Goal: Transaction & Acquisition: Purchase product/service

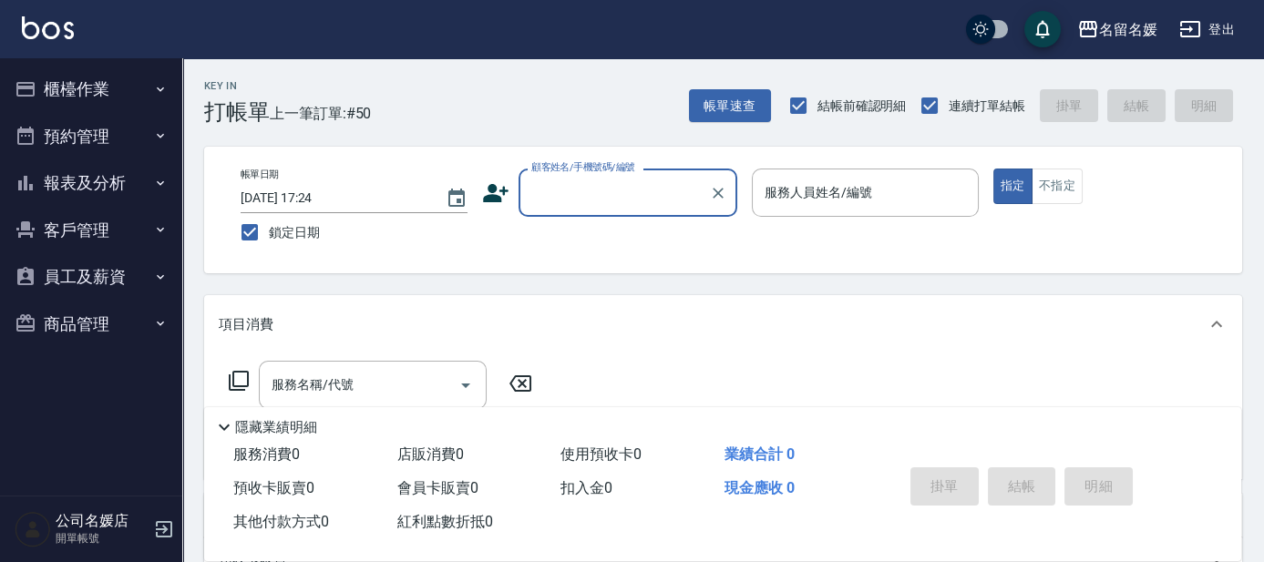
click at [1212, 25] on button "登出" at bounding box center [1207, 30] width 70 height 34
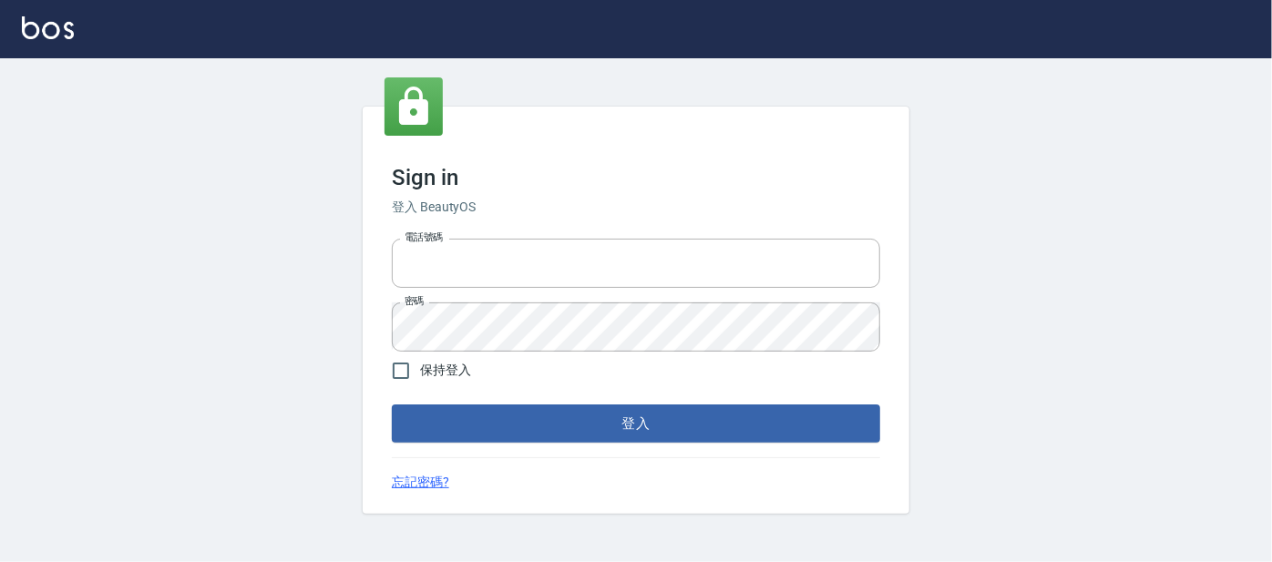
type input "0227605235"
click at [561, 426] on button "登入" at bounding box center [636, 424] width 489 height 38
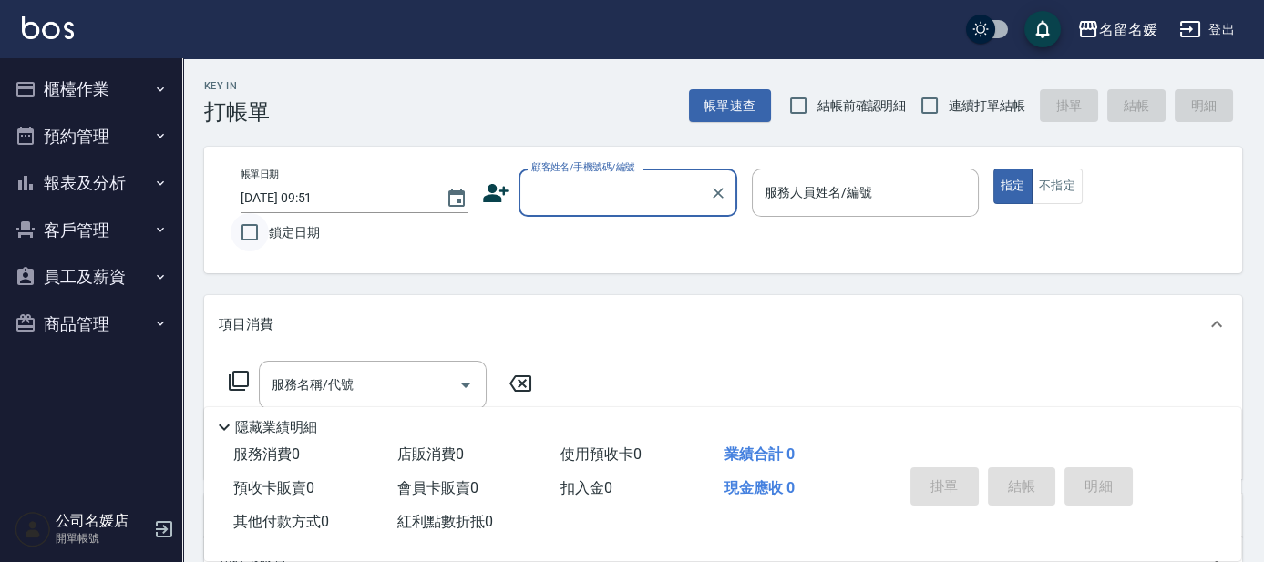
click at [256, 245] on input "鎖定日期" at bounding box center [250, 232] width 38 height 38
checkbox input "true"
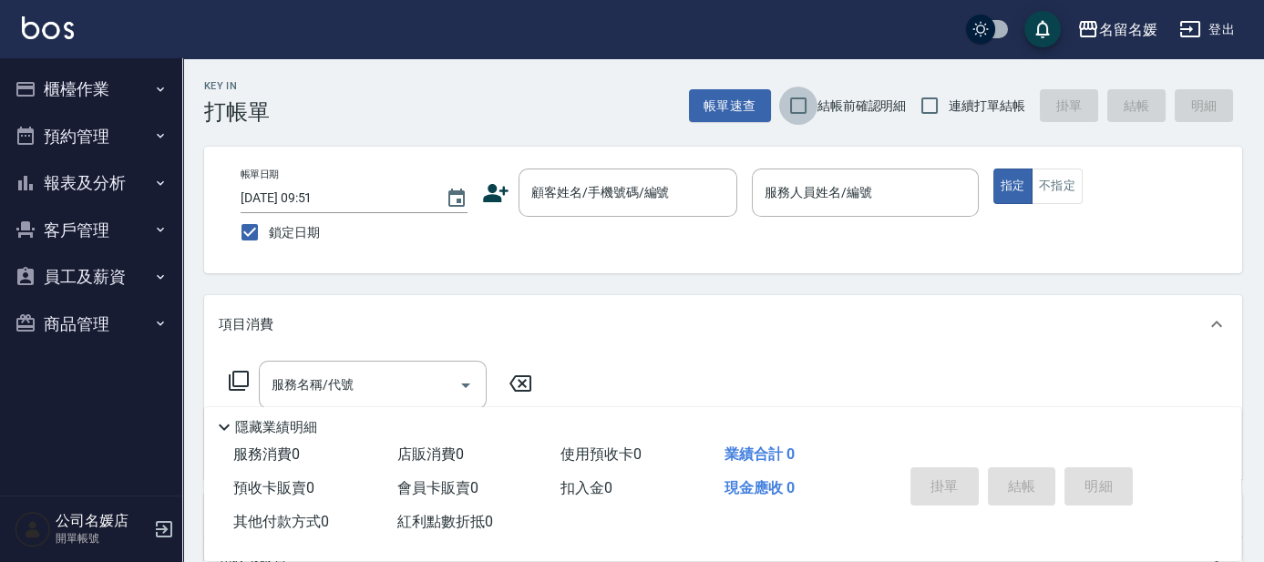
click at [797, 117] on input "結帳前確認明細" at bounding box center [798, 106] width 38 height 38
checkbox input "true"
click at [931, 106] on input "連續打單結帳" at bounding box center [930, 106] width 38 height 38
checkbox input "true"
click at [144, 99] on button "櫃檯作業" at bounding box center [91, 89] width 168 height 47
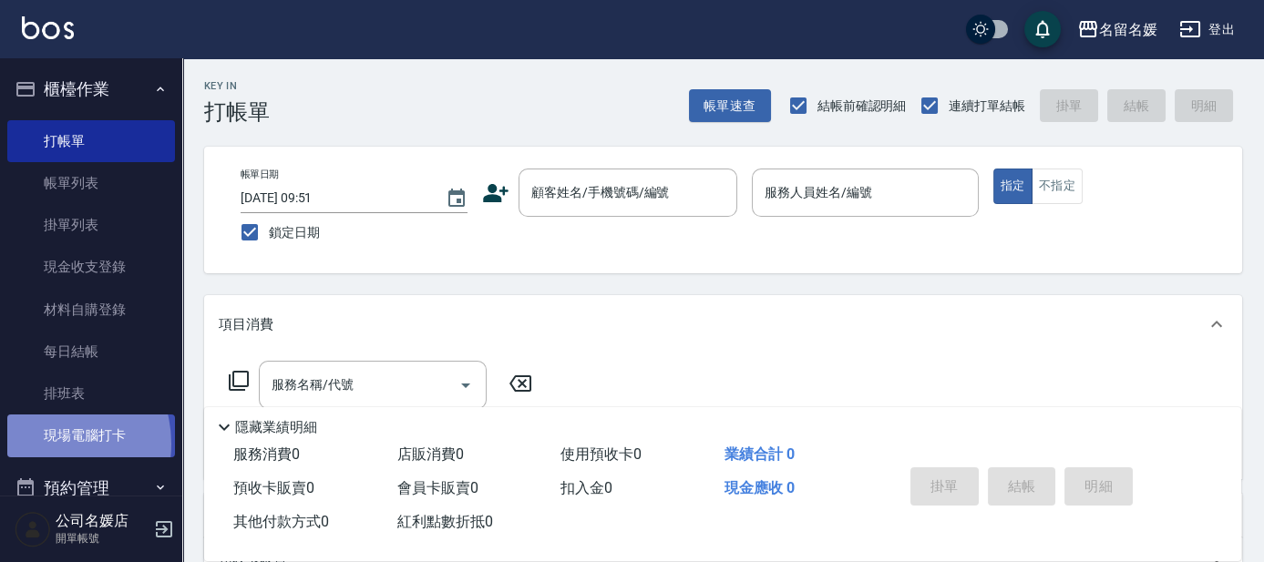
click at [46, 444] on link "現場電腦打卡" at bounding box center [91, 436] width 168 height 42
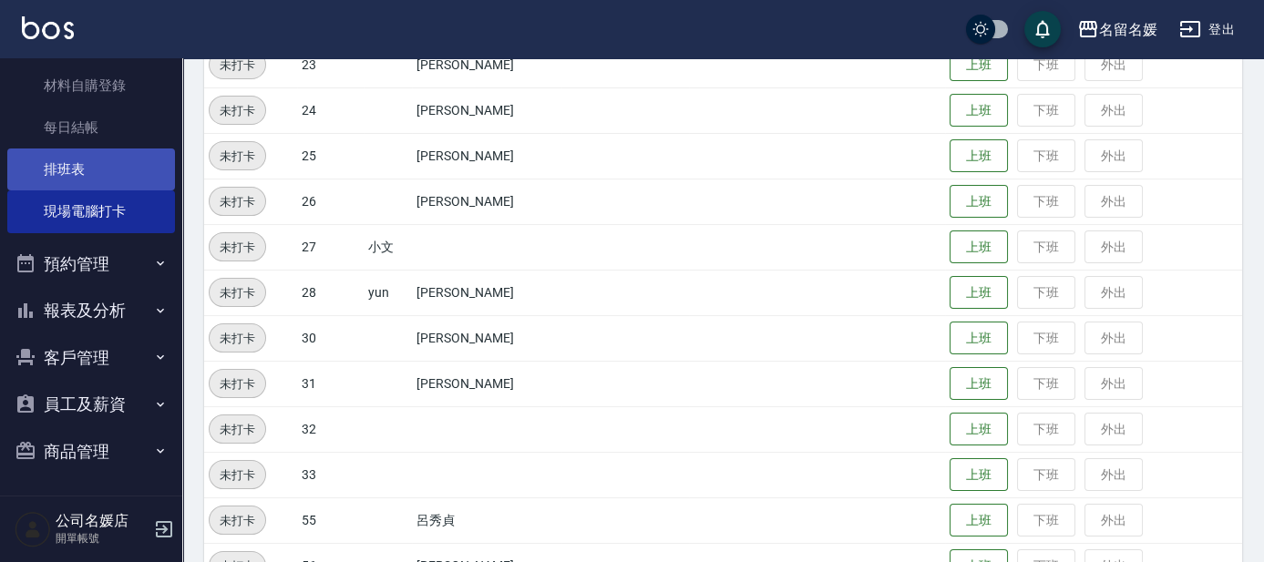
scroll to position [225, 0]
click at [109, 406] on button "員工及薪資" at bounding box center [91, 403] width 168 height 47
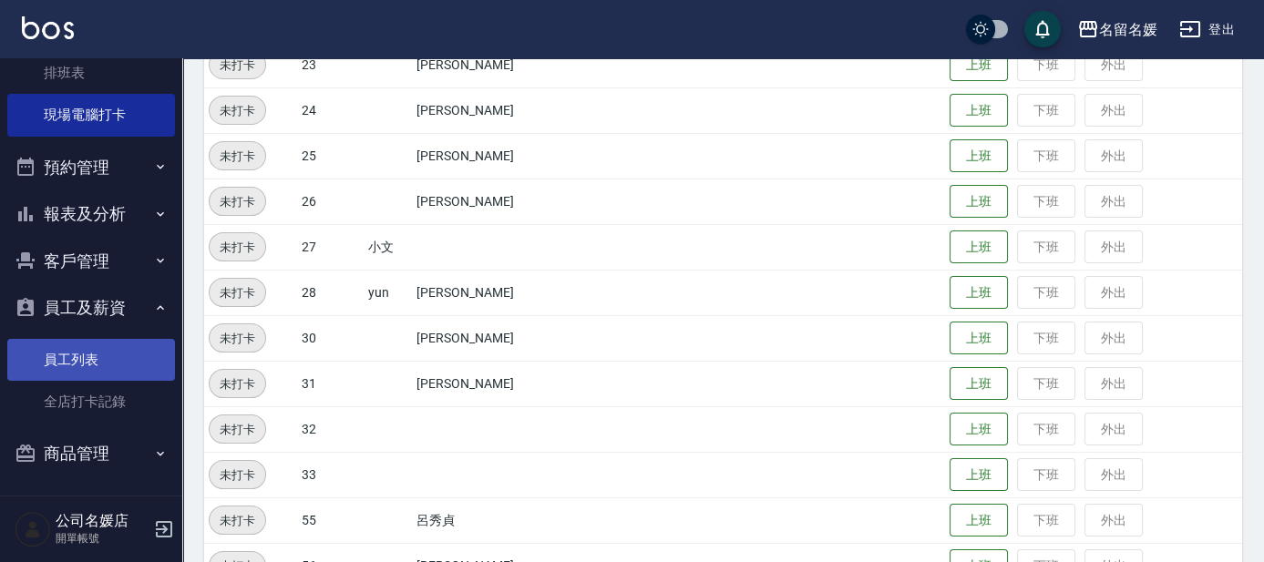
scroll to position [324, 0]
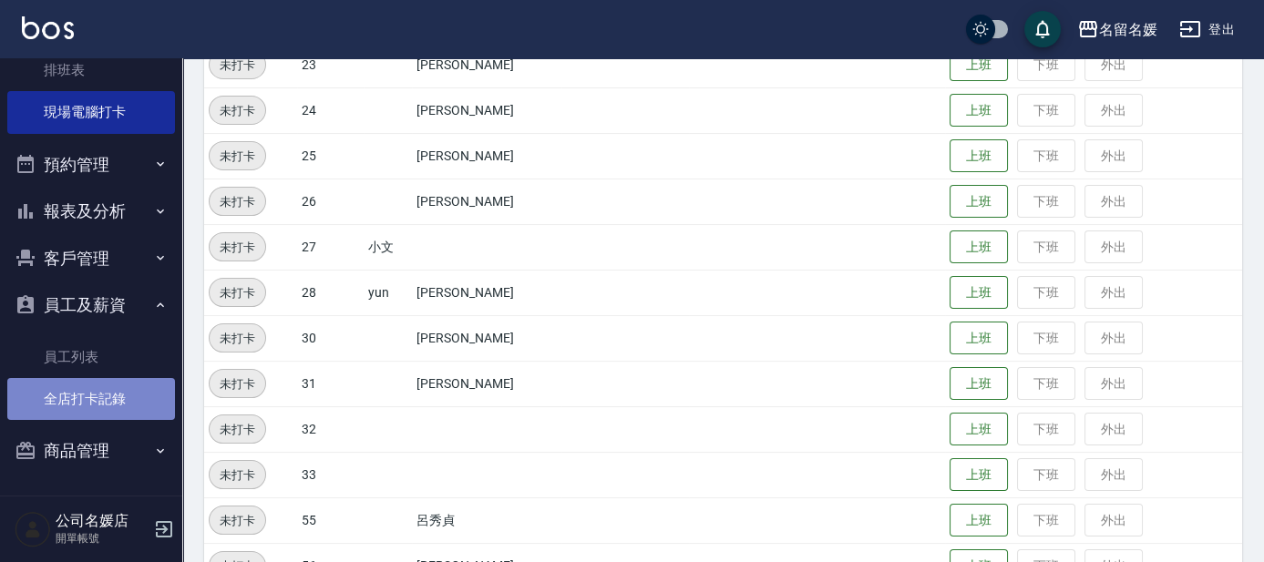
click at [105, 409] on link "全店打卡記錄" at bounding box center [91, 399] width 168 height 42
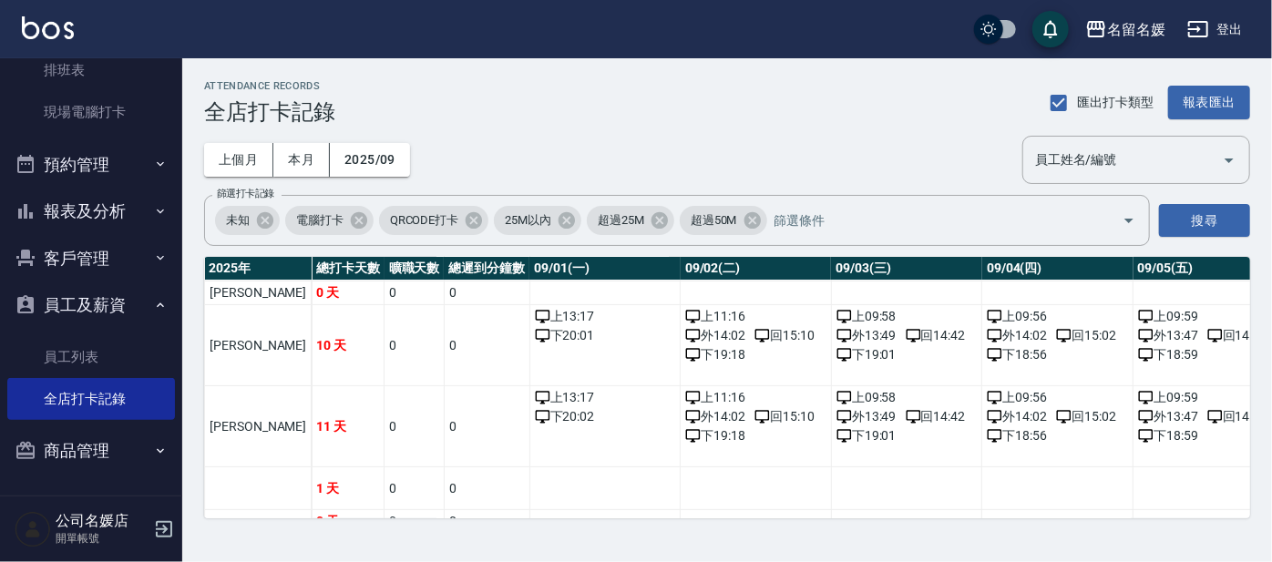
scroll to position [414, 0]
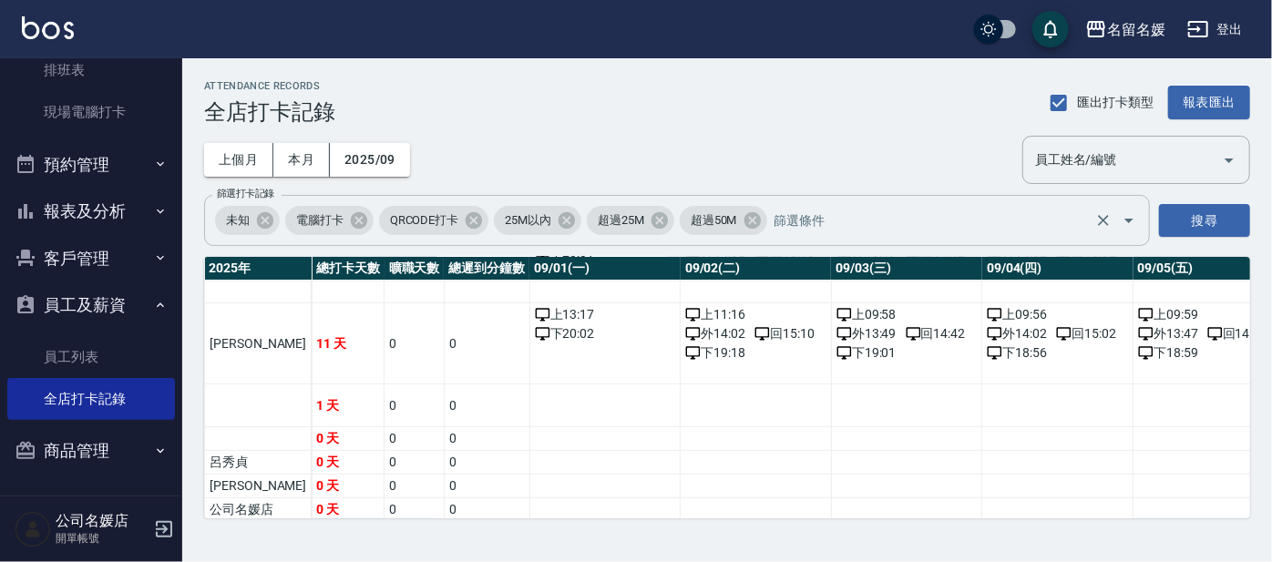
click at [316, 221] on span "電腦打卡" at bounding box center [319, 220] width 69 height 18
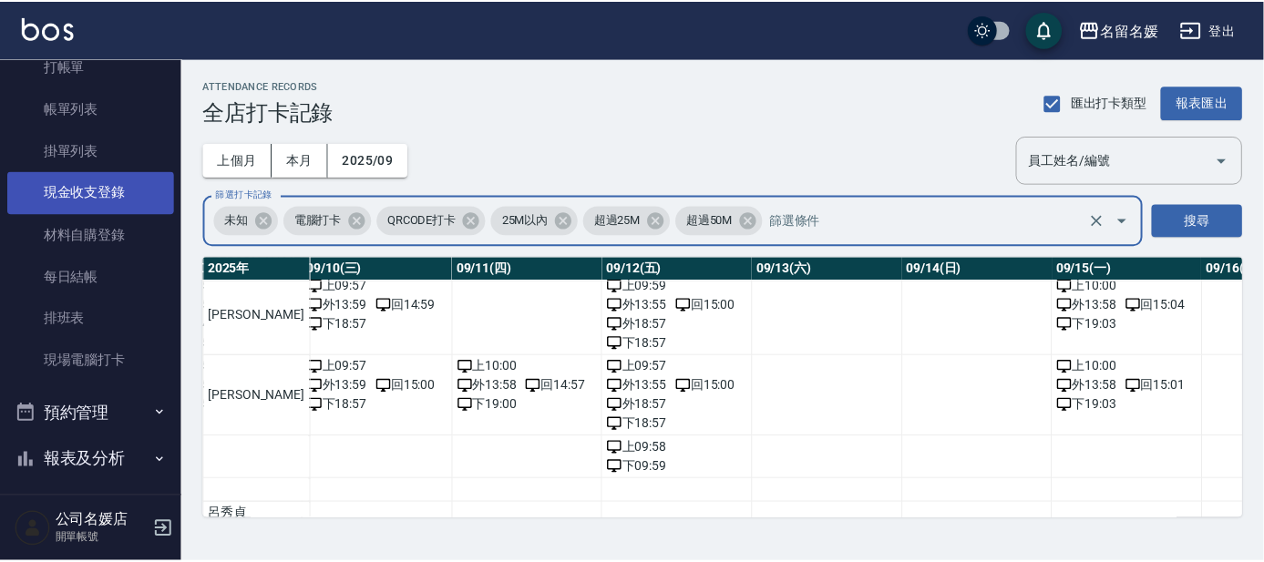
scroll to position [0, 0]
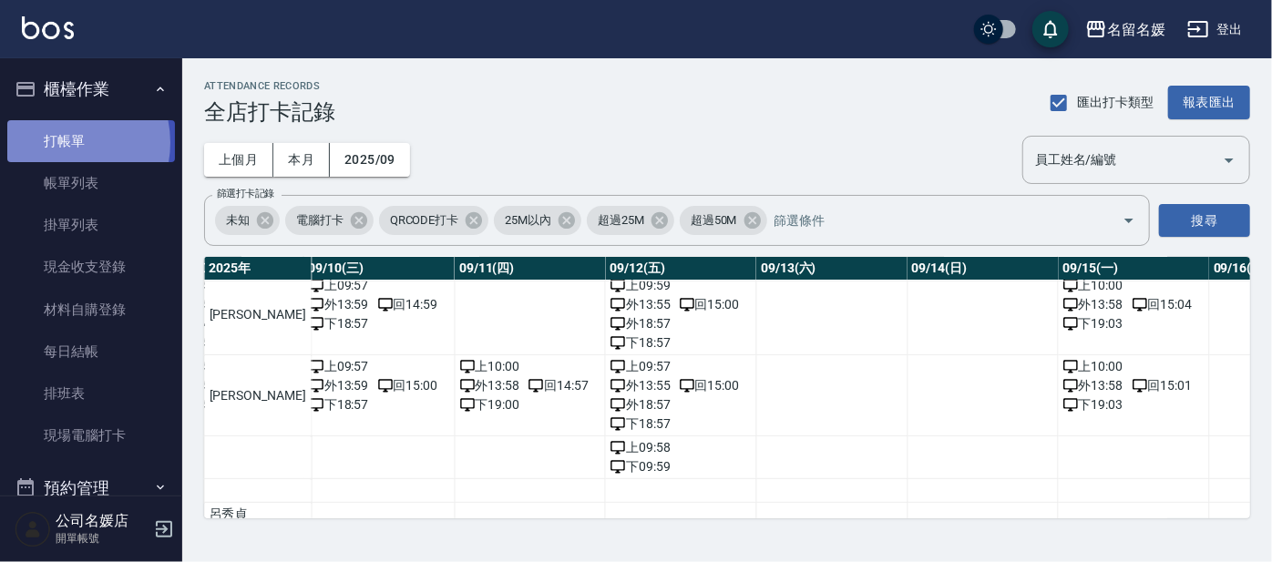
click at [57, 142] on link "打帳單" at bounding box center [91, 141] width 168 height 42
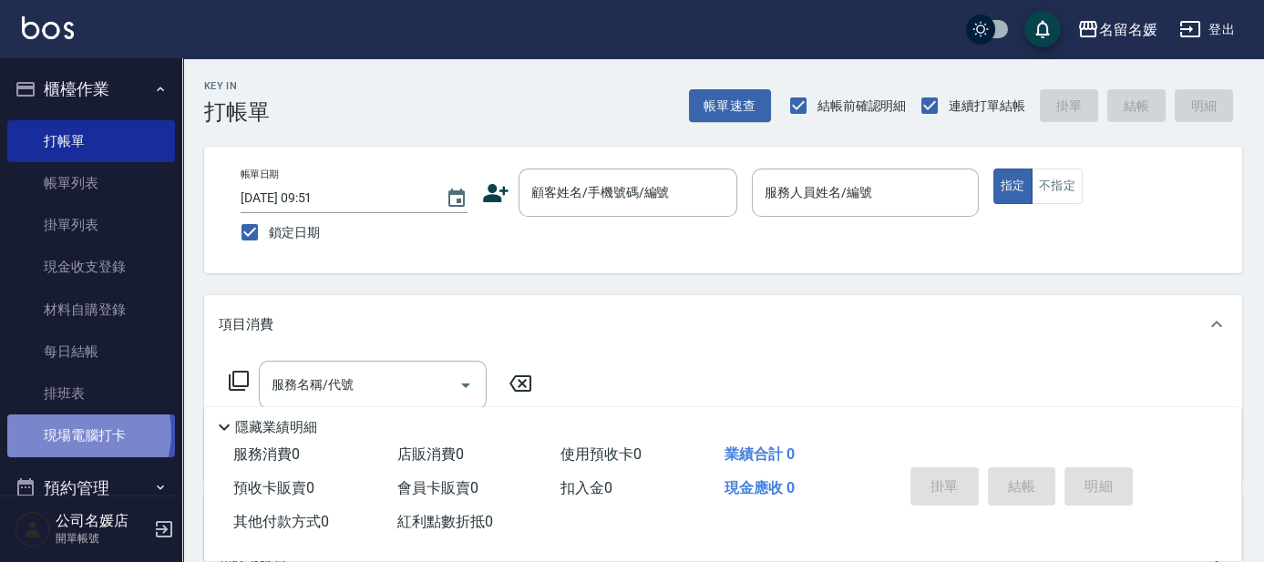
click at [75, 433] on link "現場電腦打卡" at bounding box center [91, 436] width 168 height 42
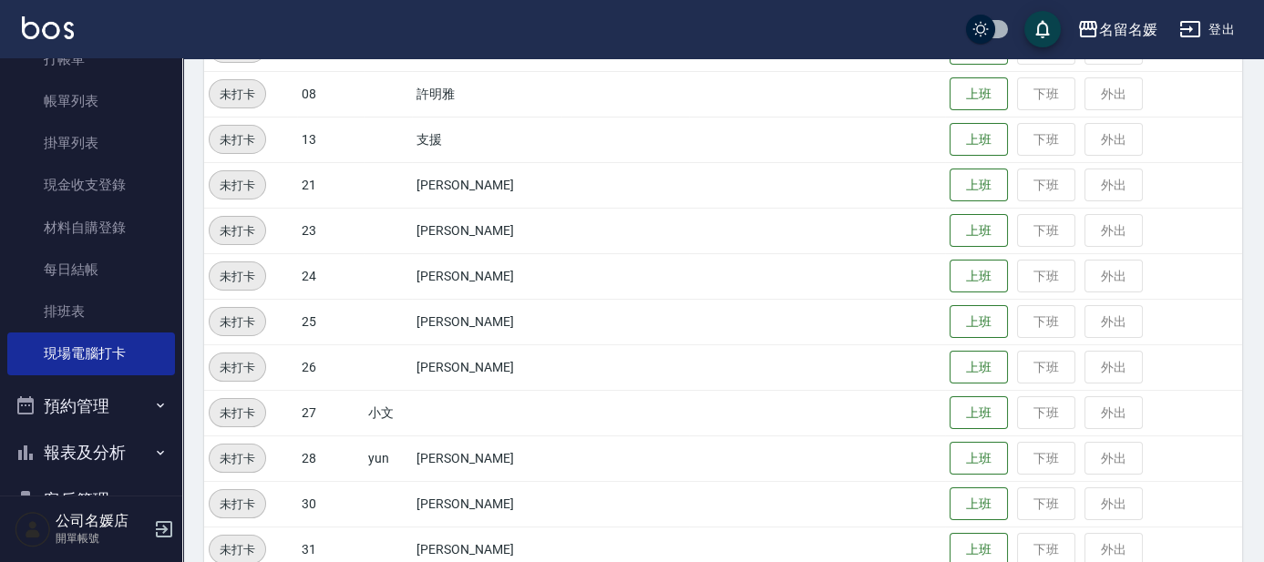
scroll to position [580, 0]
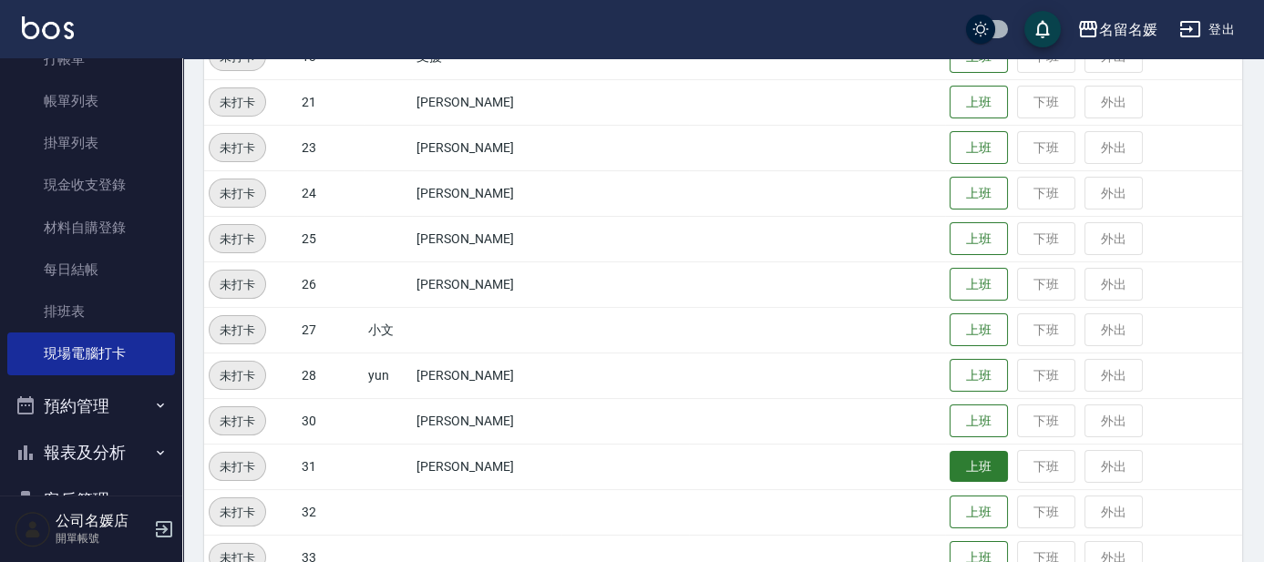
click at [977, 457] on button "上班" at bounding box center [979, 467] width 58 height 32
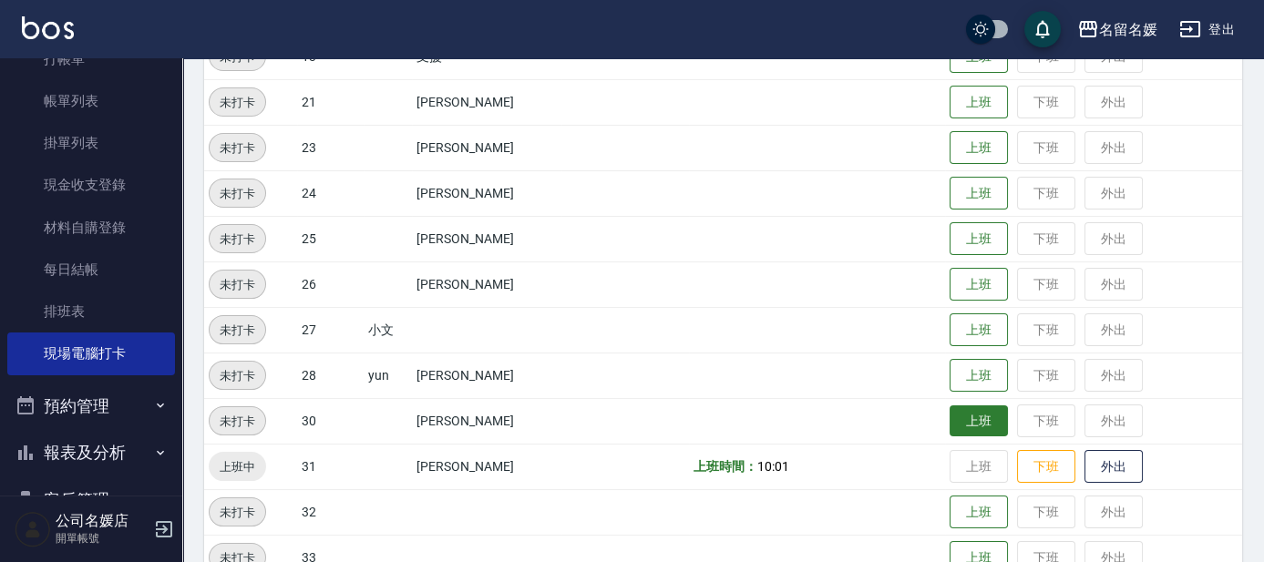
click at [976, 423] on button "上班" at bounding box center [979, 422] width 58 height 32
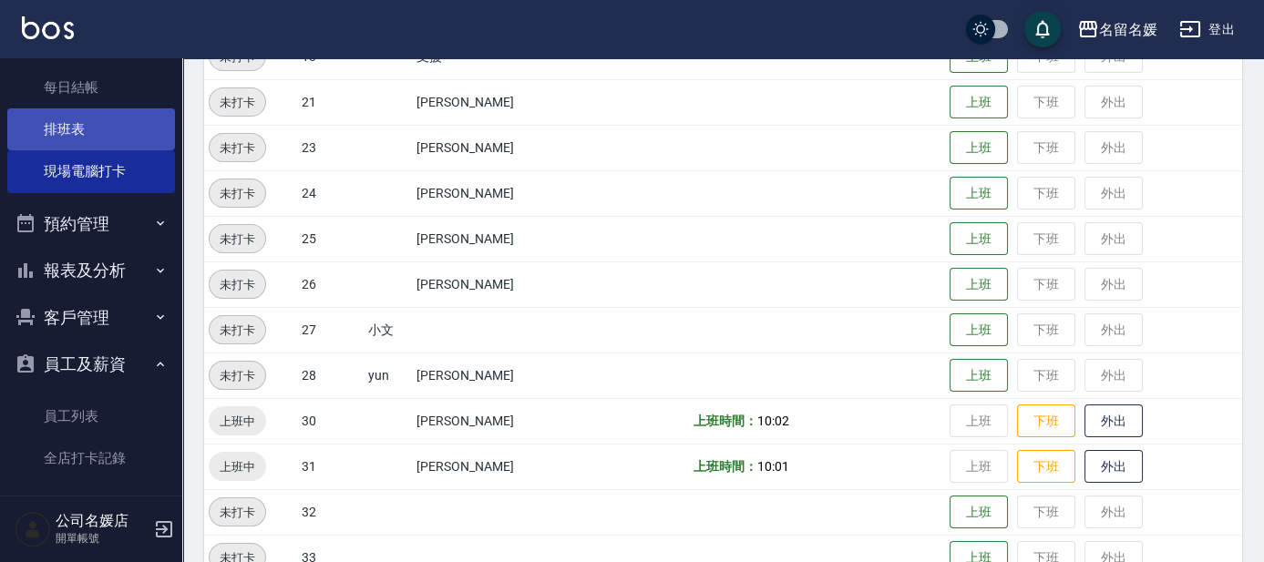
scroll to position [324, 0]
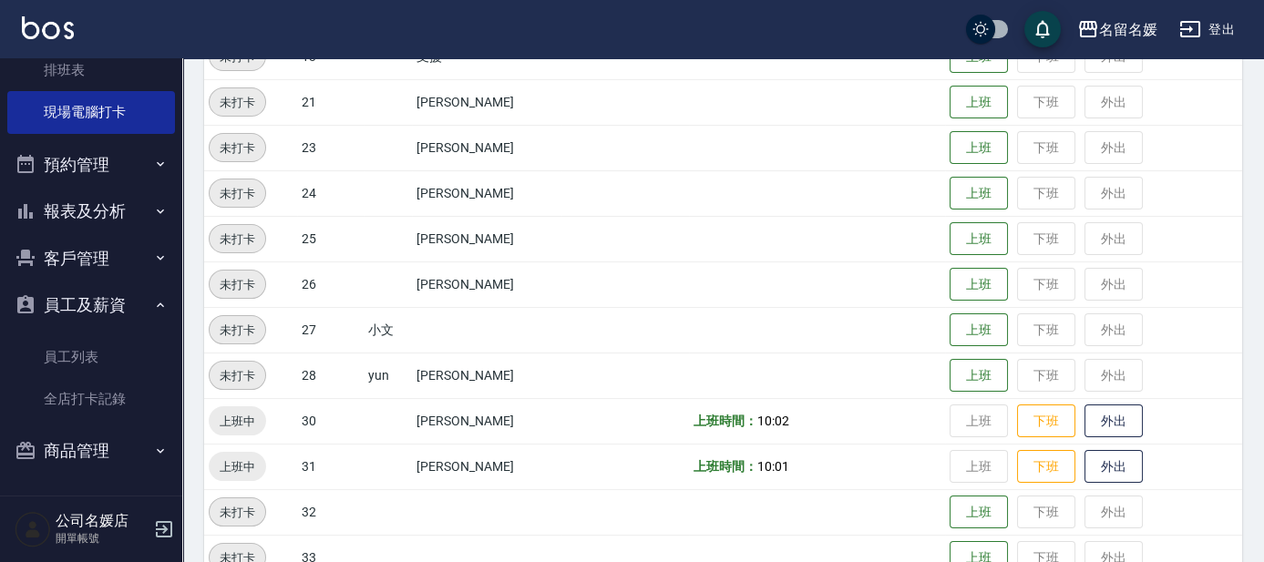
click at [124, 210] on button "報表及分析" at bounding box center [91, 211] width 168 height 47
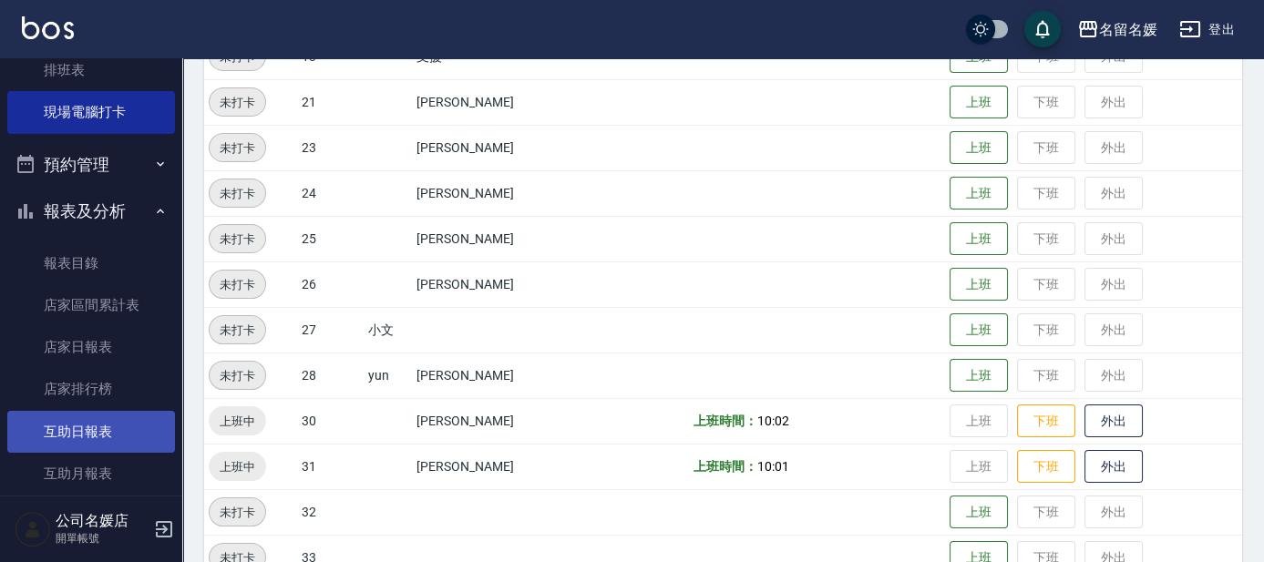
click at [119, 437] on link "互助日報表" at bounding box center [91, 432] width 168 height 42
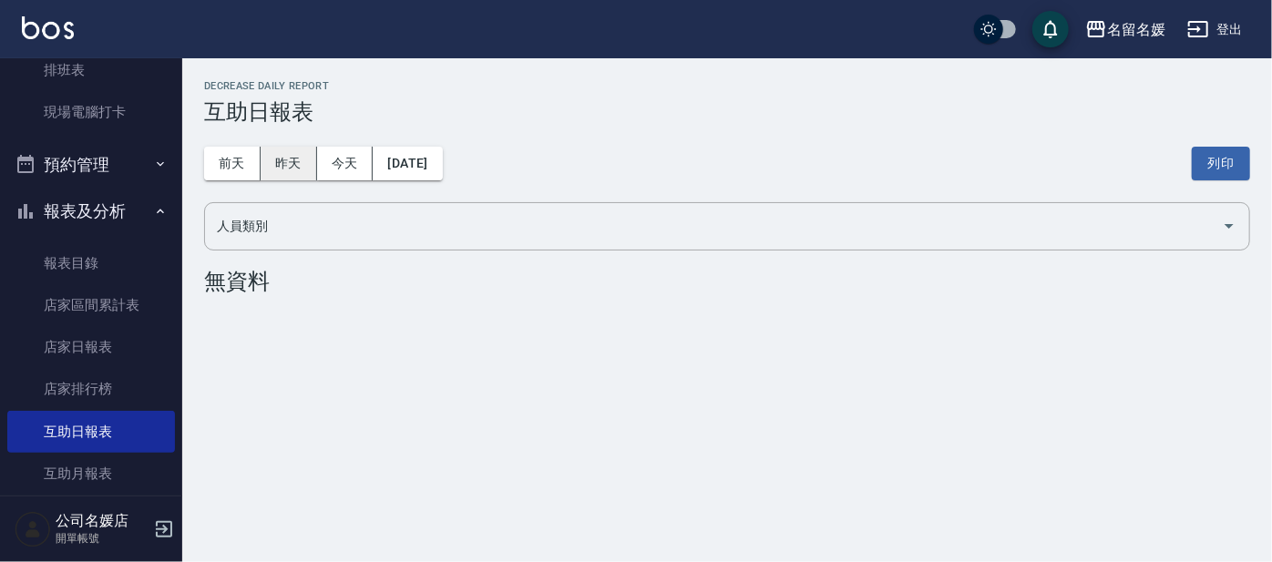
click at [285, 165] on button "昨天" at bounding box center [289, 164] width 57 height 34
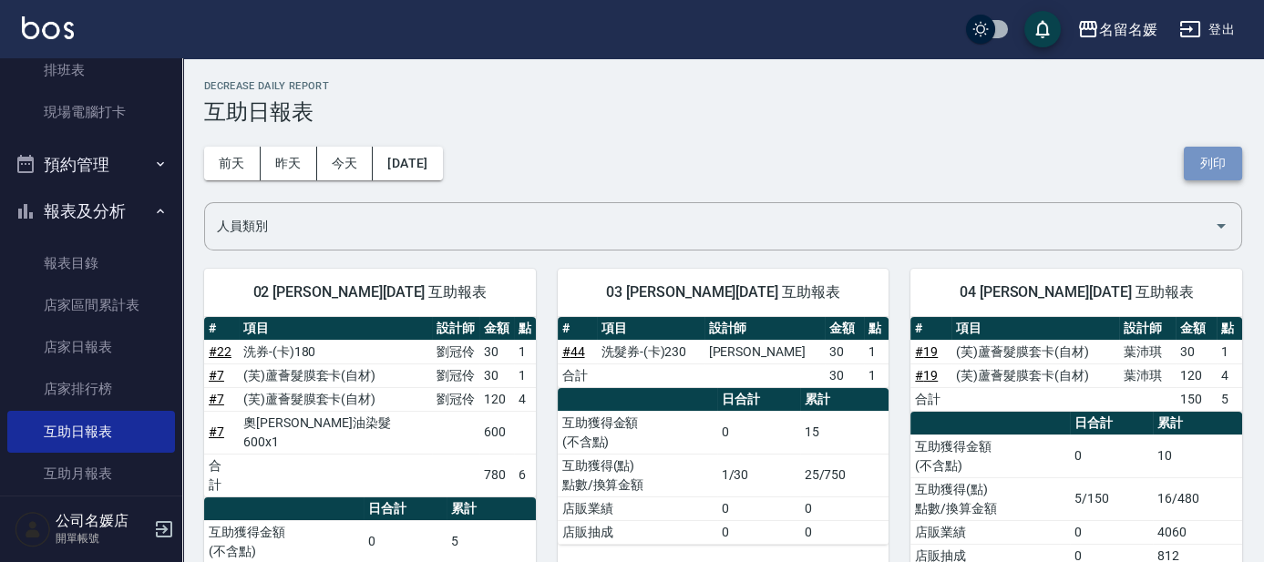
click at [1205, 156] on button "列印" at bounding box center [1213, 164] width 58 height 34
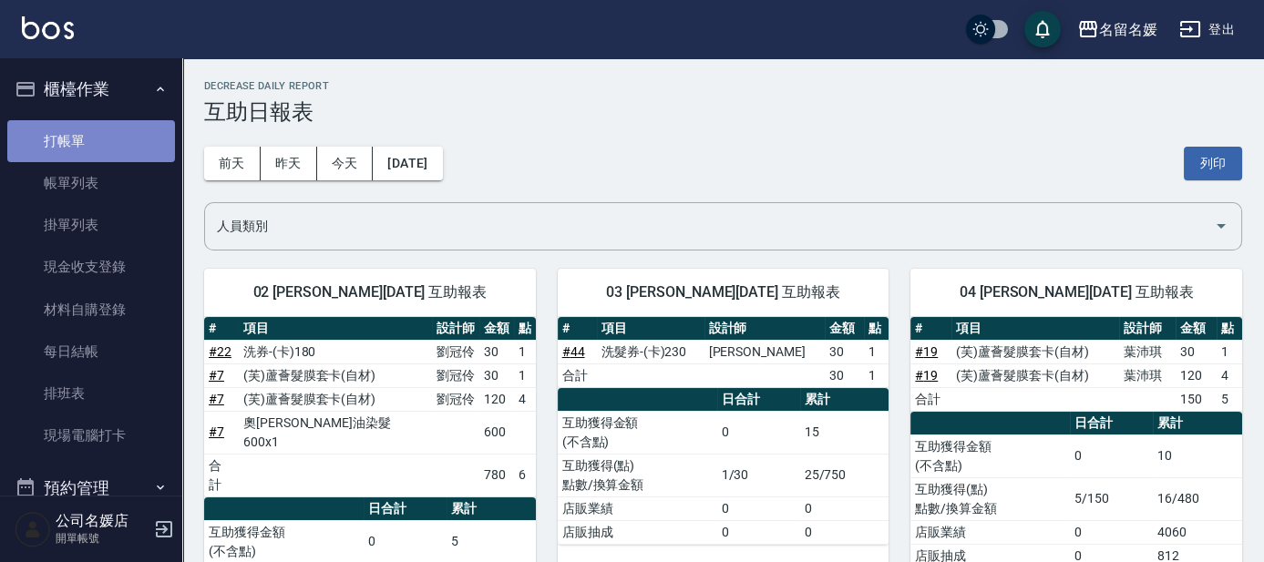
click at [115, 149] on link "打帳單" at bounding box center [91, 141] width 168 height 42
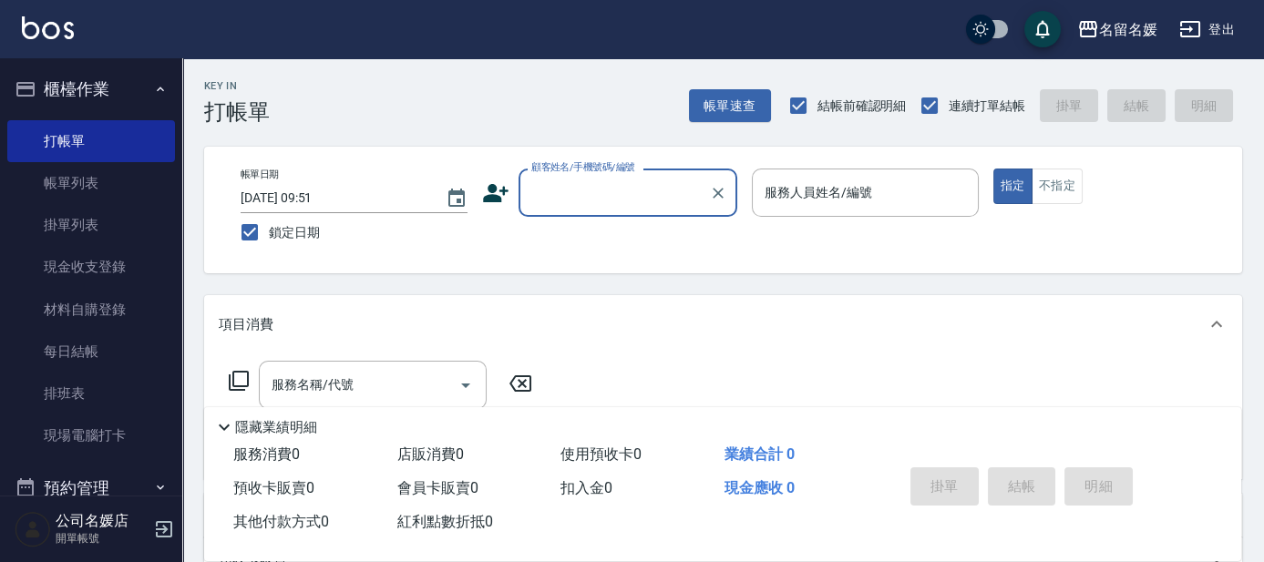
click at [603, 185] on input "顧客姓名/手機號碼/編號" at bounding box center [614, 193] width 175 height 32
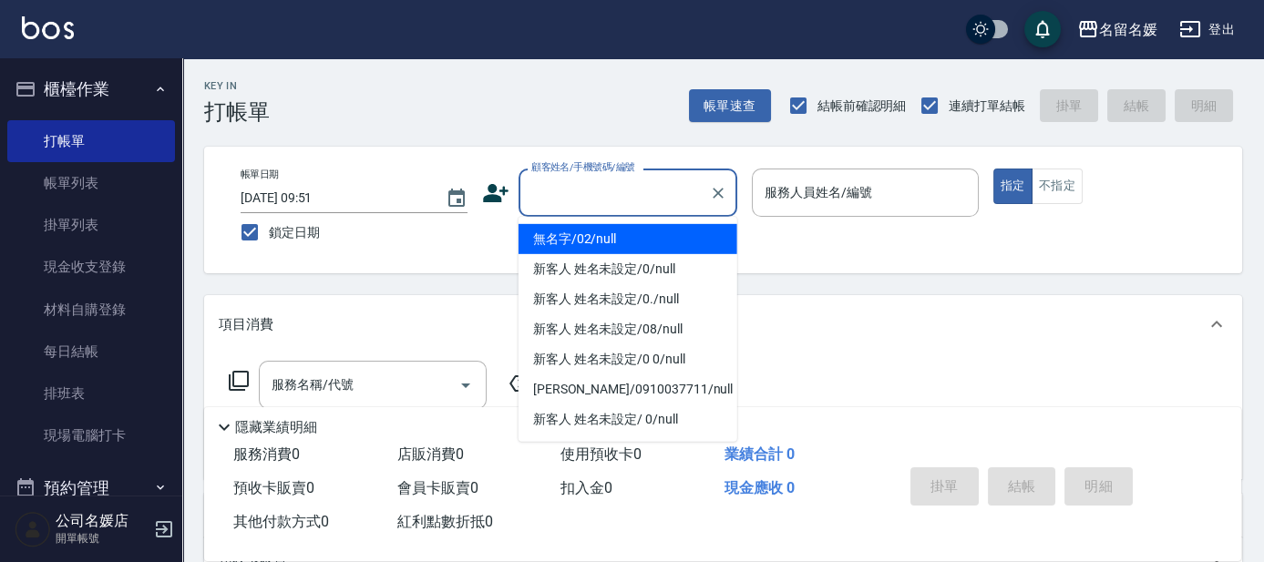
click at [602, 236] on li "無名字/02/null" at bounding box center [628, 239] width 219 height 30
type input "無名字/02/null"
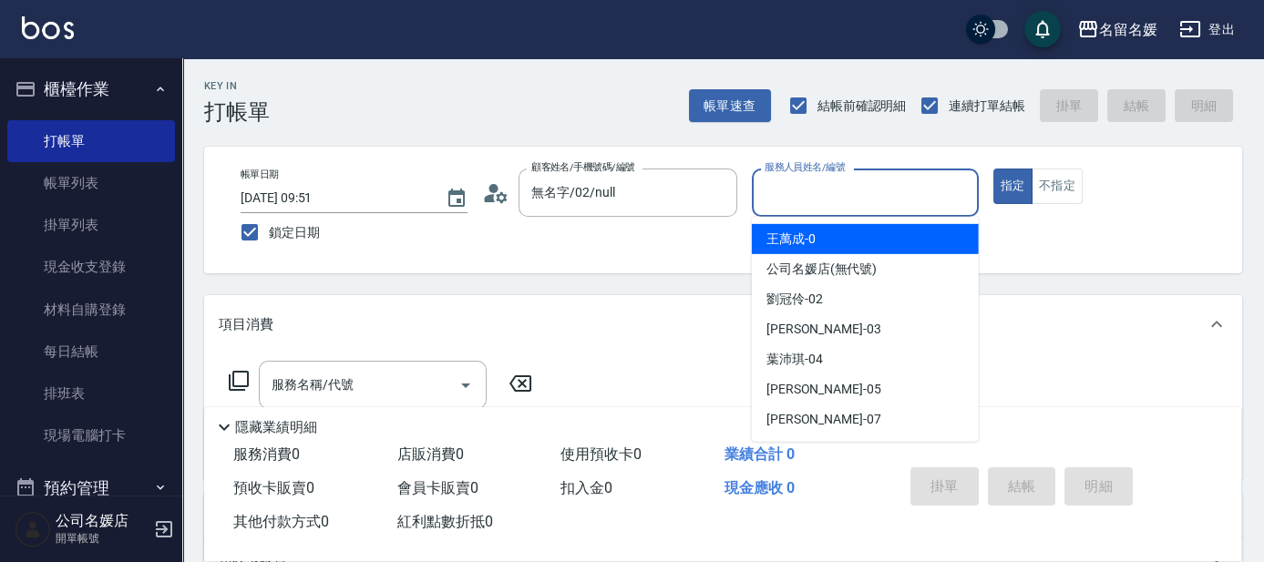
click at [821, 190] on input "服務人員姓名/編號" at bounding box center [865, 193] width 211 height 32
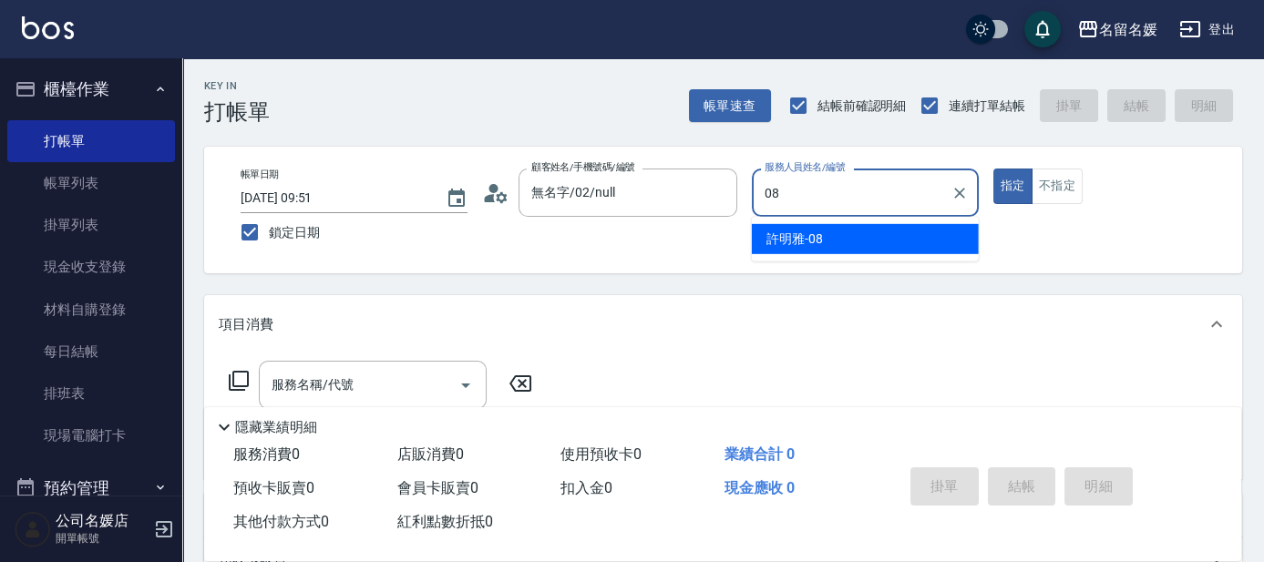
click at [844, 232] on div "[PERSON_NAME]-08" at bounding box center [865, 239] width 227 height 30
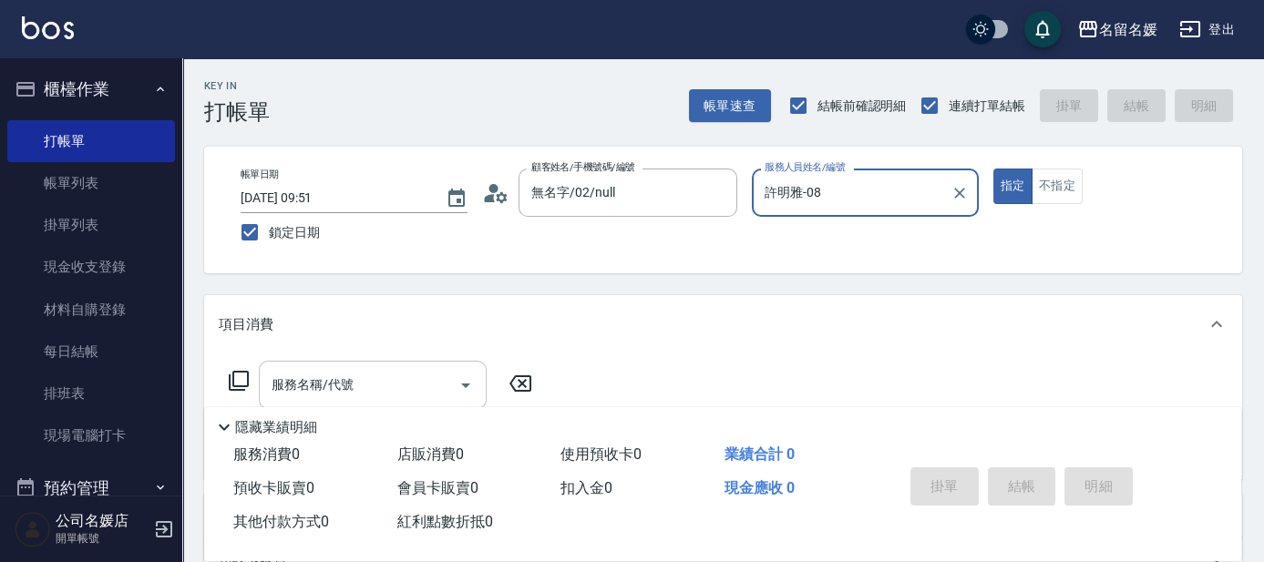
type input "許明雅-08"
click at [421, 377] on input "服務名稱/代號" at bounding box center [359, 385] width 184 height 32
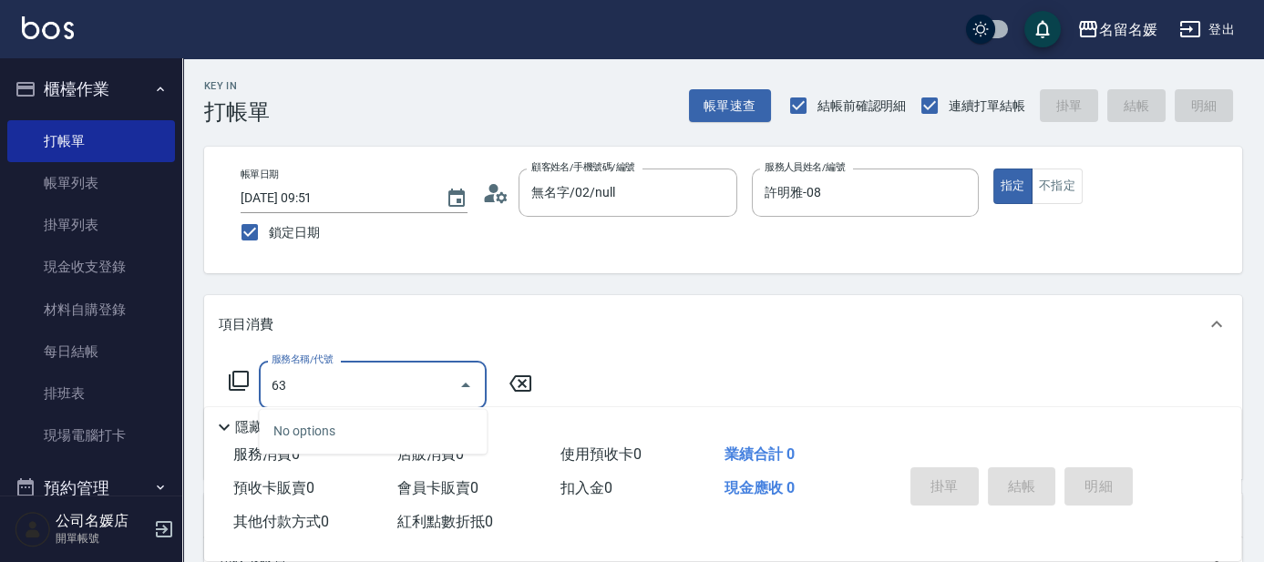
type input "632"
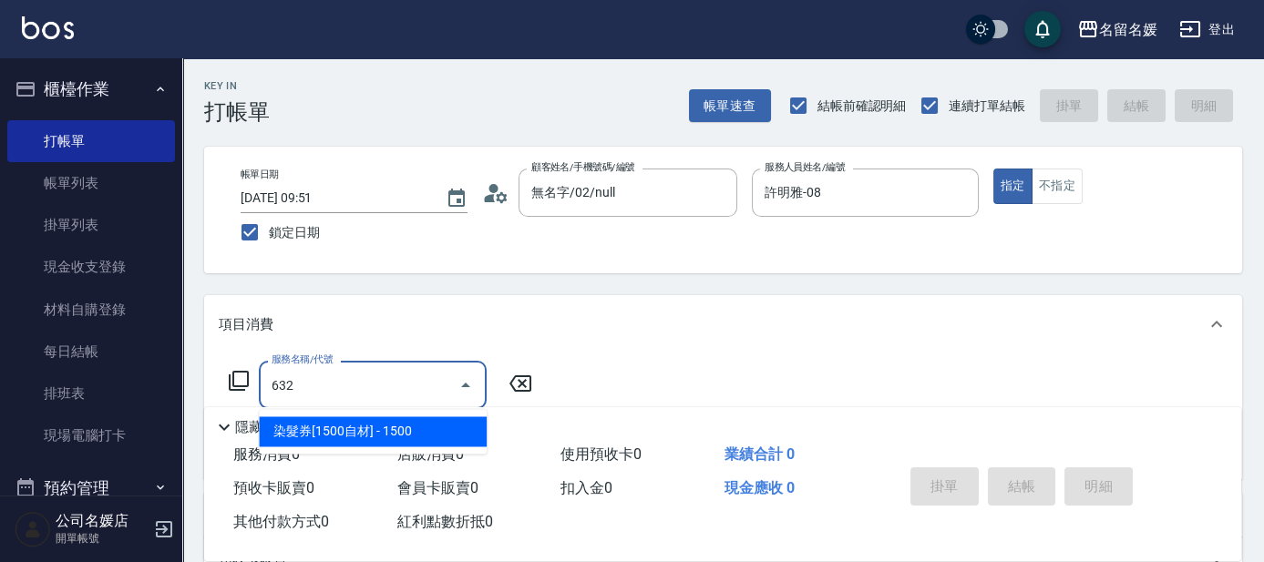
click at [416, 425] on span "染髮券[1500自材] - 1500" at bounding box center [373, 432] width 228 height 30
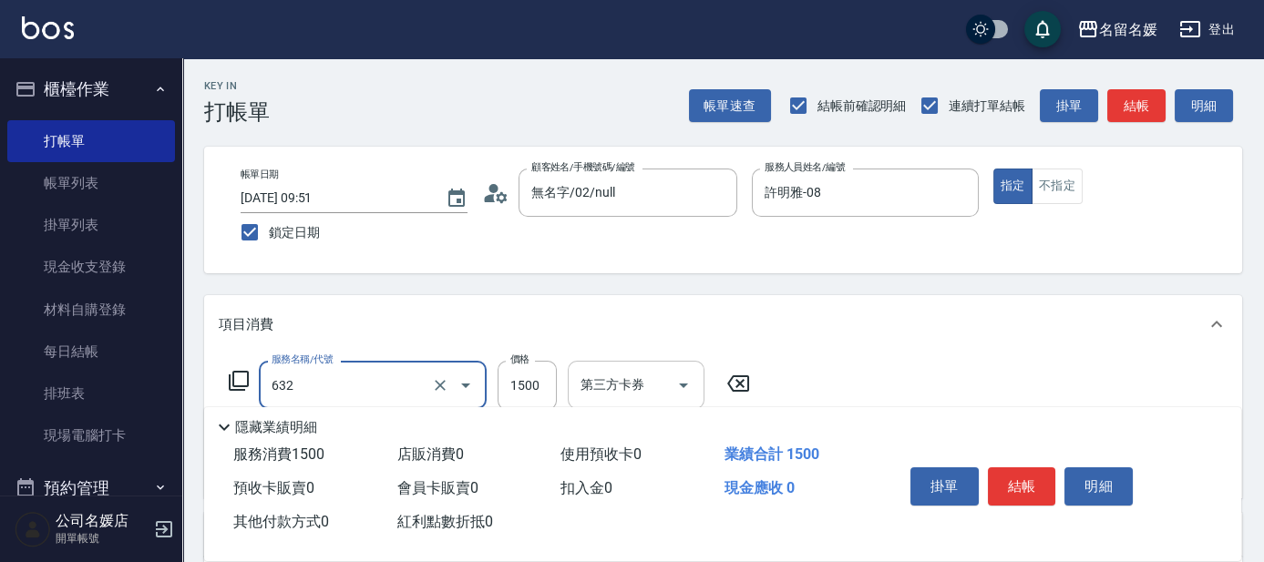
type input "舊有卡券"
type input "染髮券[1500自材](632)"
click at [543, 386] on input "1500" at bounding box center [527, 385] width 59 height 49
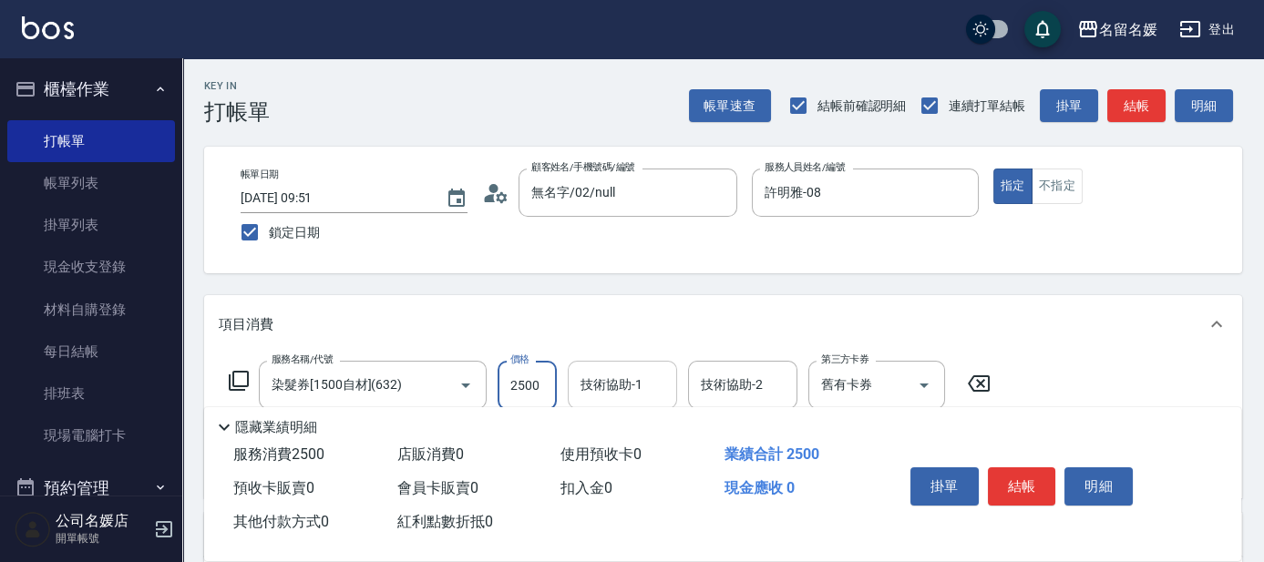
click at [625, 379] on div "技術協助-1 技術協助-1" at bounding box center [622, 385] width 109 height 48
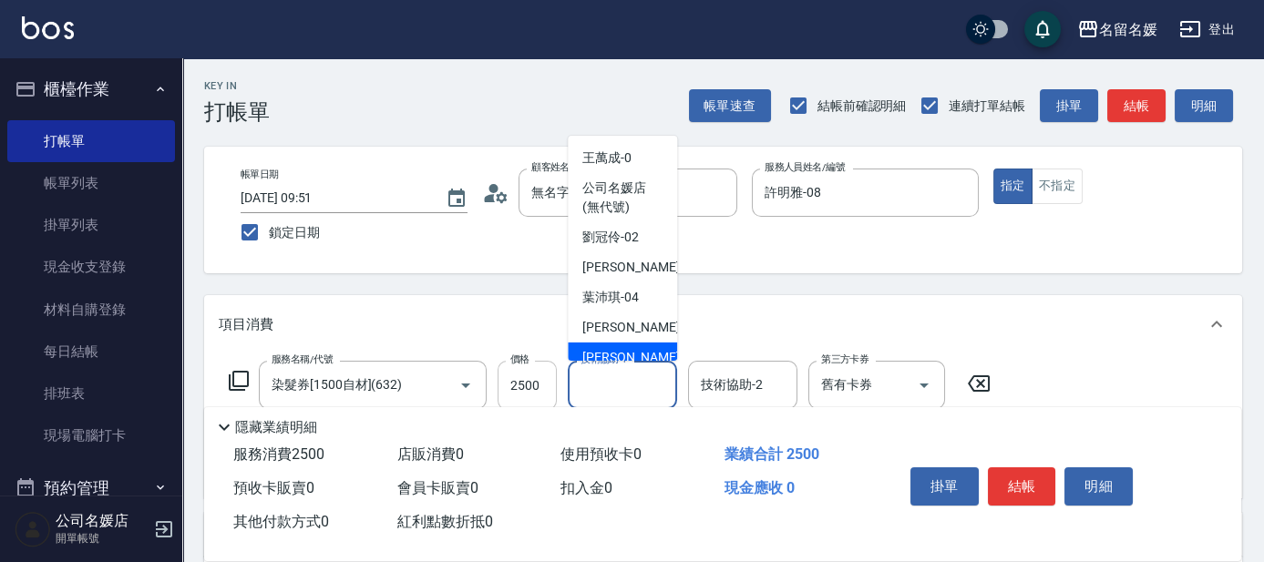
click at [544, 382] on input "2500" at bounding box center [527, 385] width 59 height 49
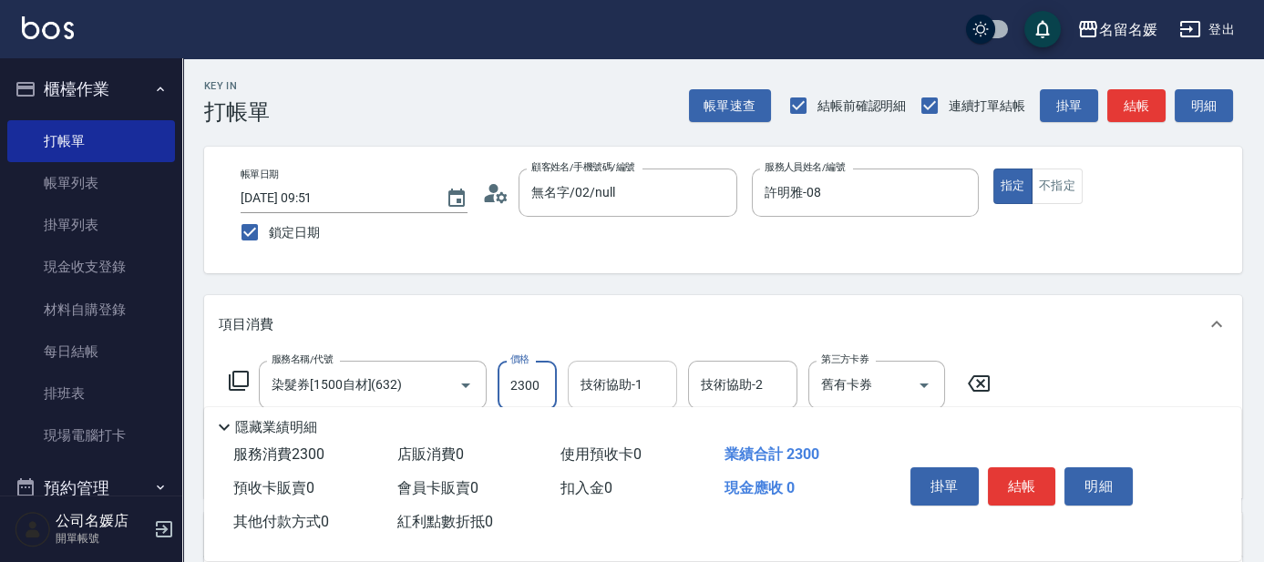
type input "2300"
click at [647, 369] on input "技術協助-1" at bounding box center [622, 385] width 93 height 32
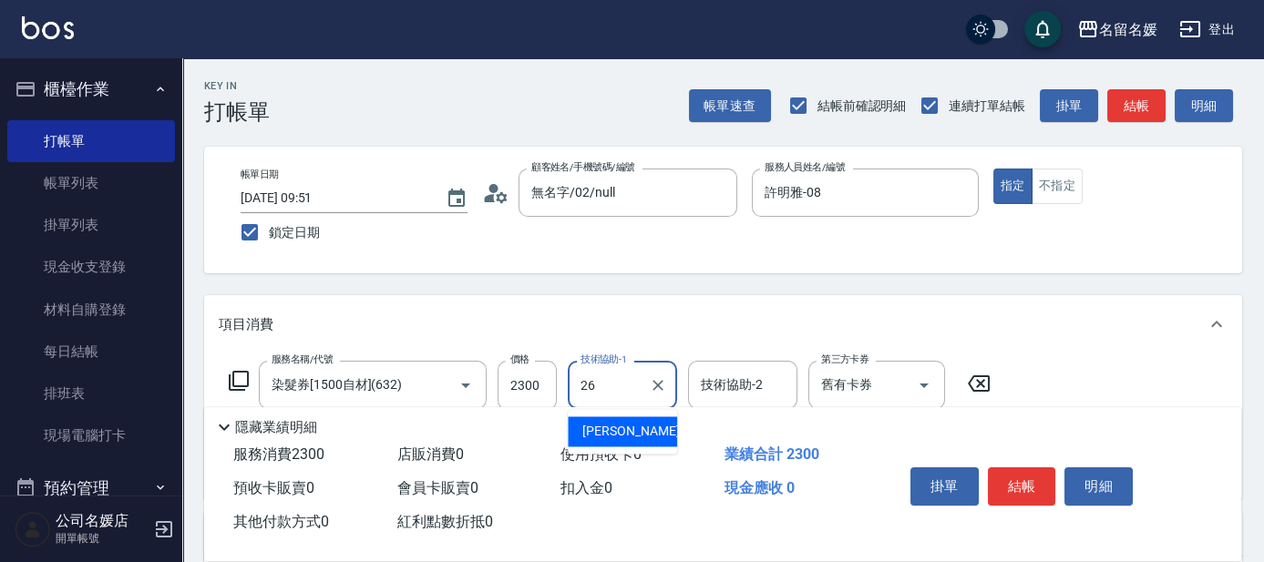
click at [628, 448] on ul "[PERSON_NAME]-26" at bounding box center [622, 431] width 109 height 45
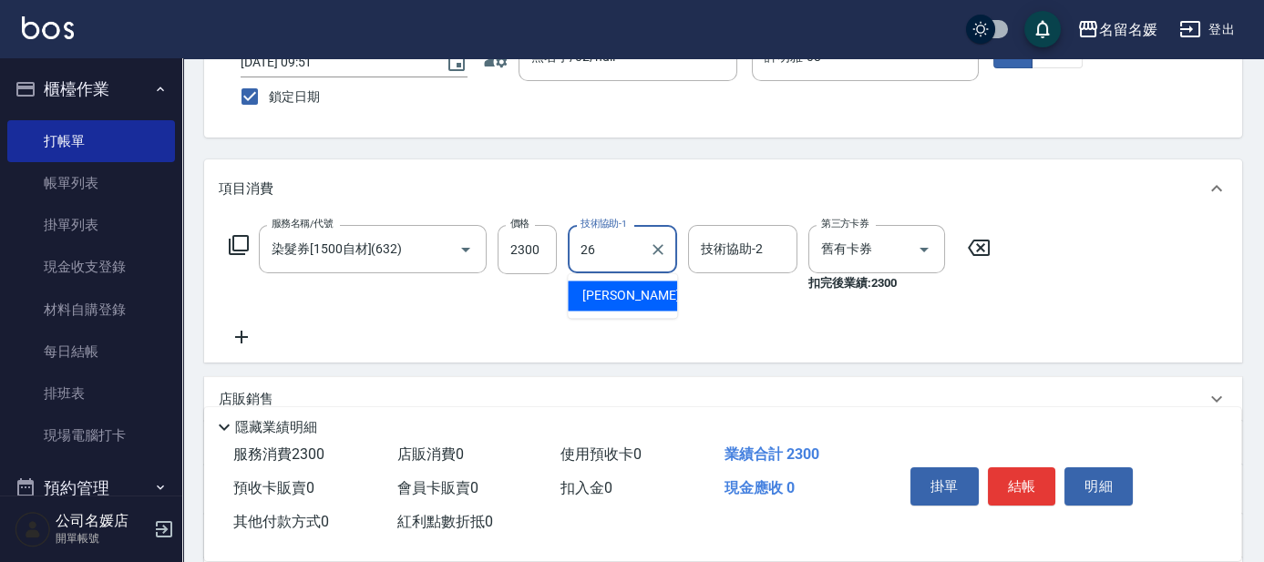
scroll to position [248, 0]
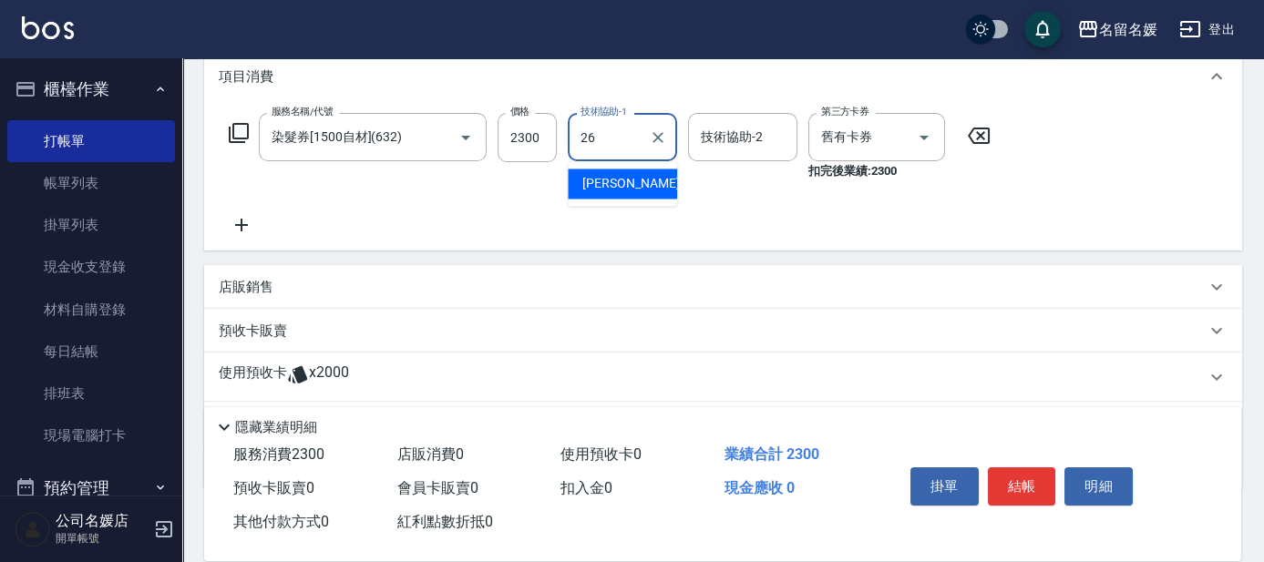
type input "26"
click at [238, 226] on icon at bounding box center [242, 225] width 46 height 22
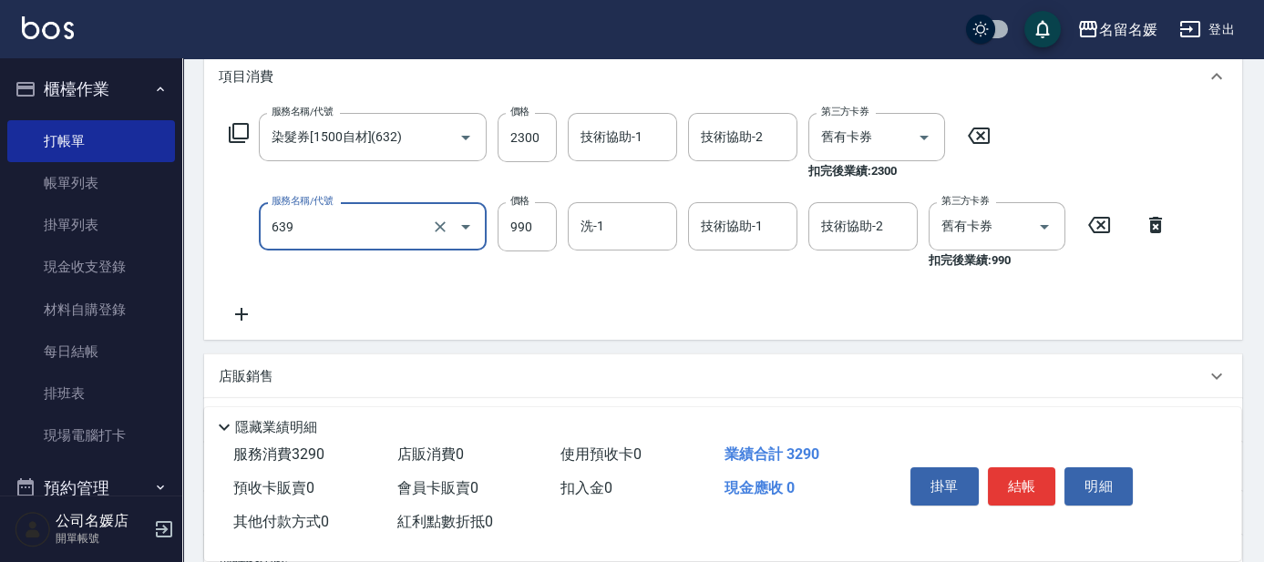
click at [314, 226] on input "639" at bounding box center [347, 227] width 160 height 32
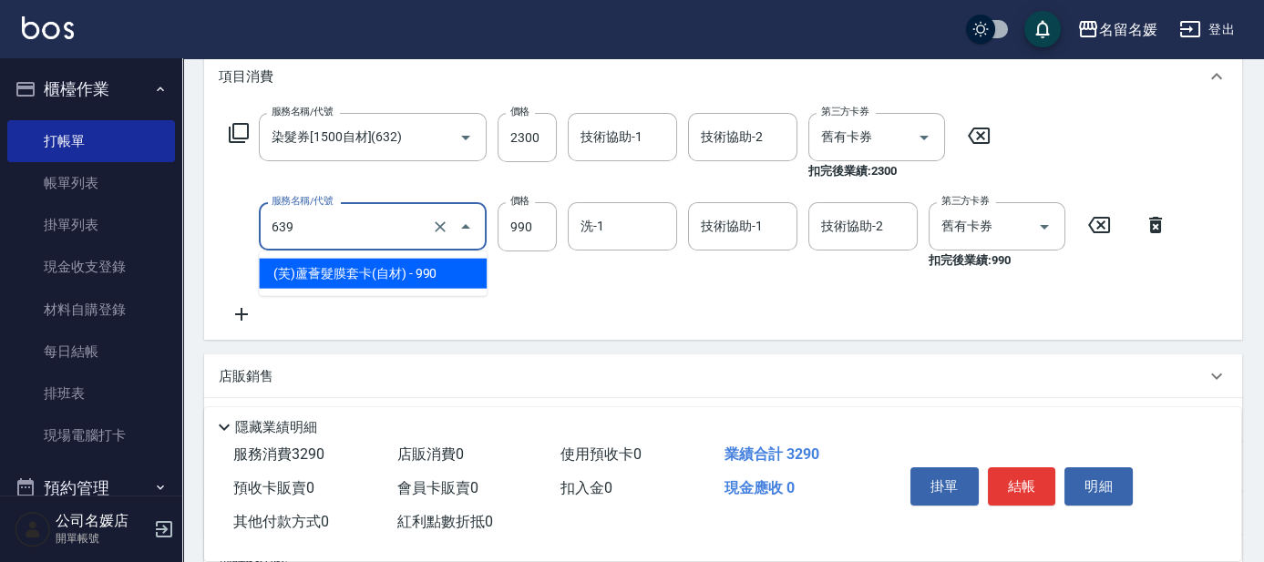
drag, startPoint x: 303, startPoint y: 279, endPoint x: 431, endPoint y: 255, distance: 130.7
click at [303, 280] on span "(芙)蘆薈髮膜套卡(自材) - 990" at bounding box center [373, 274] width 228 height 30
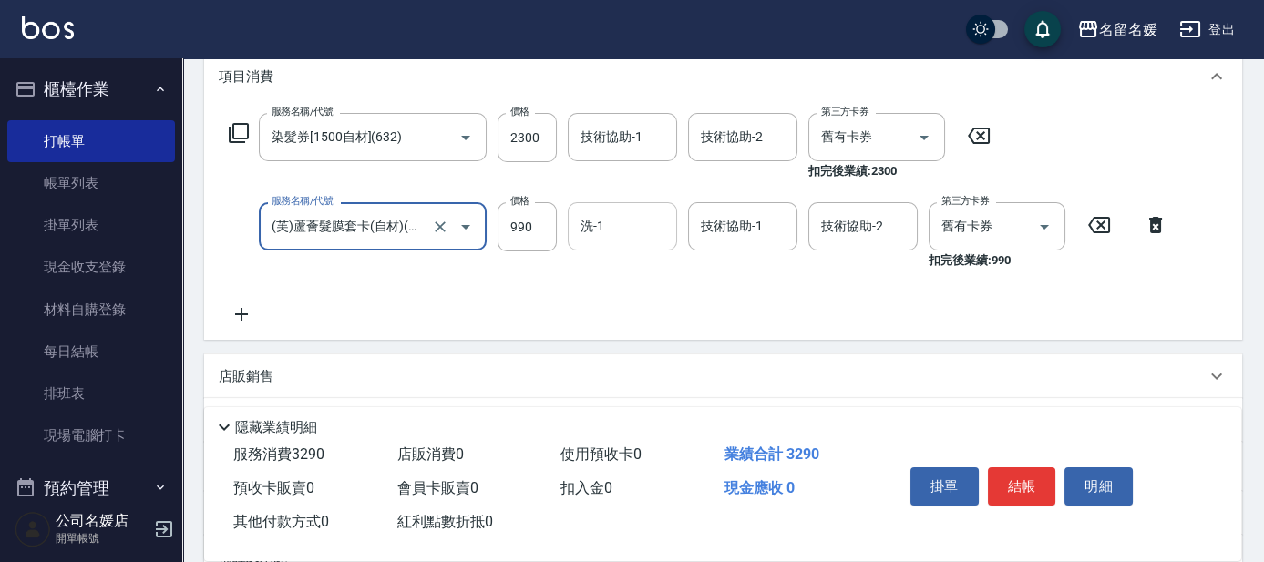
type input "(芙)蘆薈髮膜套卡(自材)(639)"
click at [645, 232] on input "洗-1" at bounding box center [622, 227] width 93 height 32
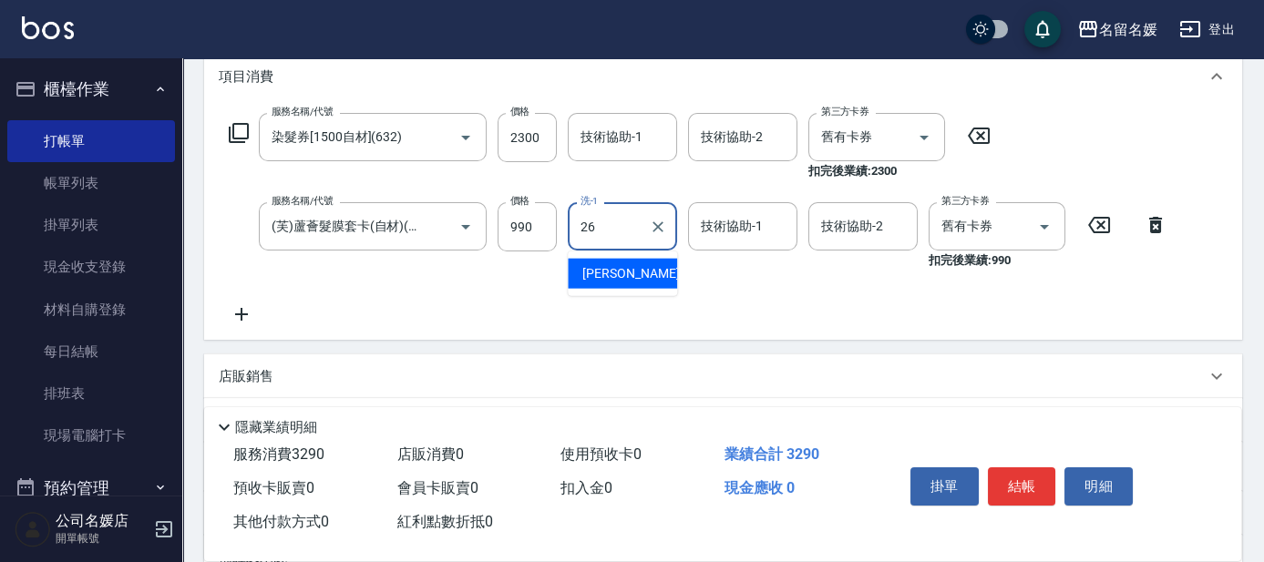
drag, startPoint x: 651, startPoint y: 273, endPoint x: 681, endPoint y: 76, distance: 199.2
click at [652, 271] on div "[PERSON_NAME]-26" at bounding box center [622, 274] width 109 height 30
type input "蔡愛陵-26"
click at [633, 128] on div "技術協助-1 技術協助-1" at bounding box center [622, 137] width 109 height 48
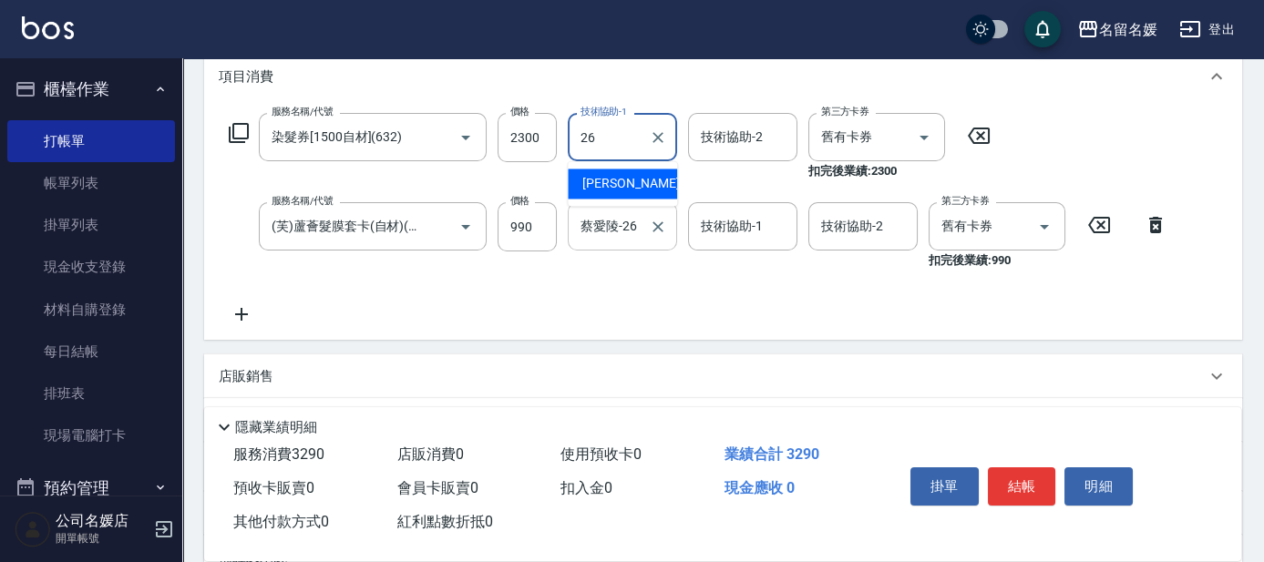
click at [621, 181] on span "[PERSON_NAME]-26" at bounding box center [639, 183] width 115 height 19
type input "蔡愛陵-26"
click at [723, 232] on input "技術協助-1" at bounding box center [742, 227] width 93 height 32
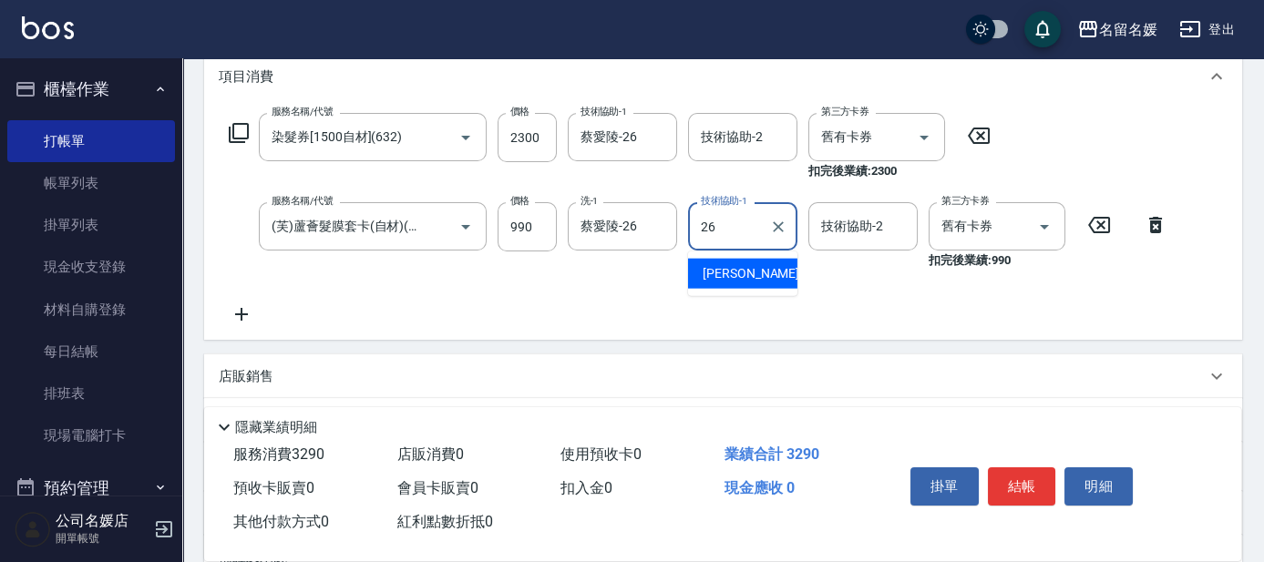
click at [748, 272] on span "[PERSON_NAME]-26" at bounding box center [760, 273] width 115 height 19
type input "蔡愛陵-26"
click at [375, 224] on input "(芙)蘆薈髮膜套卡(自材)(639)" at bounding box center [347, 227] width 160 height 32
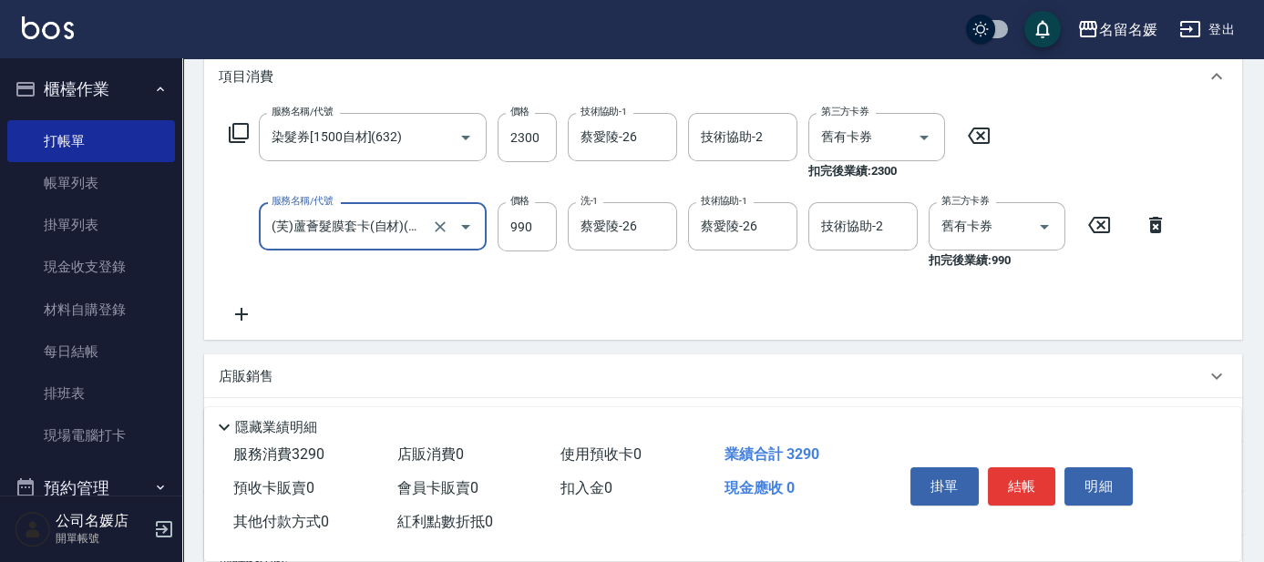
scroll to position [0, 9]
click at [717, 328] on div "服務名稱/代號 染髮券[1500自材](632) 服務名稱/代號 價格 2300 價格 技術協助-1 [PERSON_NAME]-26 技術協助-1 技術協助…" at bounding box center [723, 223] width 1038 height 234
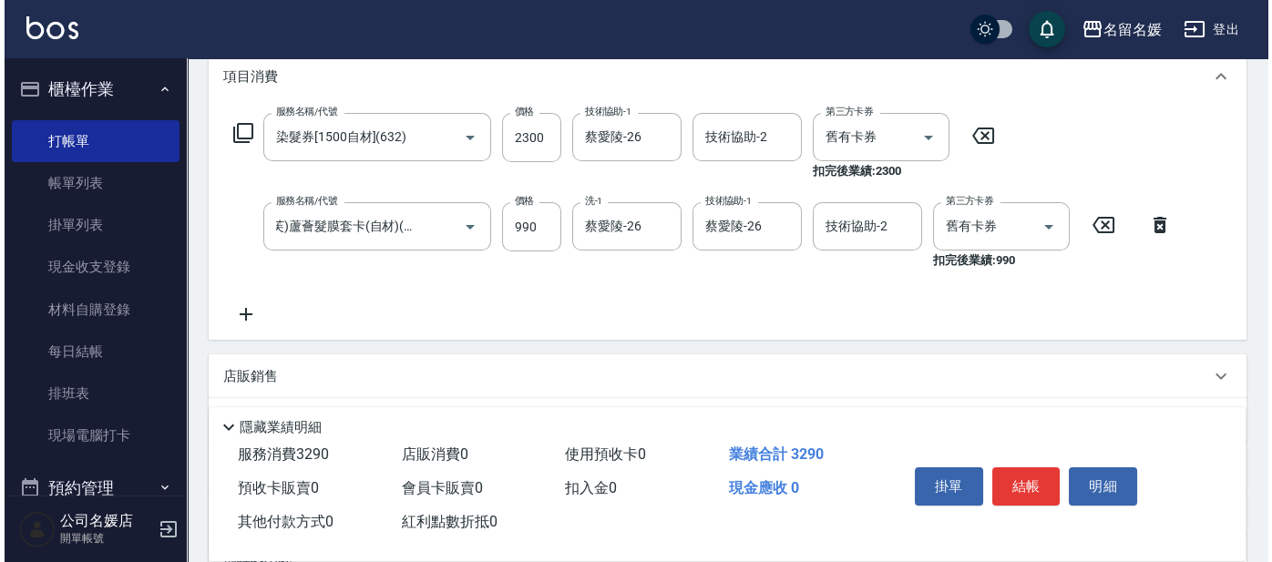
scroll to position [0, 0]
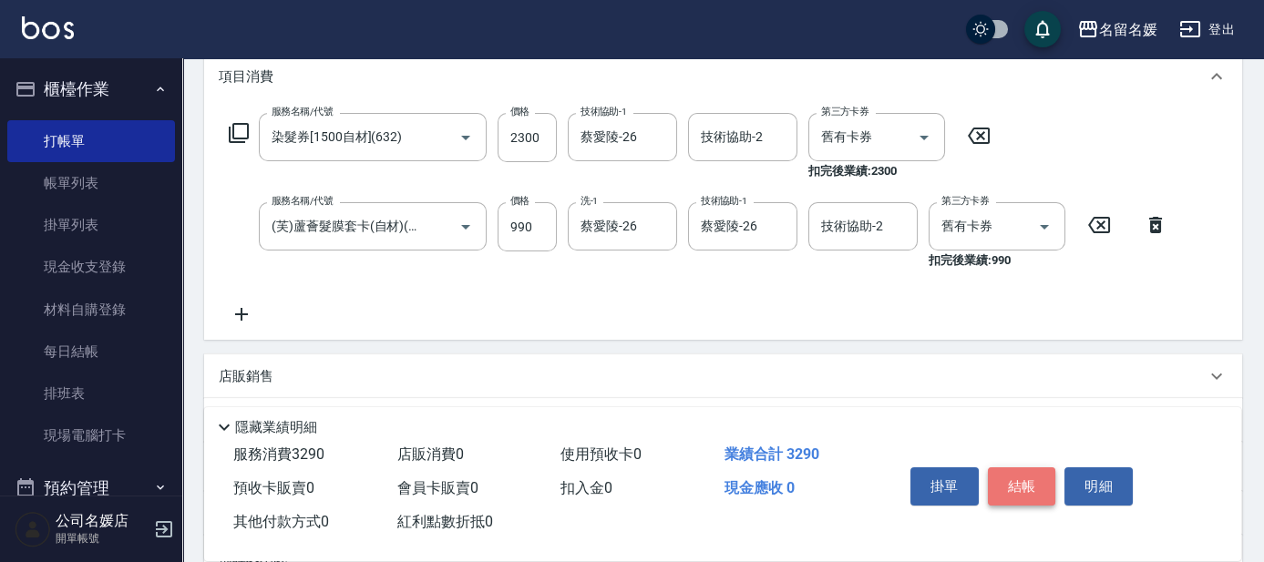
click at [1017, 478] on button "結帳" at bounding box center [1022, 487] width 68 height 38
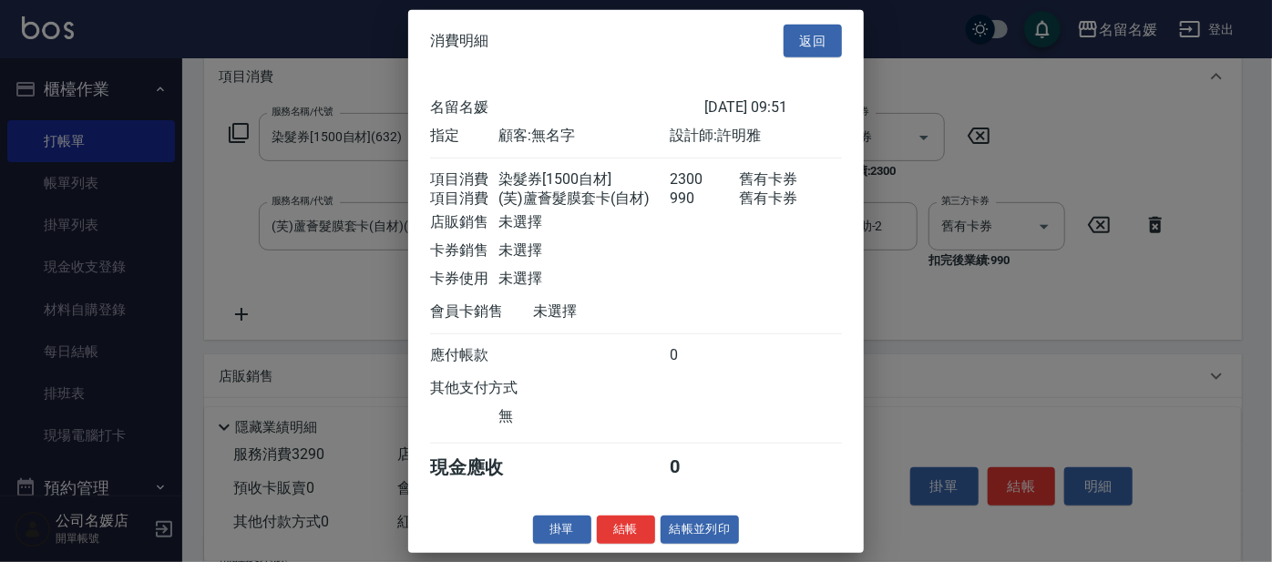
click at [617, 535] on button "結帳" at bounding box center [626, 530] width 58 height 28
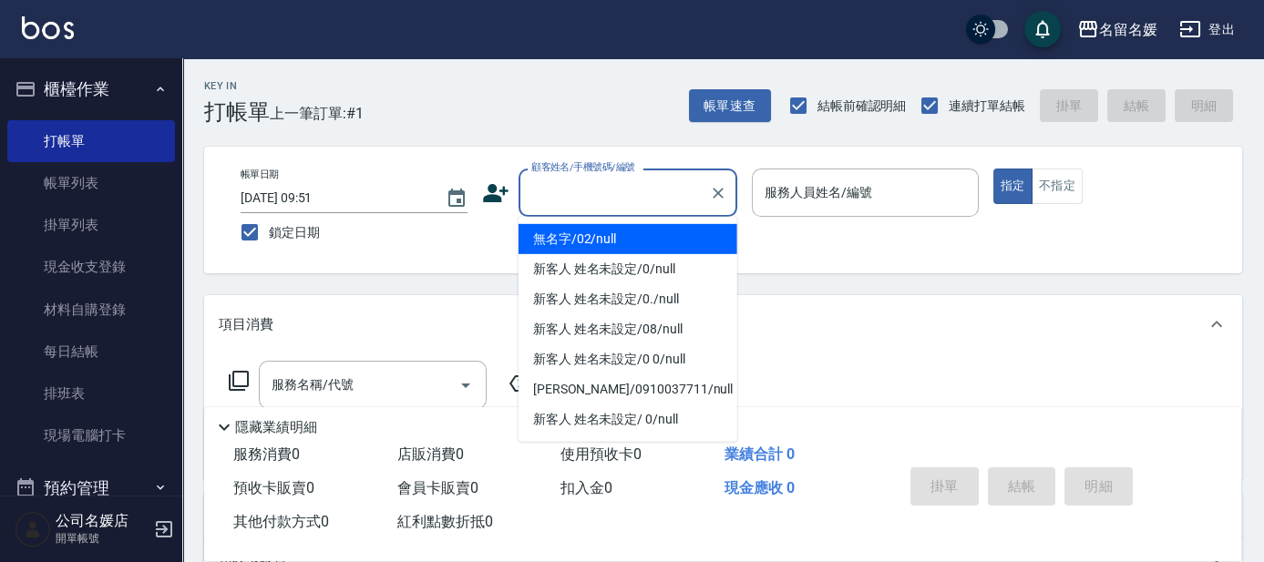
click at [587, 185] on div "顧客姓名/手機號碼/編號 顧客姓名/手機號碼/編號" at bounding box center [628, 193] width 219 height 48
type input "0"
type input "無名字/02/null"
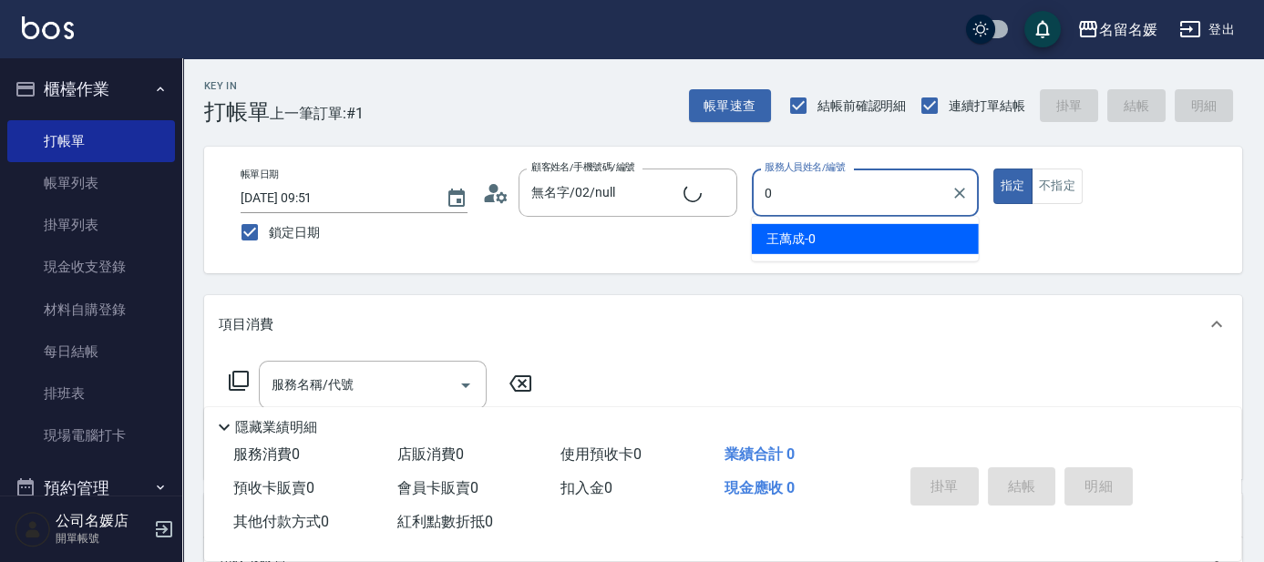
type input "02"
type input "新客人 姓名未設定/0/null"
type input "03"
type button "true"
type input "[PERSON_NAME]-03"
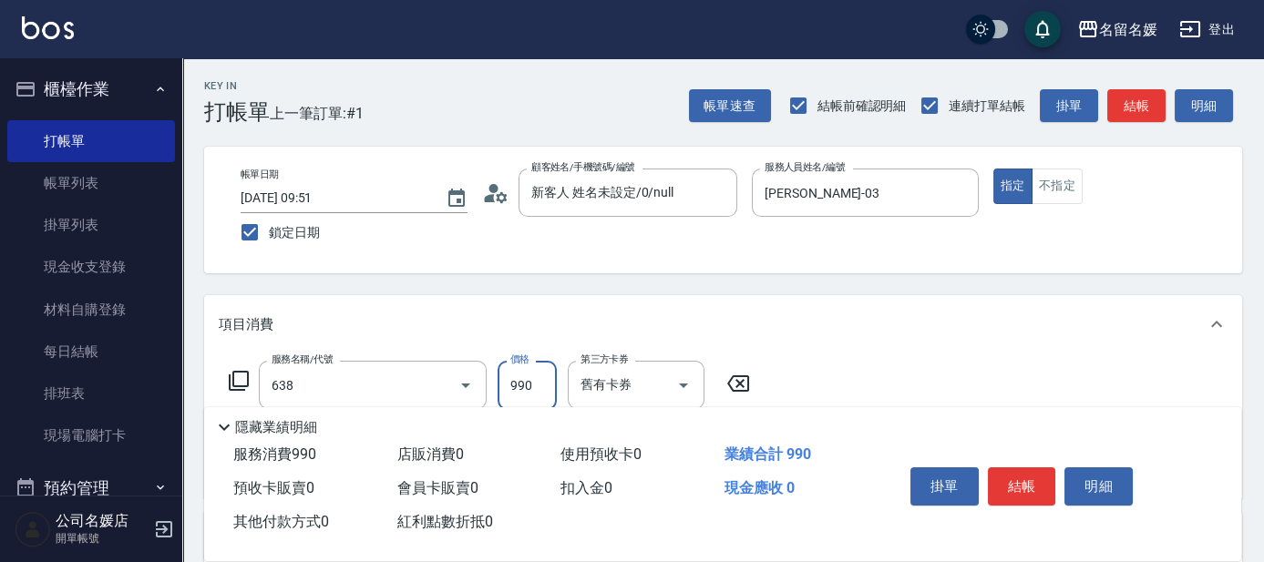
type input "(芙)頭皮養護套卡(638)"
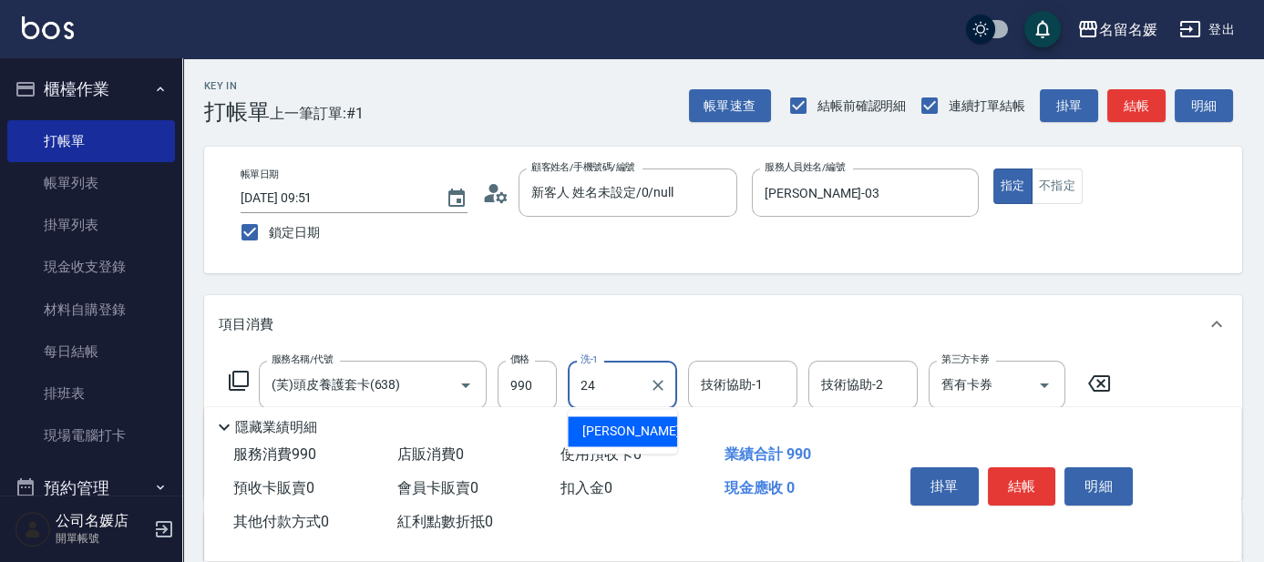
type input "[PERSON_NAME]-24"
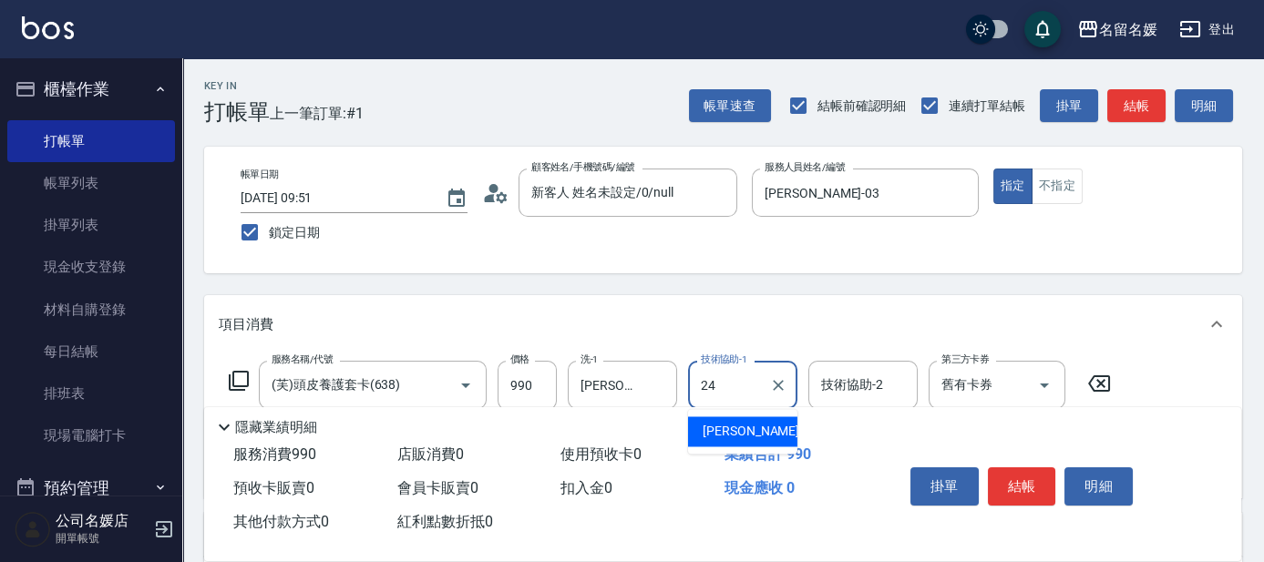
type input "[PERSON_NAME]-24"
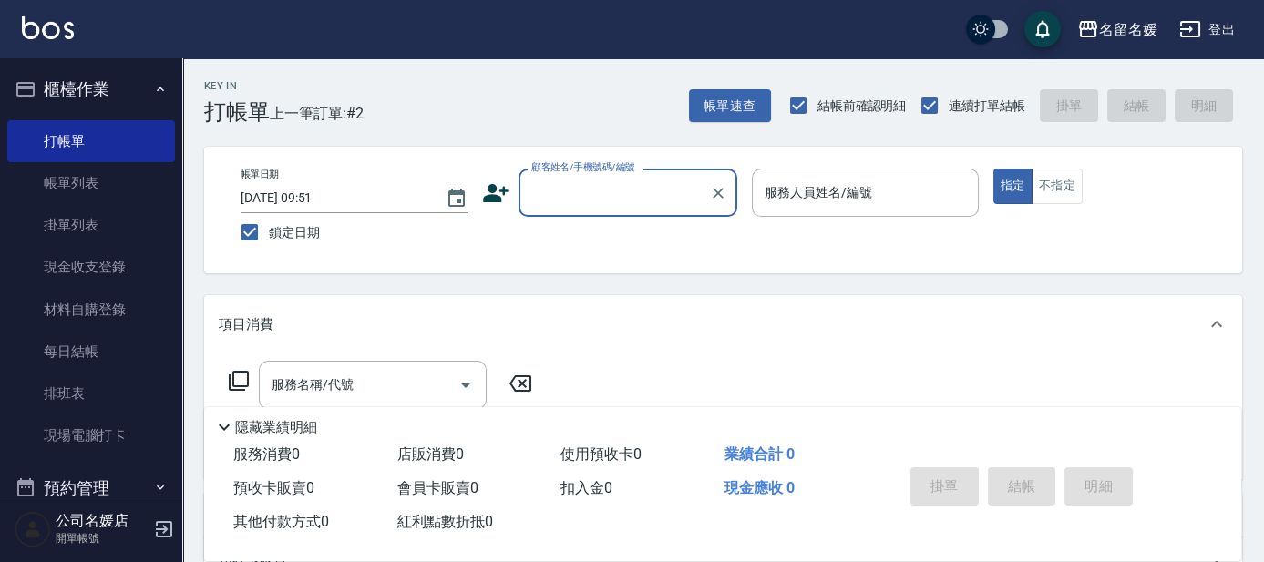
click at [590, 190] on input "顧客姓名/手機號碼/編號" at bounding box center [614, 193] width 175 height 32
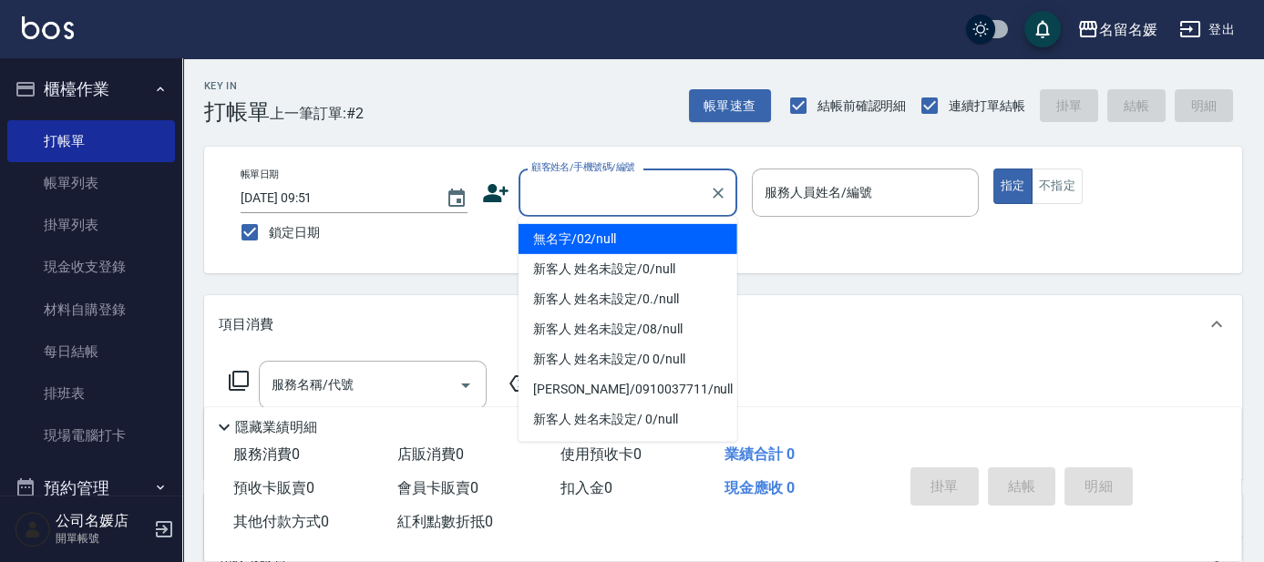
click at [598, 231] on li "無名字/02/null" at bounding box center [628, 239] width 219 height 30
type input "無名字/02/null"
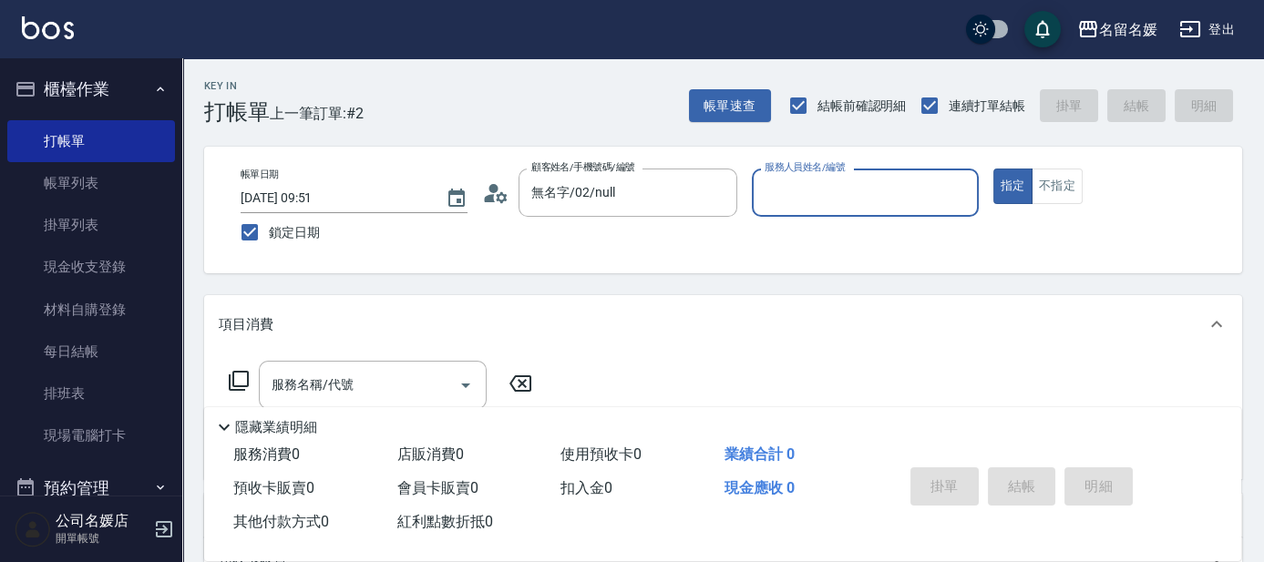
click at [820, 183] on input "服務人員姓名/編號" at bounding box center [865, 193] width 211 height 32
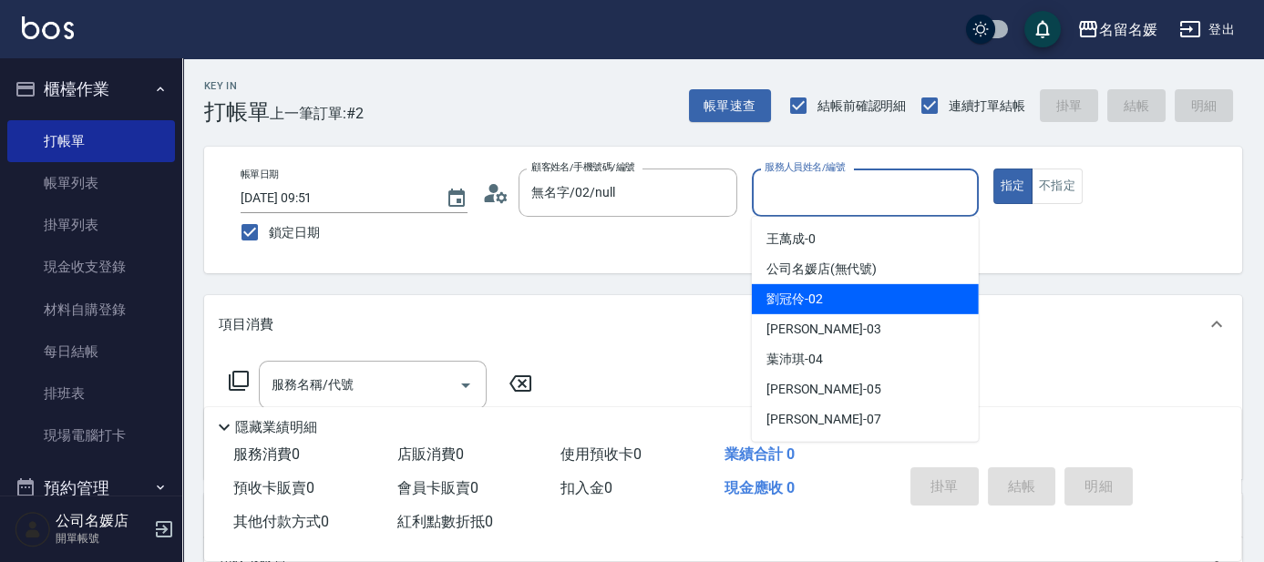
click at [839, 308] on div "[PERSON_NAME]-02" at bounding box center [865, 299] width 227 height 30
type input "[PERSON_NAME]-02"
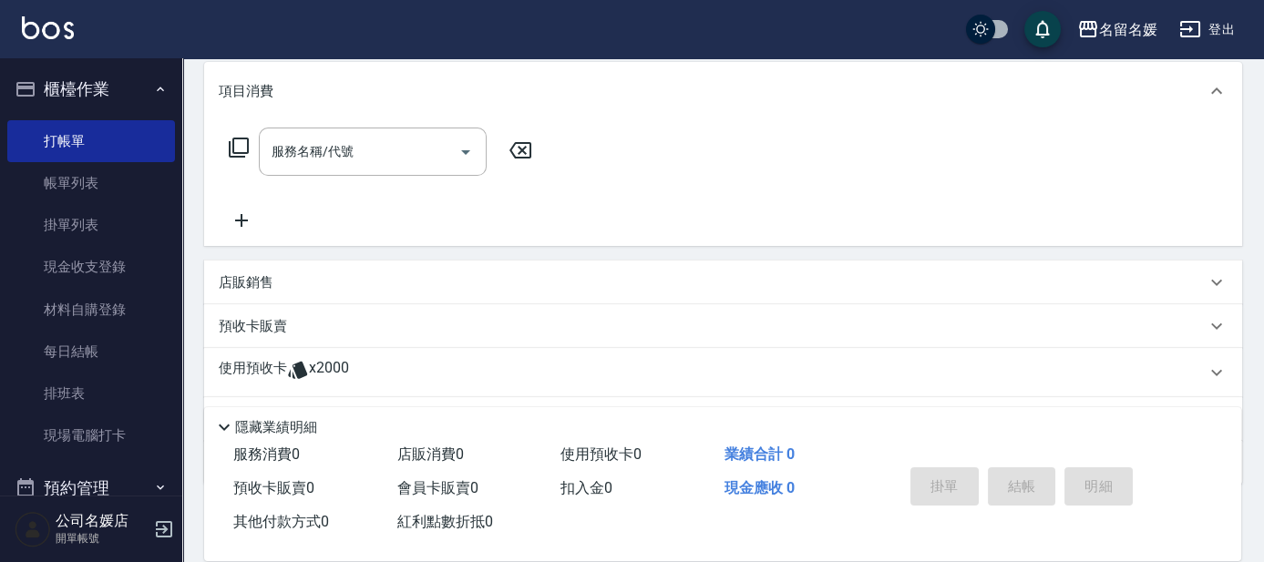
scroll to position [248, 0]
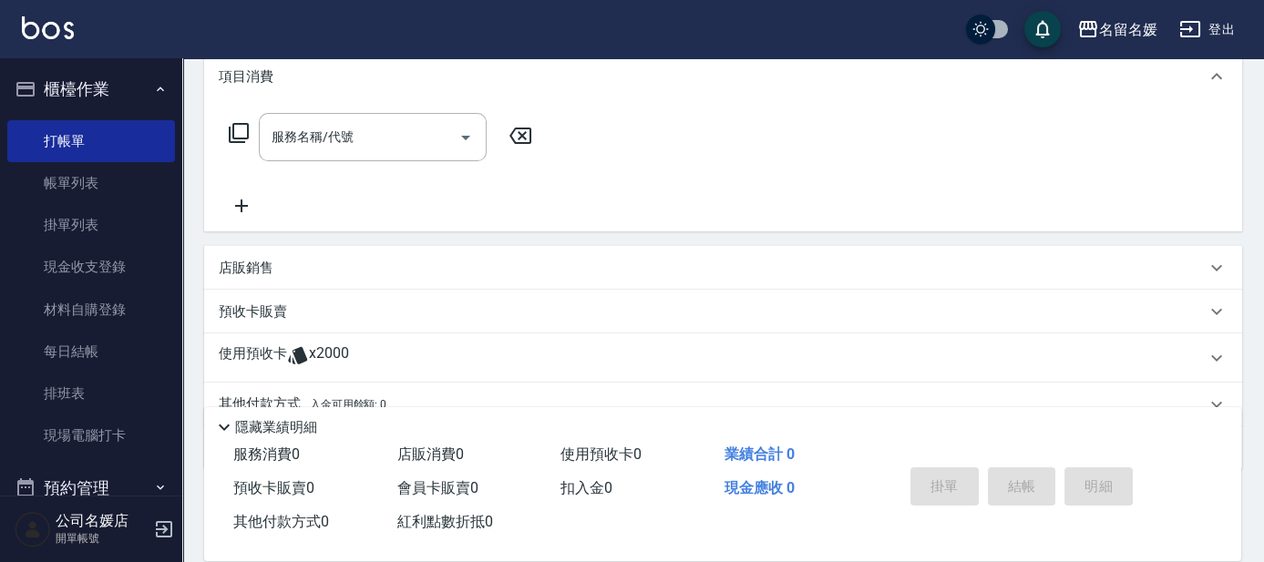
click at [245, 262] on p "店販銷售" at bounding box center [246, 268] width 55 height 19
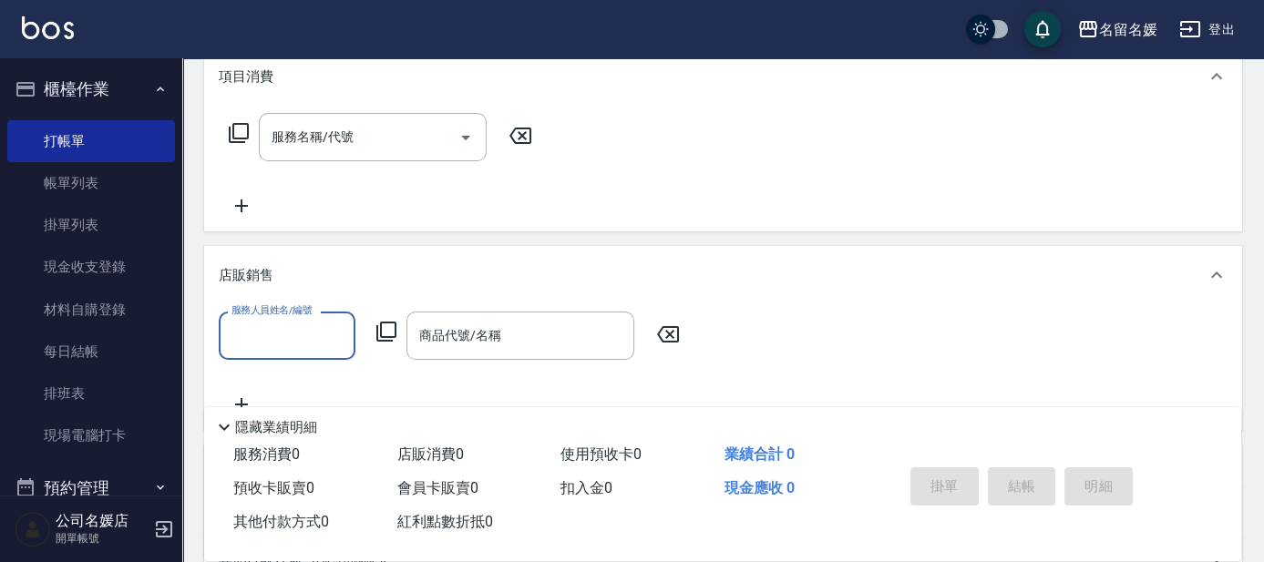
scroll to position [0, 0]
click at [255, 334] on input "服務人員姓名/編號" at bounding box center [287, 336] width 120 height 32
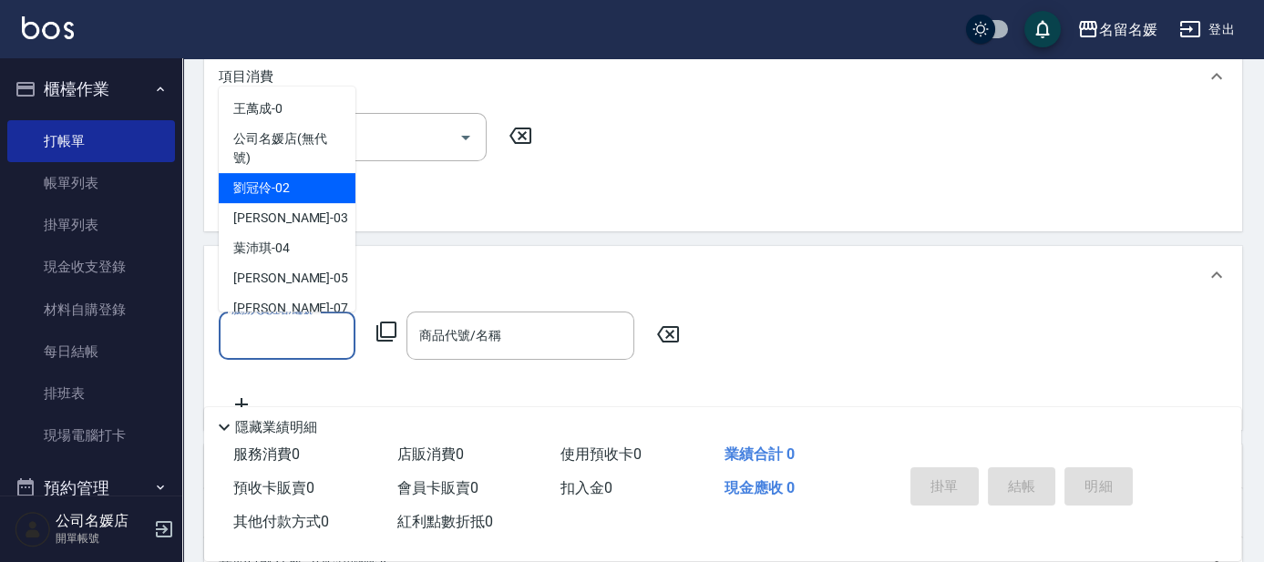
click at [286, 181] on span "[PERSON_NAME]-02" at bounding box center [261, 188] width 57 height 19
type input "[PERSON_NAME]-02"
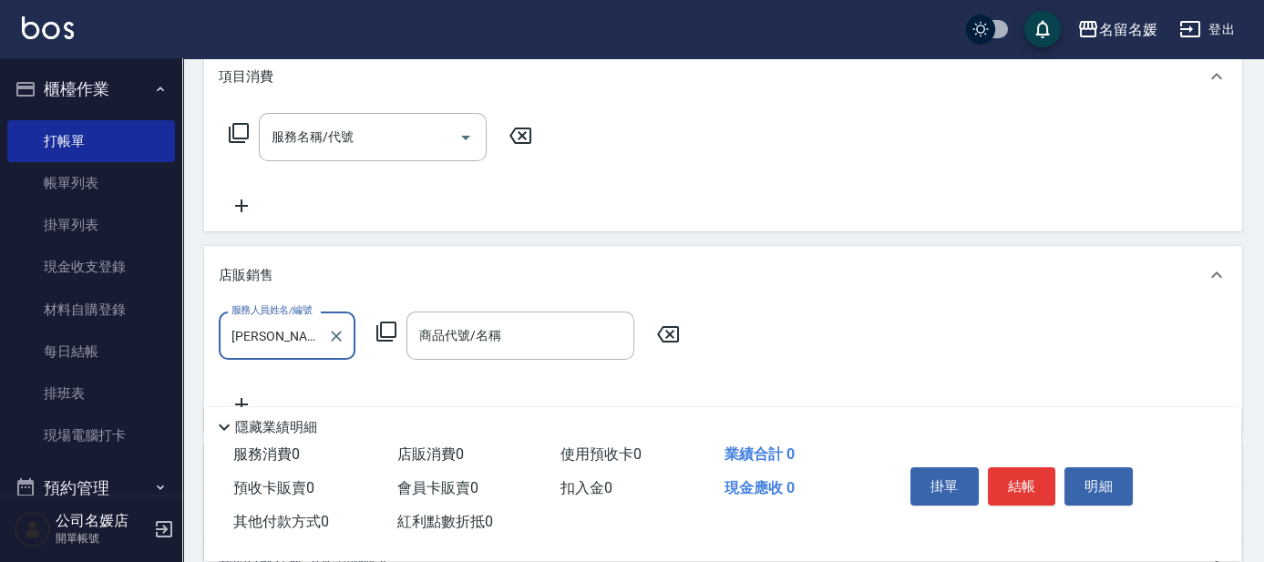
click at [389, 324] on icon at bounding box center [387, 332] width 22 height 22
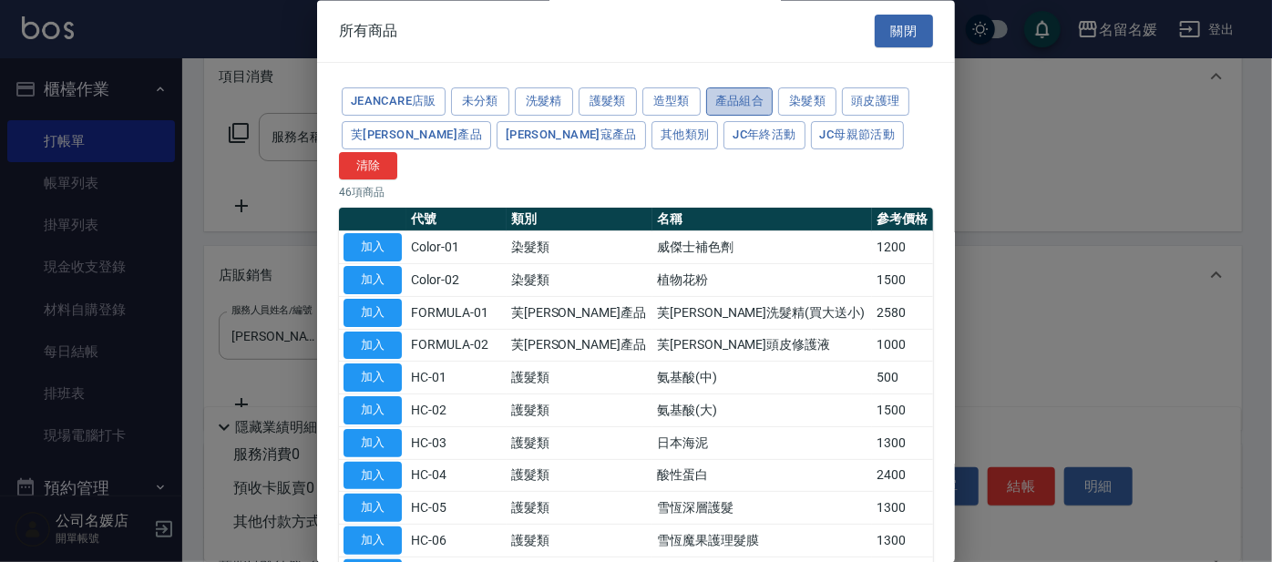
click at [713, 106] on button "產品組合" at bounding box center [739, 102] width 67 height 28
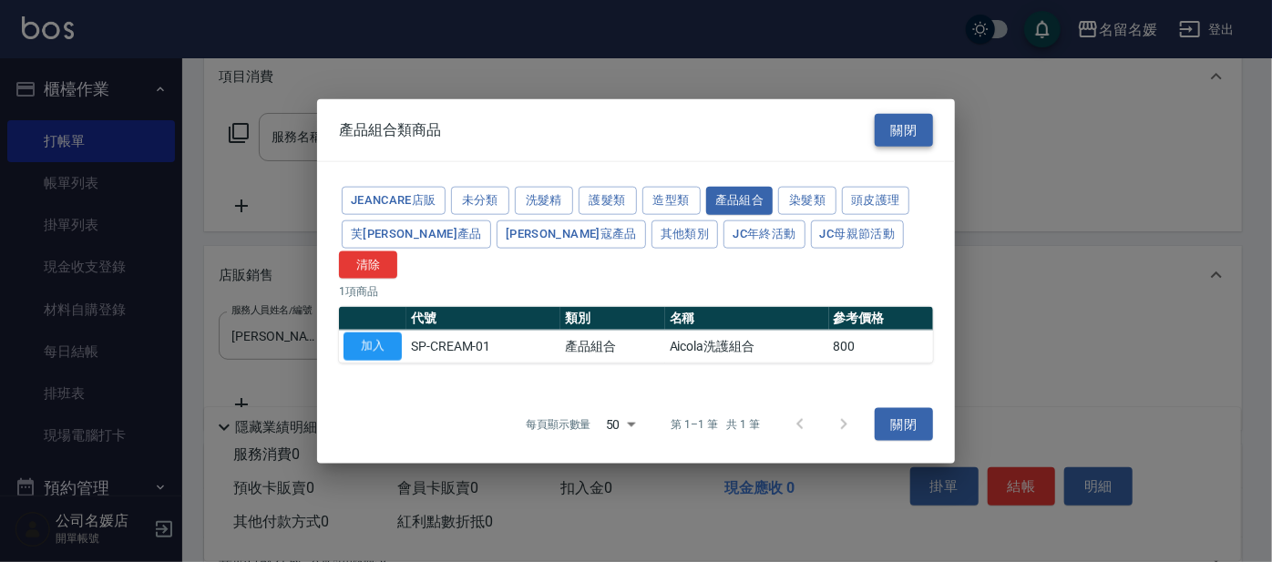
click at [920, 142] on button "關閉" at bounding box center [904, 130] width 58 height 34
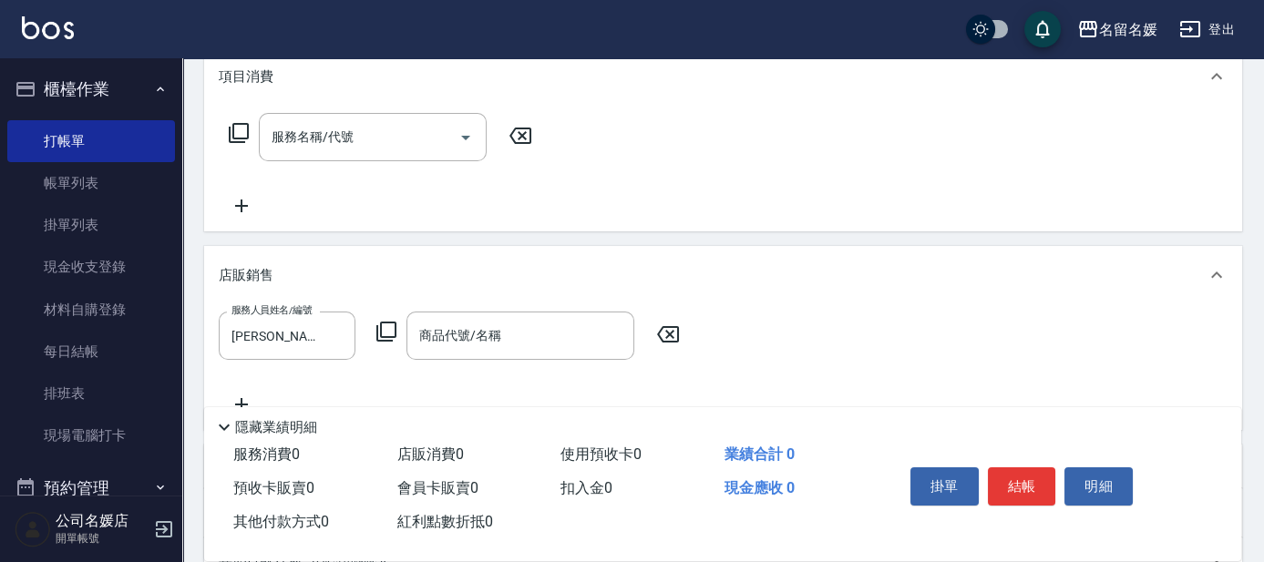
scroll to position [331, 0]
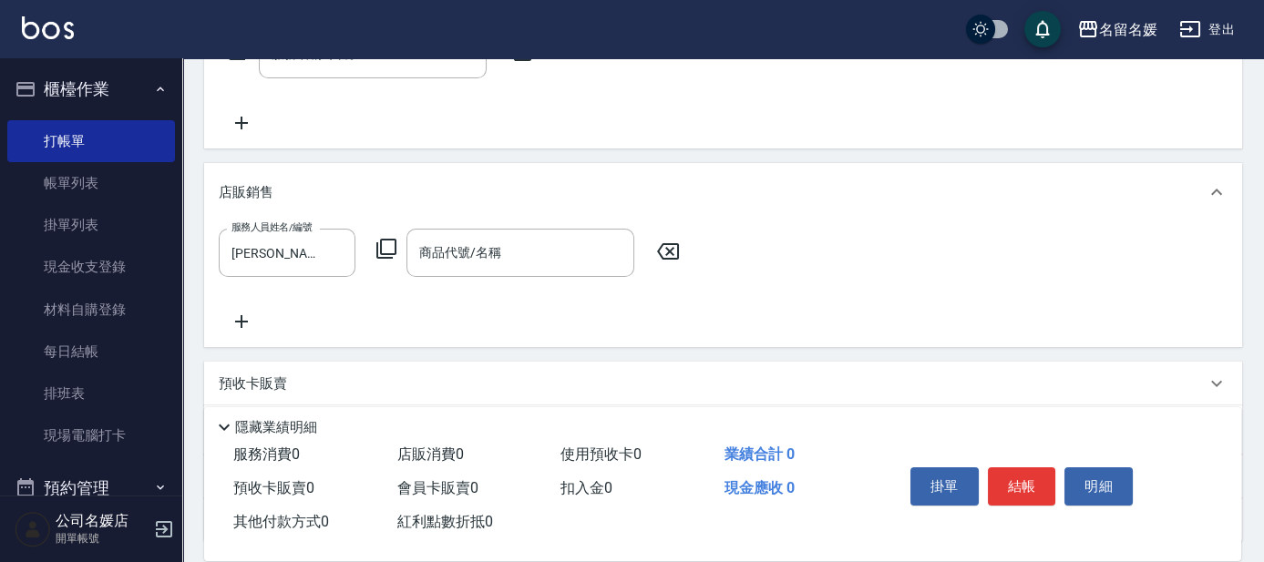
click at [388, 251] on icon at bounding box center [387, 249] width 22 height 22
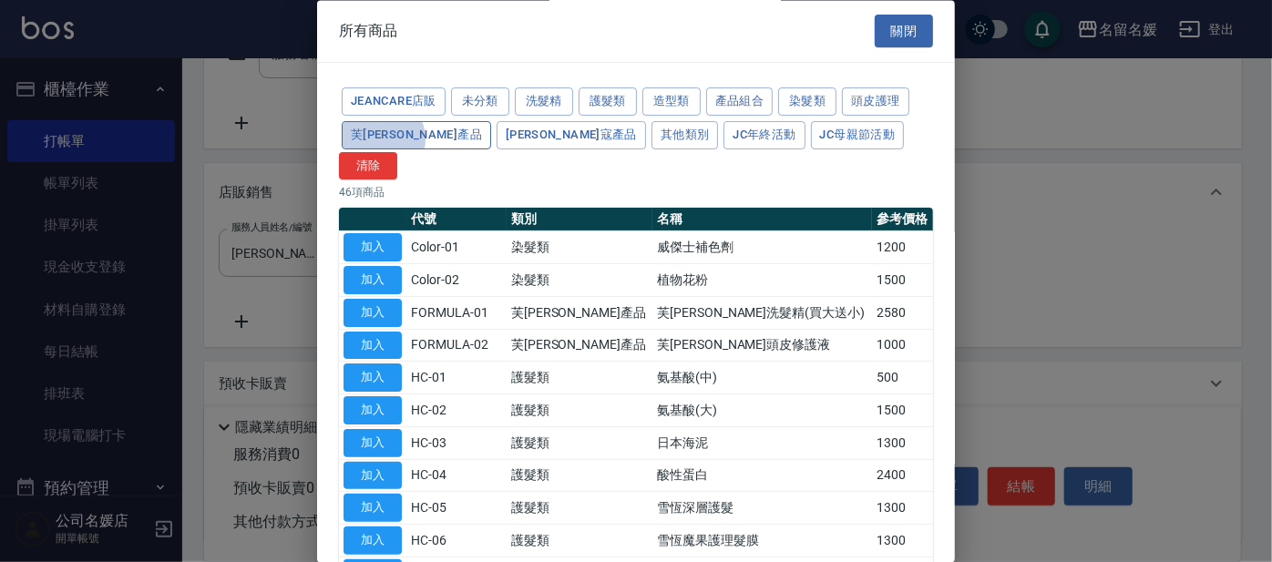
click at [382, 139] on button "芙[PERSON_NAME]產品" at bounding box center [416, 135] width 149 height 28
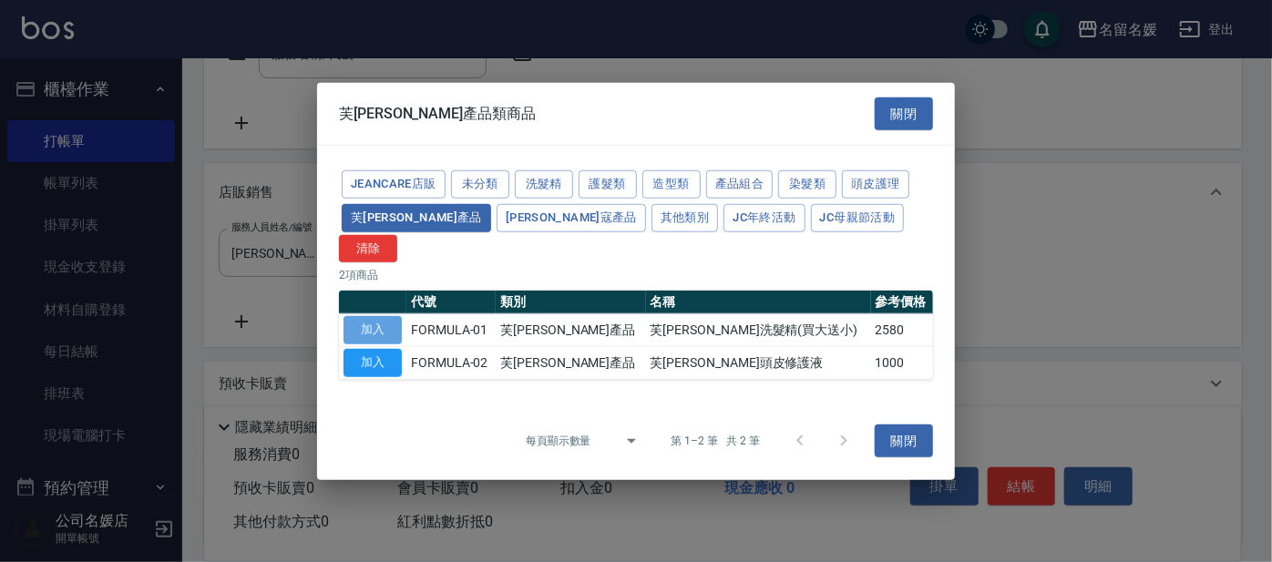
click at [386, 321] on button "加入" at bounding box center [373, 330] width 58 height 28
type input "芙[PERSON_NAME]洗髮精(買大送小)"
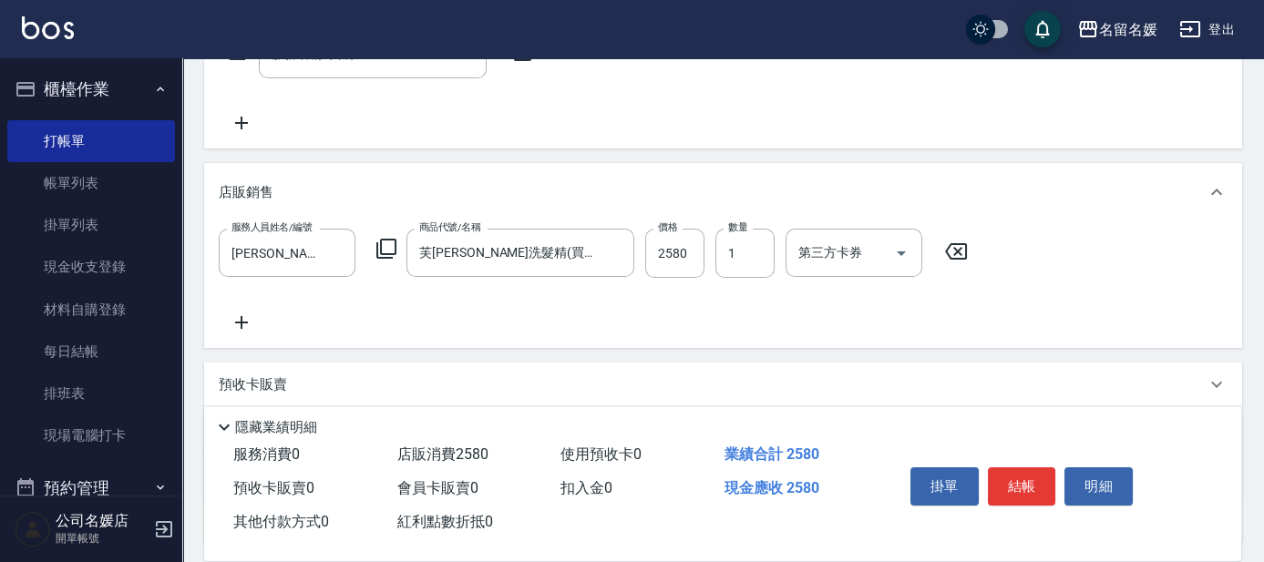
click at [239, 319] on icon at bounding box center [242, 323] width 46 height 22
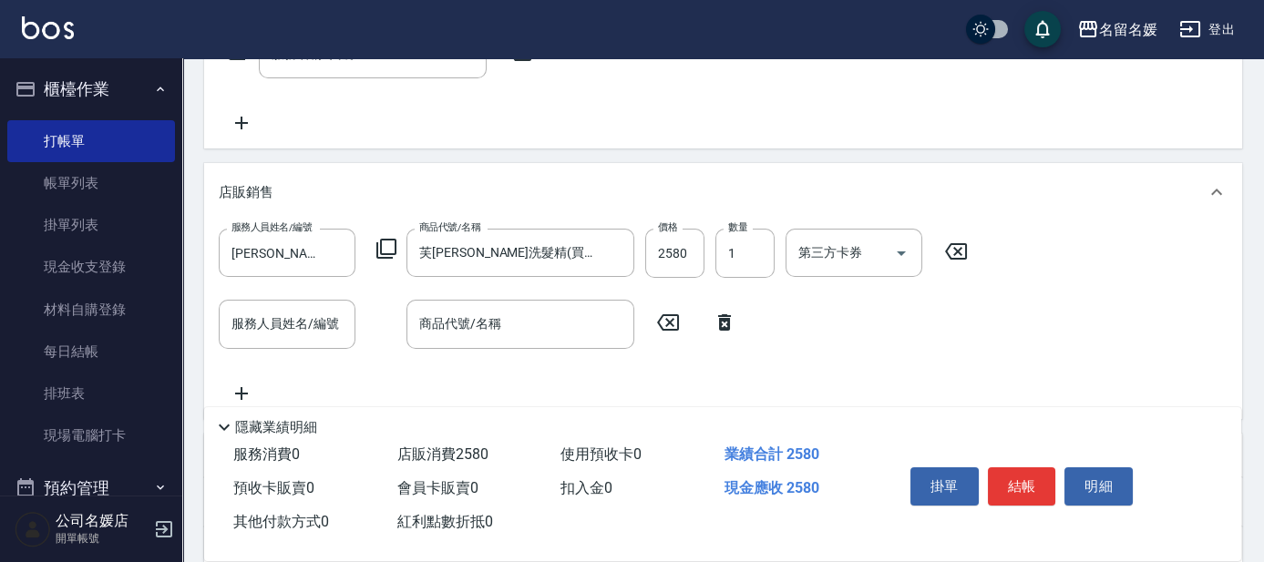
click at [386, 244] on icon at bounding box center [387, 249] width 22 height 22
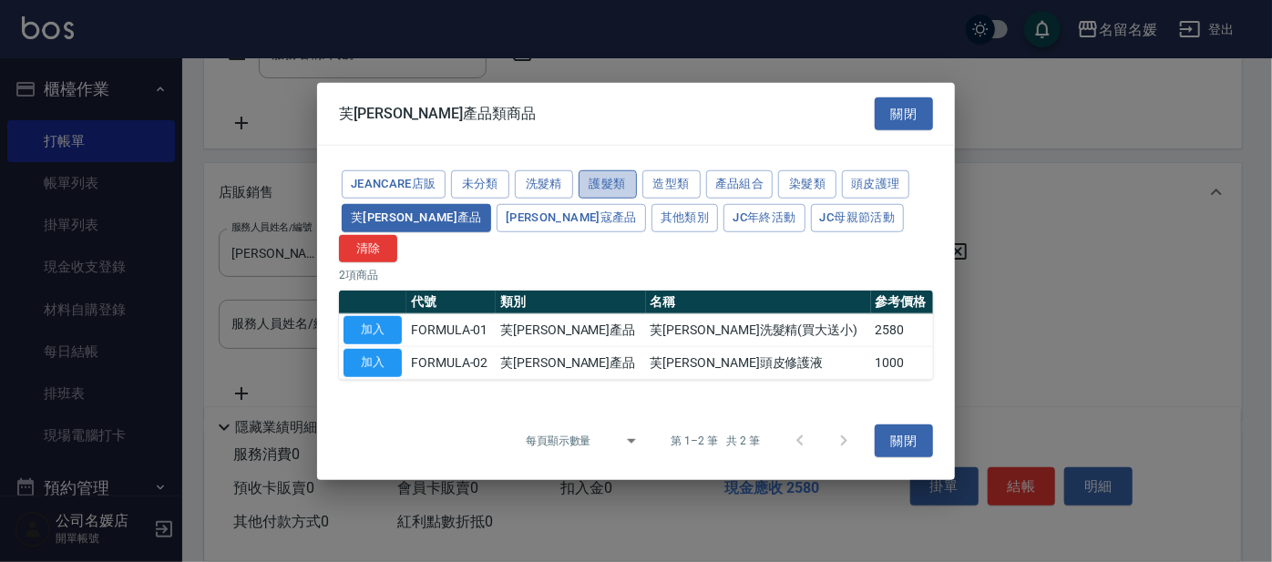
click at [604, 199] on button "護髮類" at bounding box center [608, 184] width 58 height 28
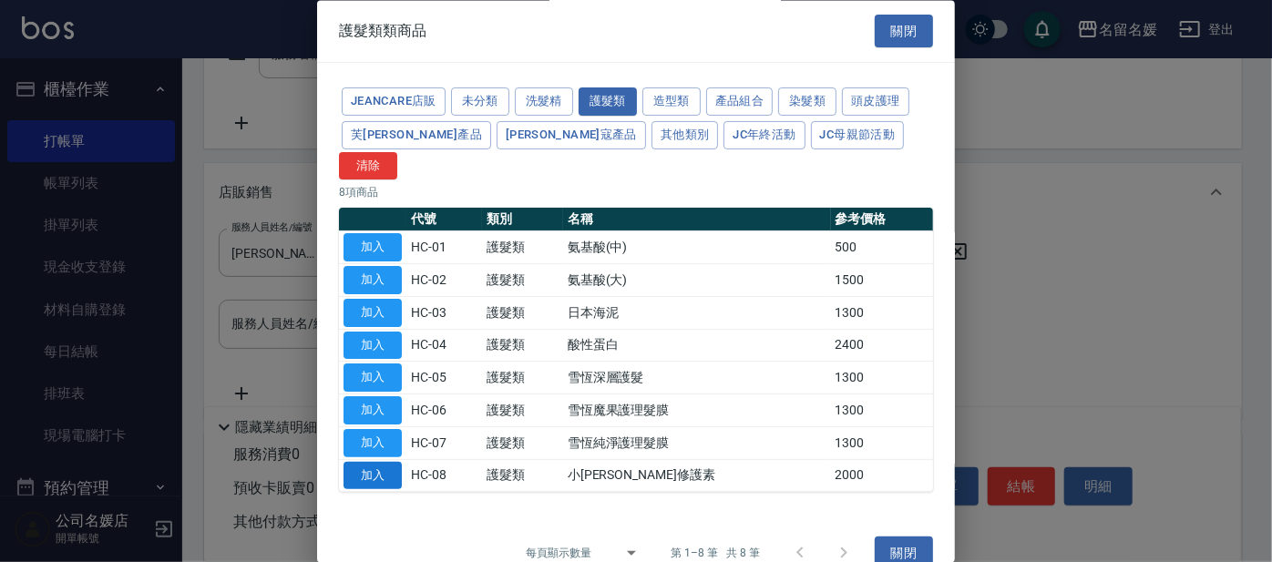
click at [370, 462] on button "加入" at bounding box center [373, 476] width 58 height 28
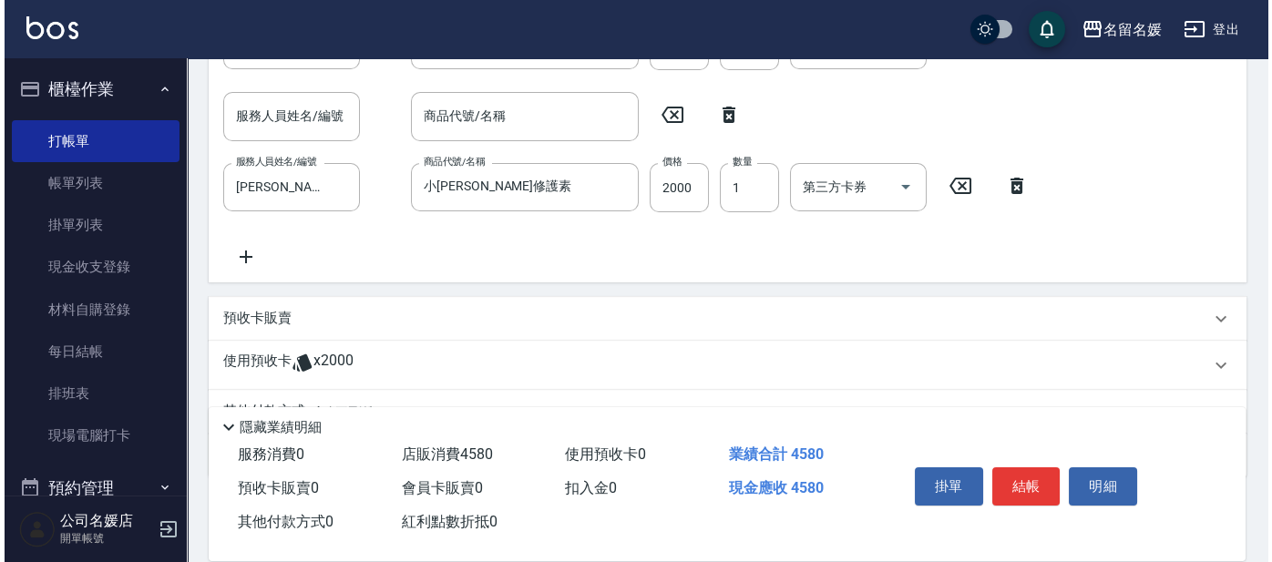
scroll to position [580, 0]
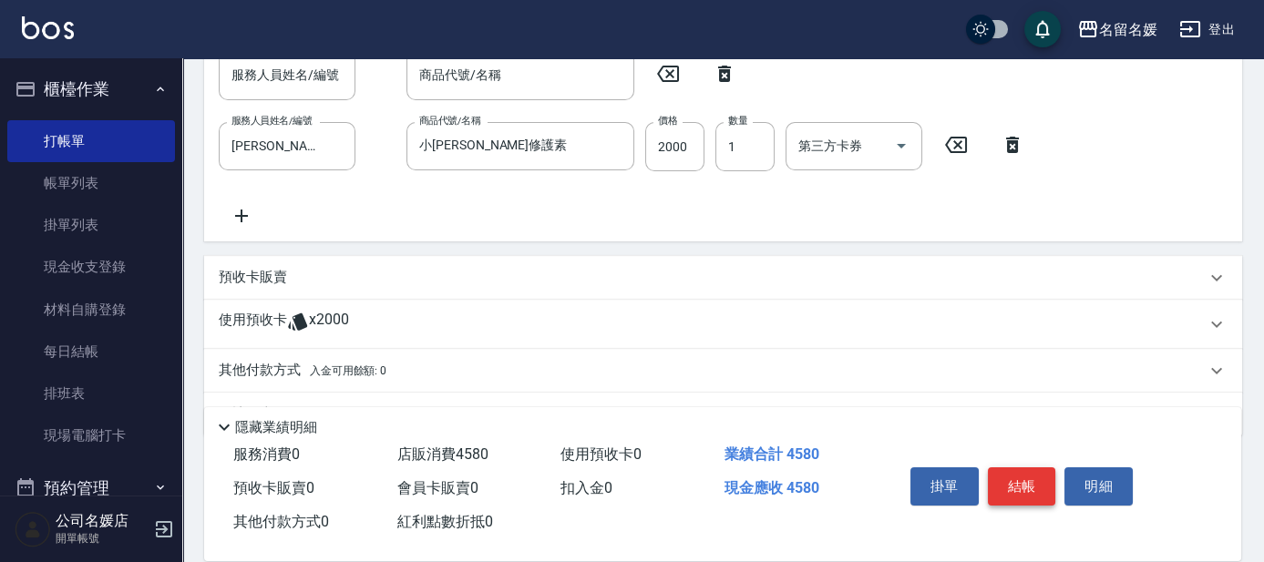
click at [1021, 475] on button "結帳" at bounding box center [1022, 487] width 68 height 38
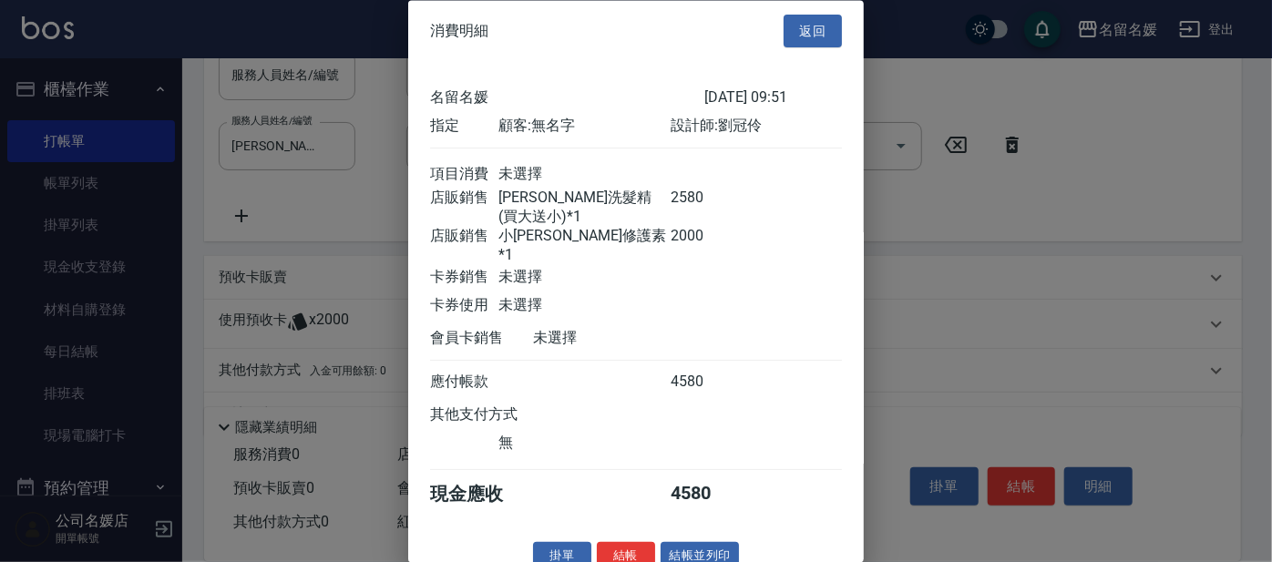
scroll to position [26, 0]
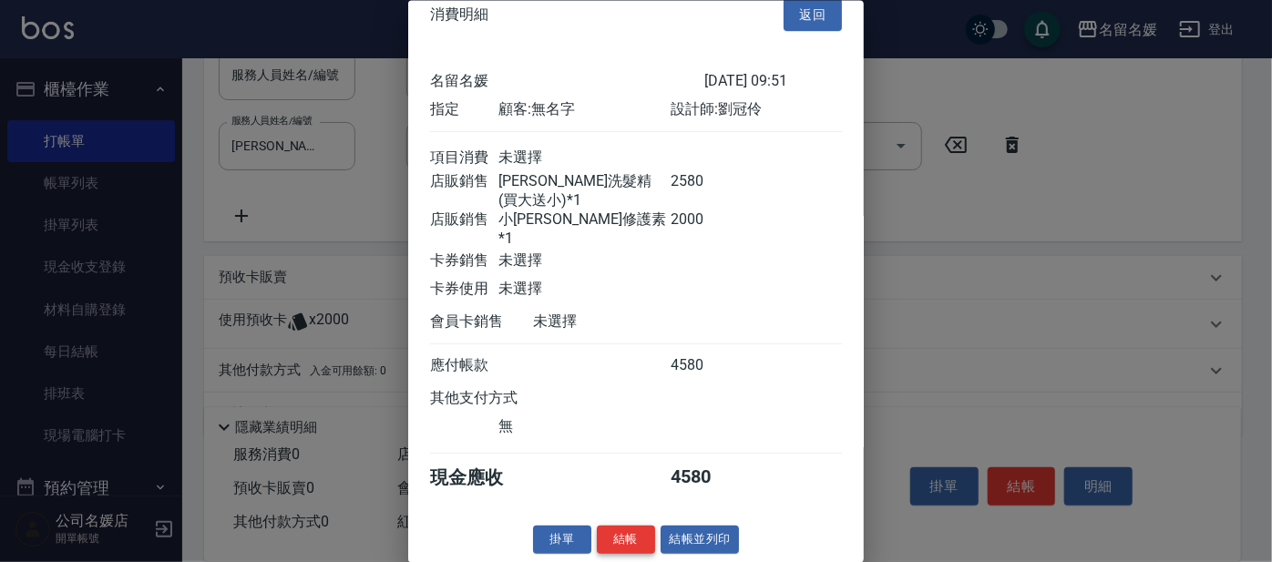
click at [623, 535] on button "結帳" at bounding box center [626, 540] width 58 height 28
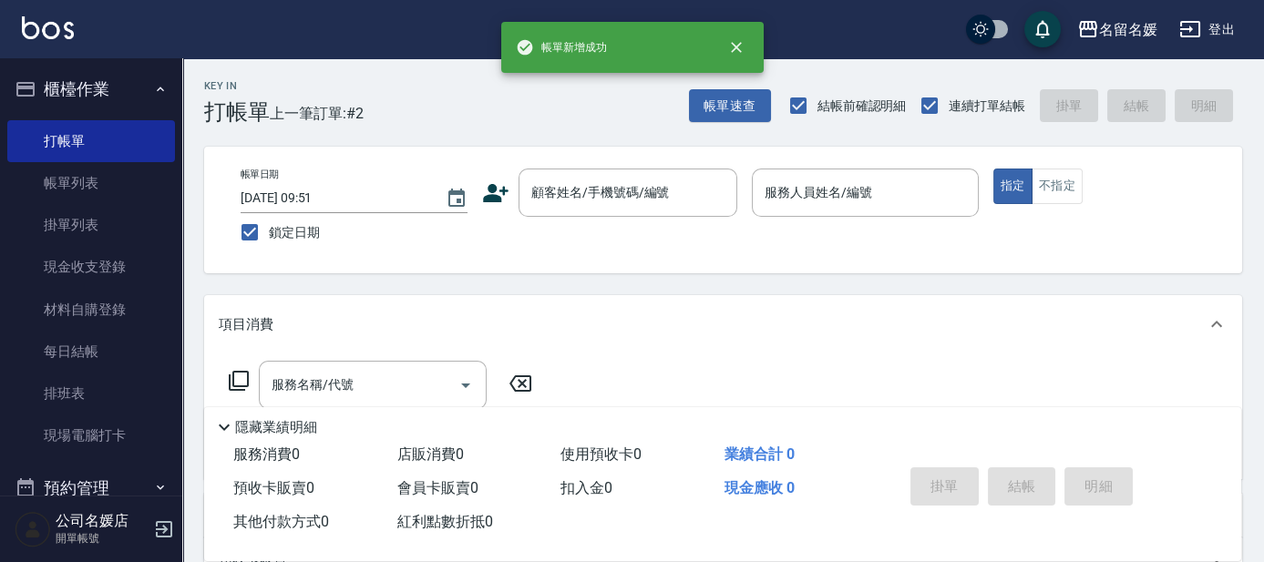
scroll to position [0, 0]
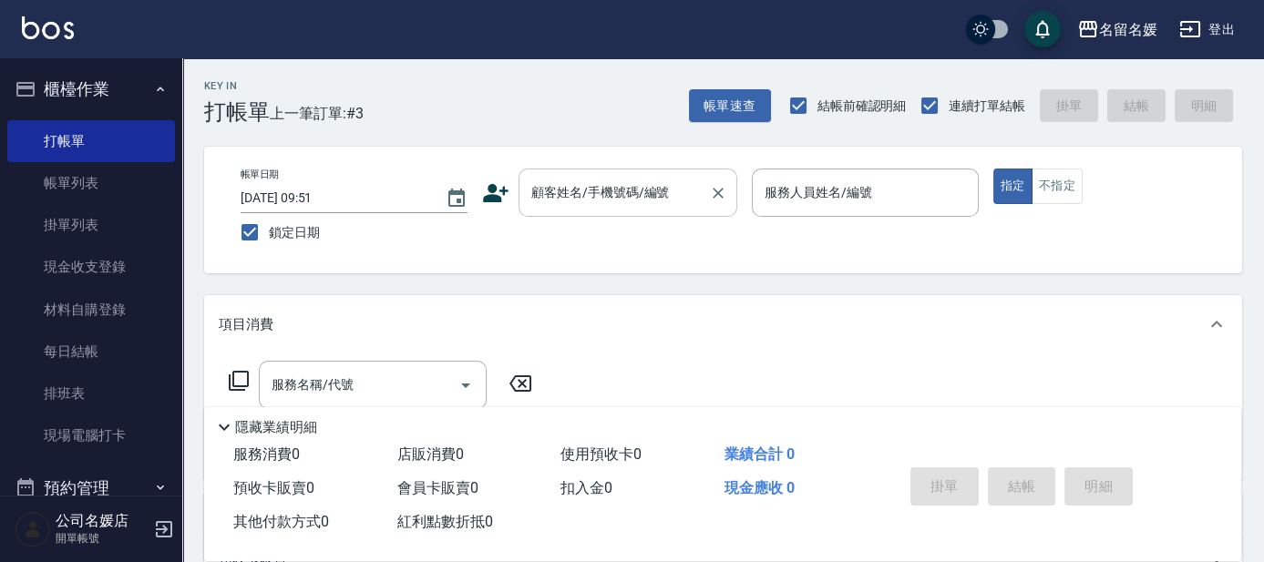
click at [642, 202] on input "顧客姓名/手機號碼/編號" at bounding box center [614, 193] width 175 height 32
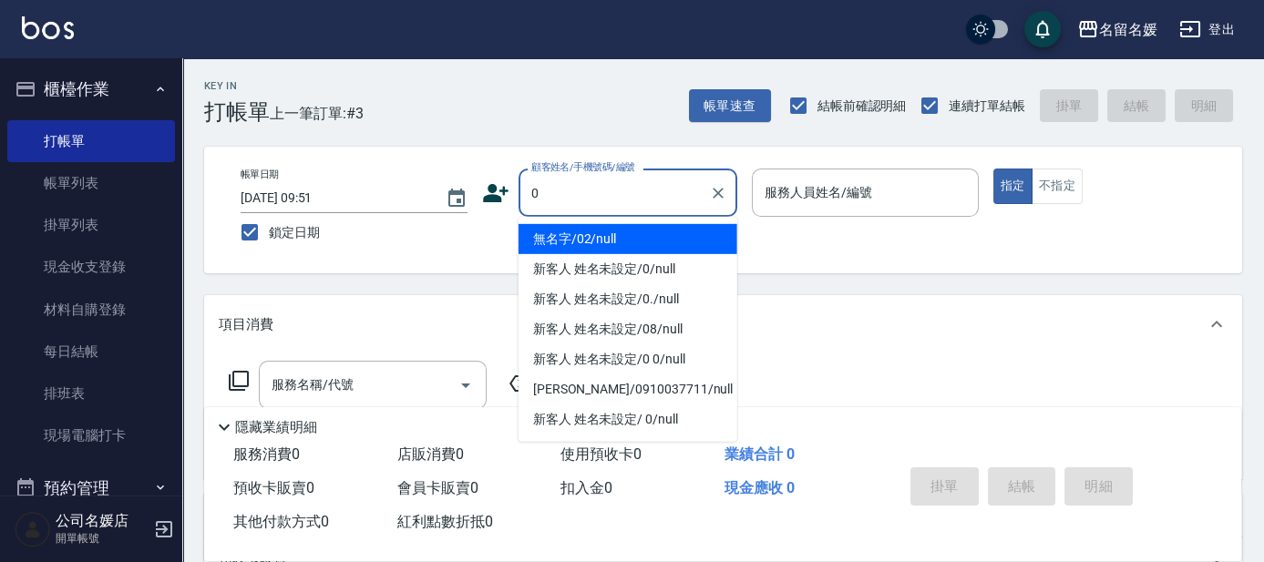
type input "0"
type input "04"
type input "無名字/02/null"
type input "[PERSON_NAME]-04"
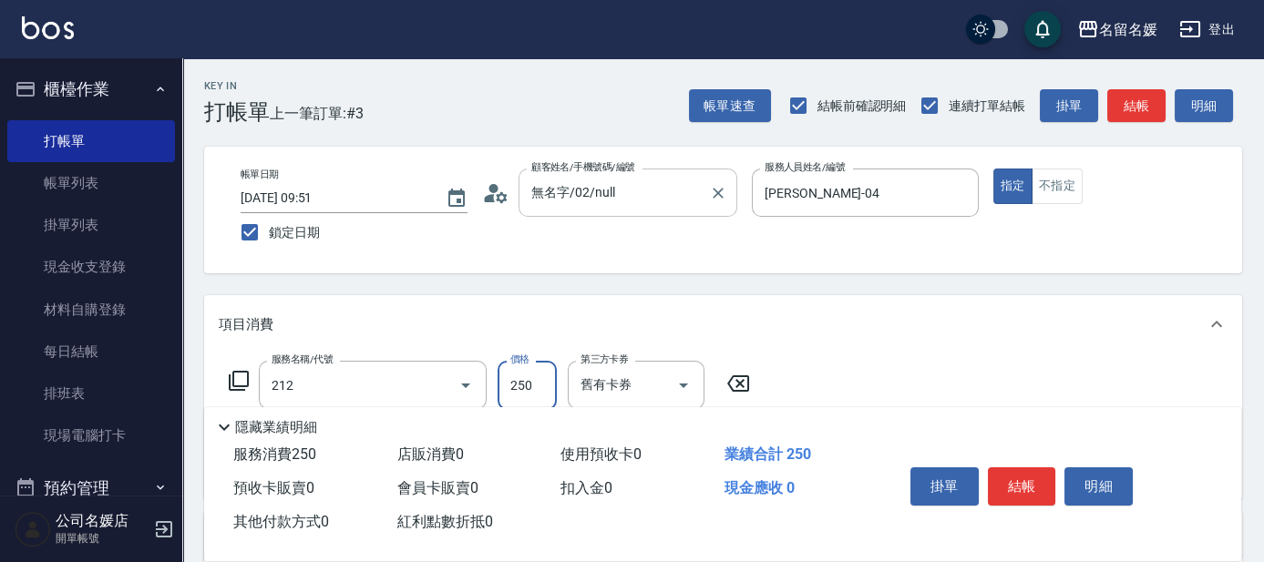
type input "洗髮券-(卡)250(212)"
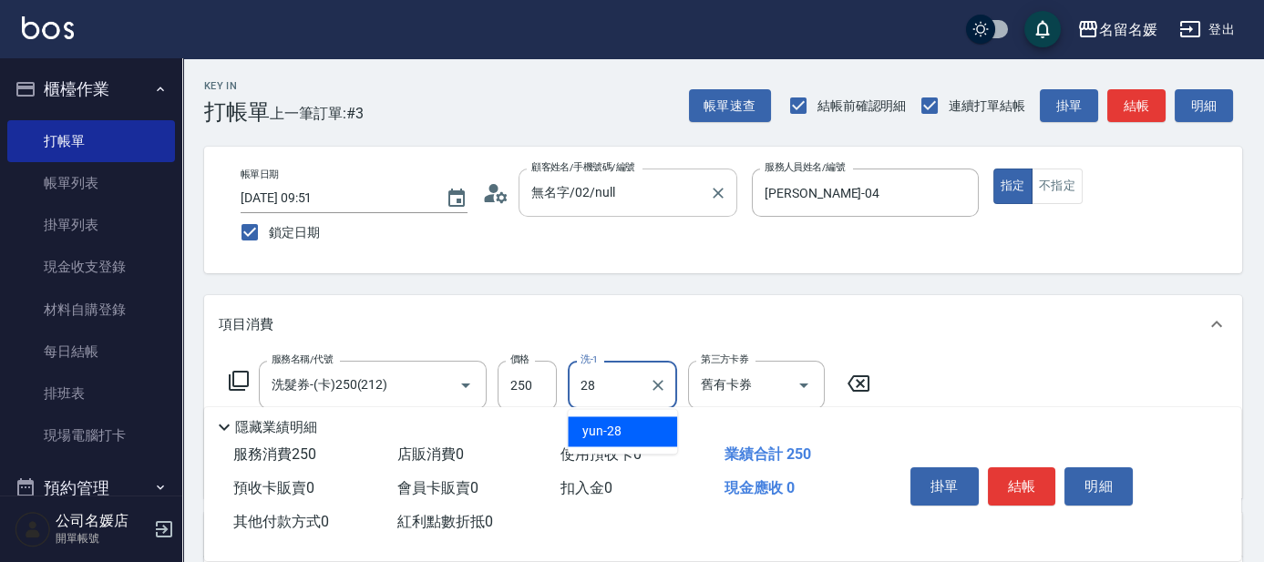
type input "yun-28"
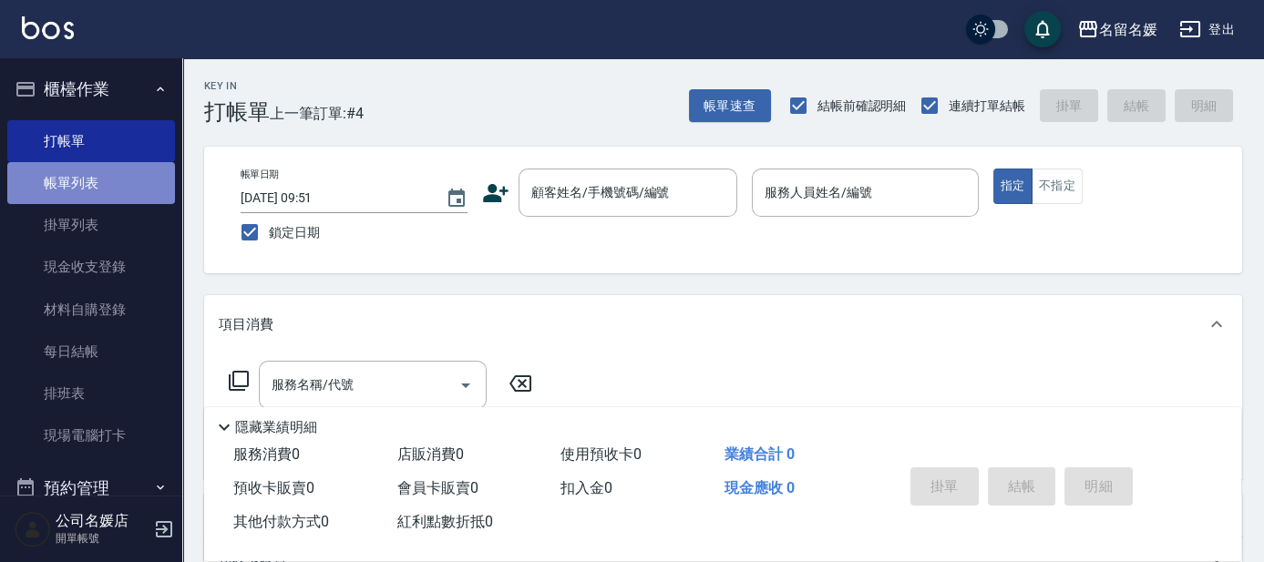
click at [126, 175] on link "帳單列表" at bounding box center [91, 183] width 168 height 42
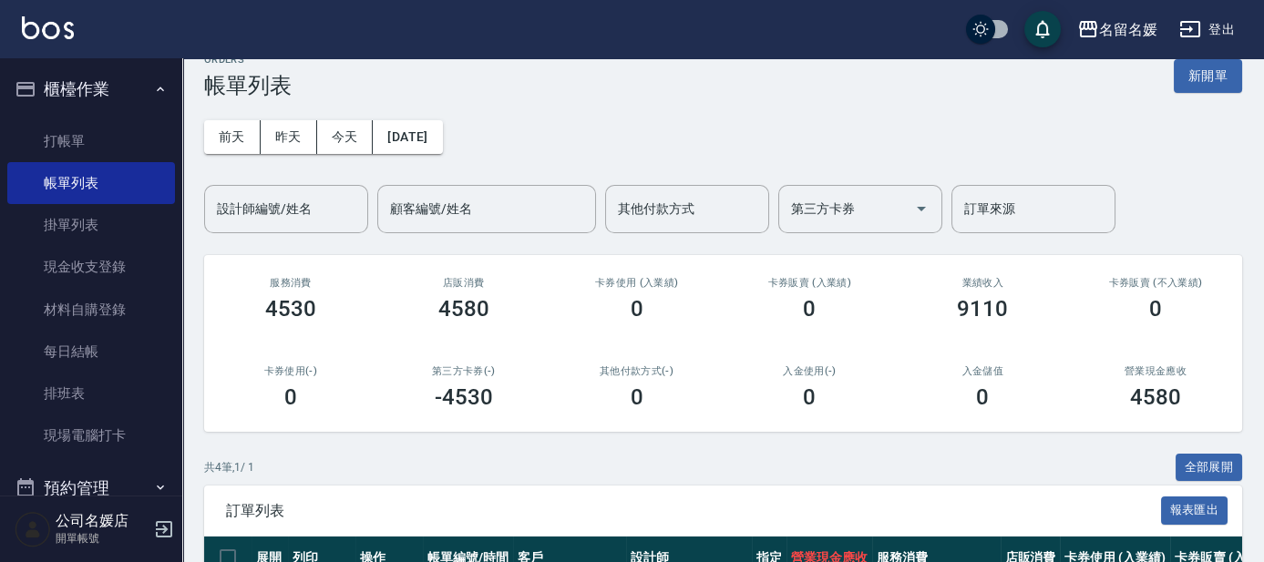
scroll to position [301, 0]
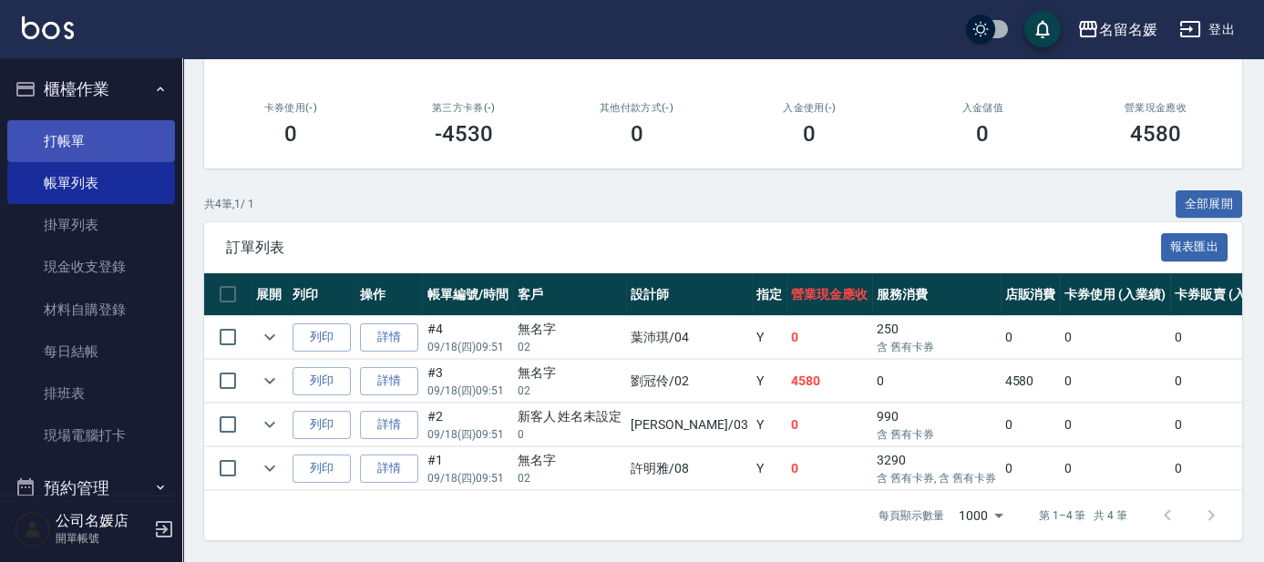
click at [129, 146] on link "打帳單" at bounding box center [91, 141] width 168 height 42
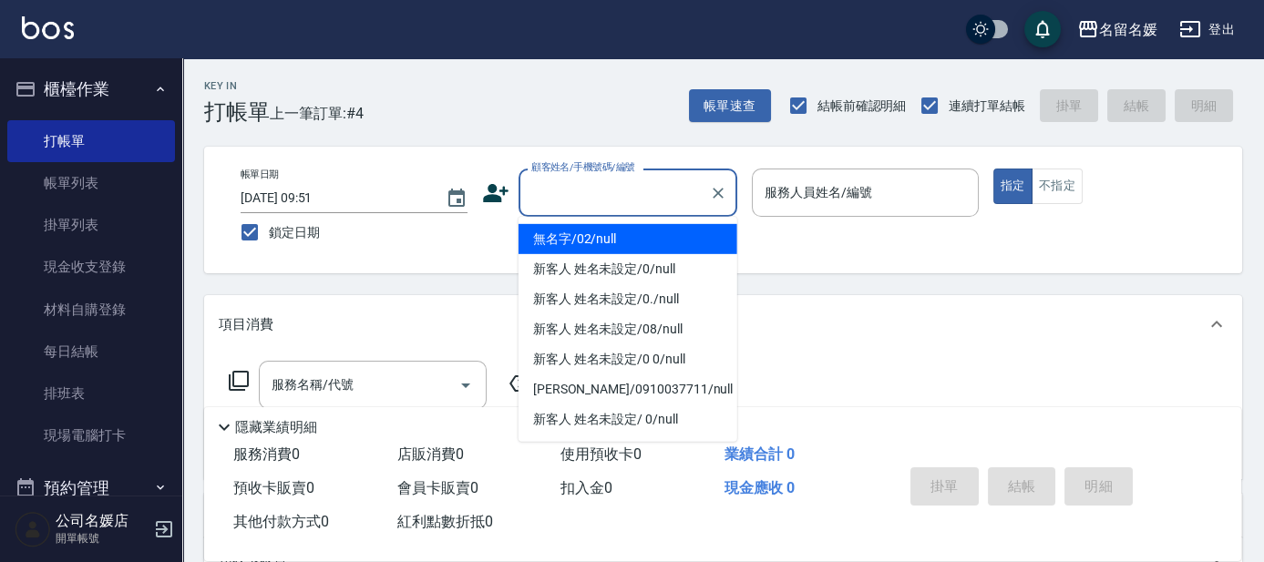
click at [651, 204] on input "顧客姓名/手機號碼/編號" at bounding box center [614, 193] width 175 height 32
drag, startPoint x: 634, startPoint y: 236, endPoint x: 859, endPoint y: 170, distance: 234.5
click at [639, 234] on li "無名字/02/null" at bounding box center [628, 239] width 219 height 30
click at [870, 192] on input "服務人員姓名/編號" at bounding box center [865, 193] width 211 height 32
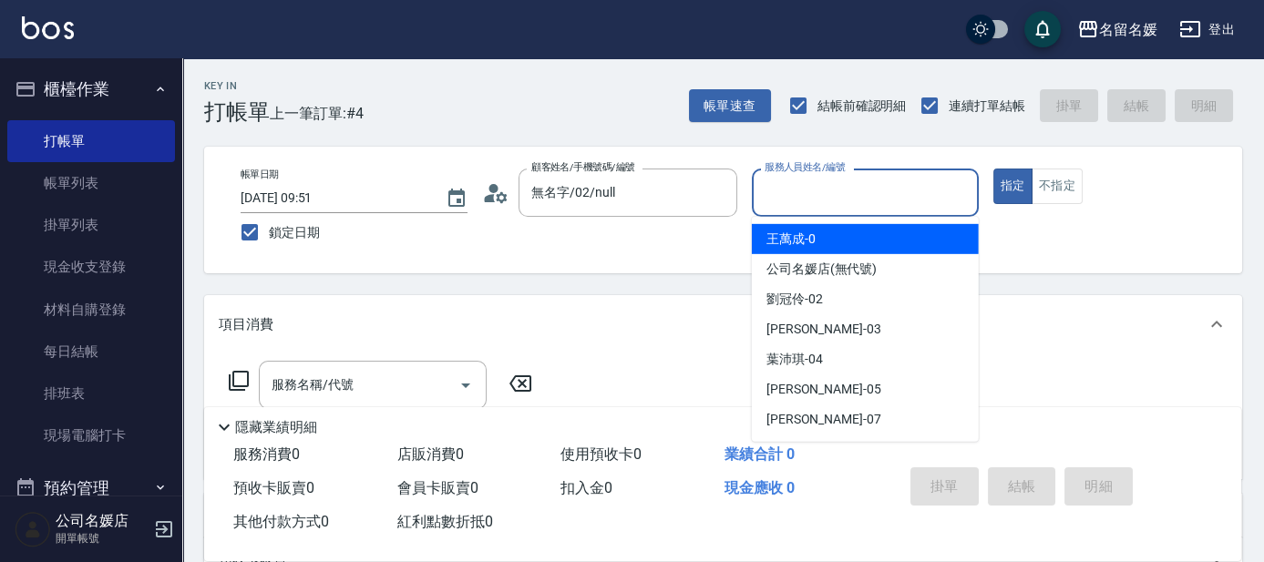
type input "無名字/02/null"
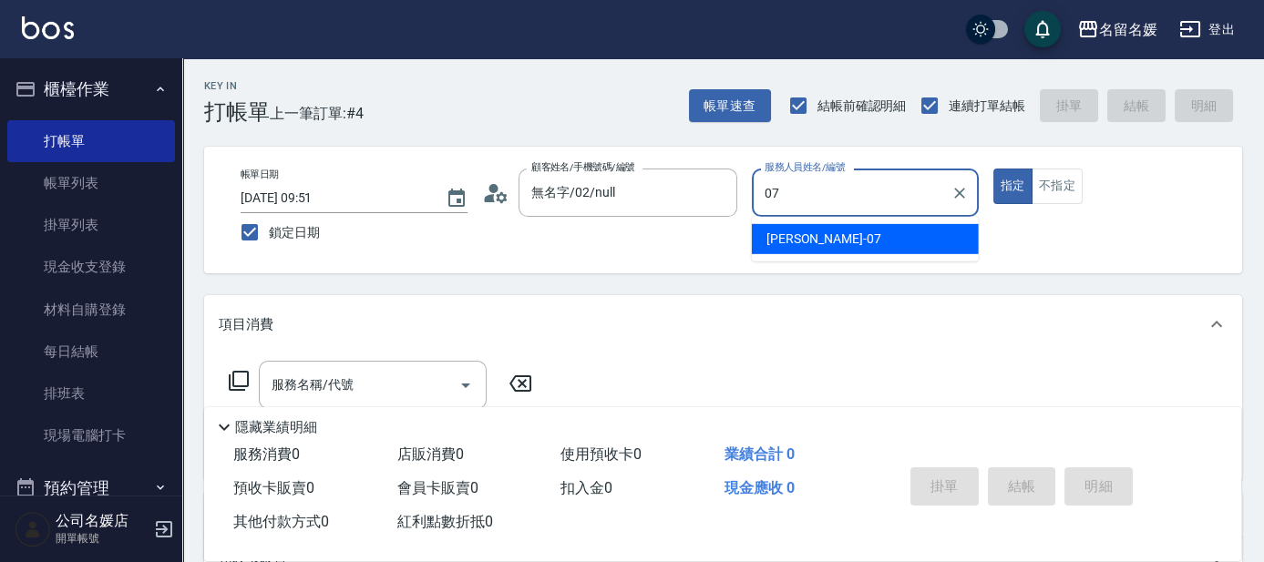
type input "07"
type button "true"
type input "[PERSON_NAME]-07"
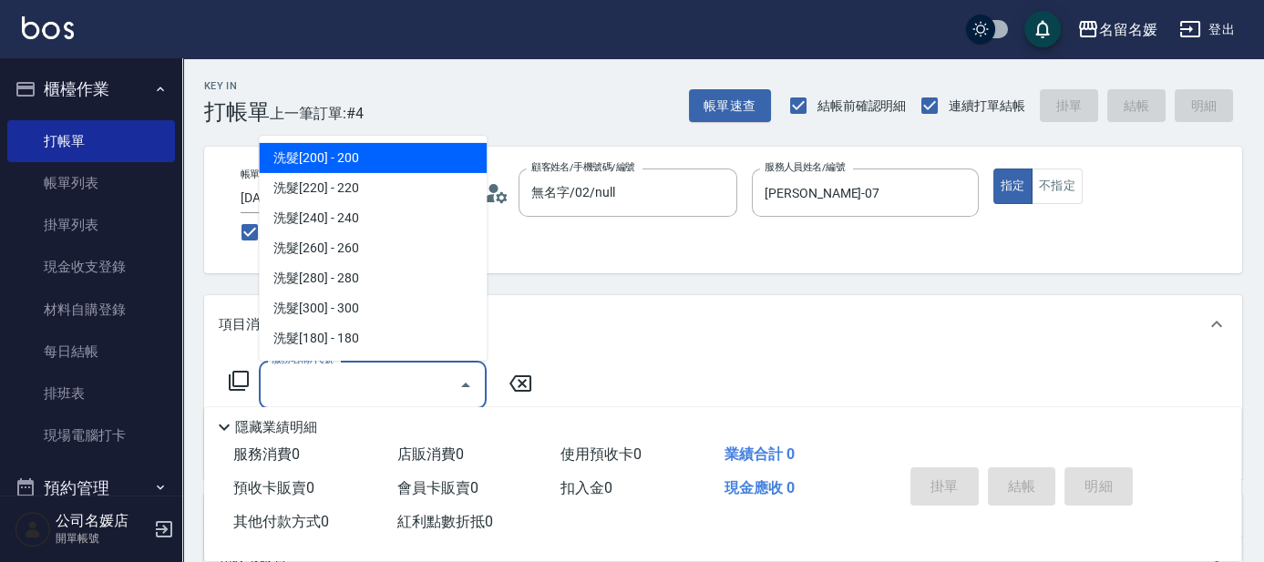
click at [365, 392] on input "服務名稱/代號" at bounding box center [359, 385] width 184 height 32
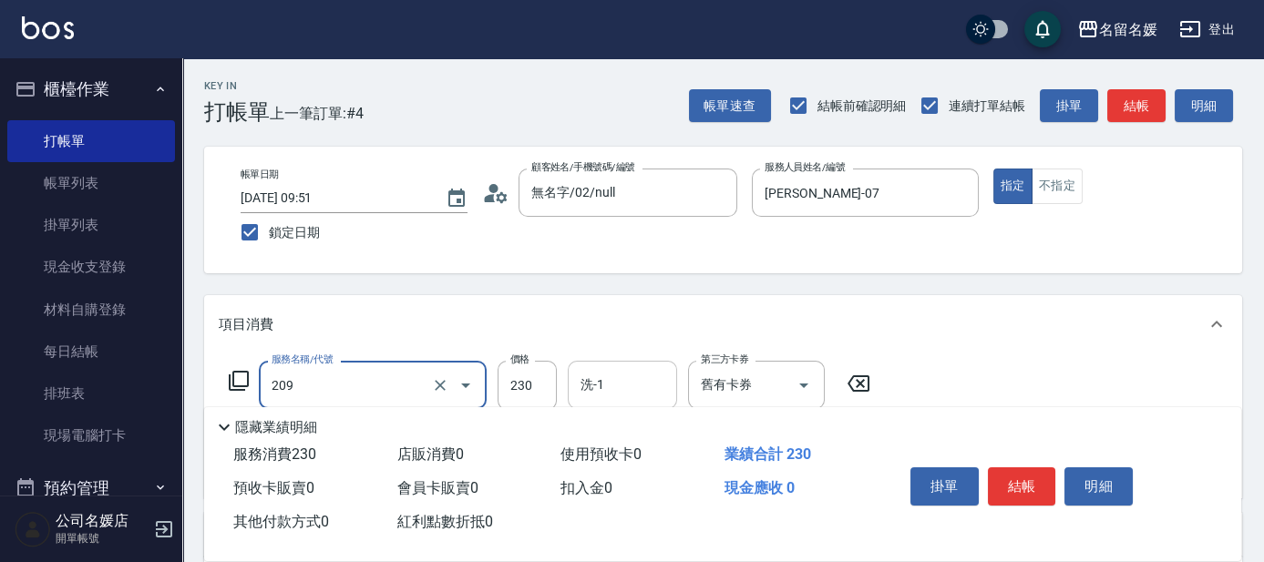
click at [632, 382] on input "洗-1" at bounding box center [622, 385] width 93 height 32
type input "洗髮券-(卡)230(209)"
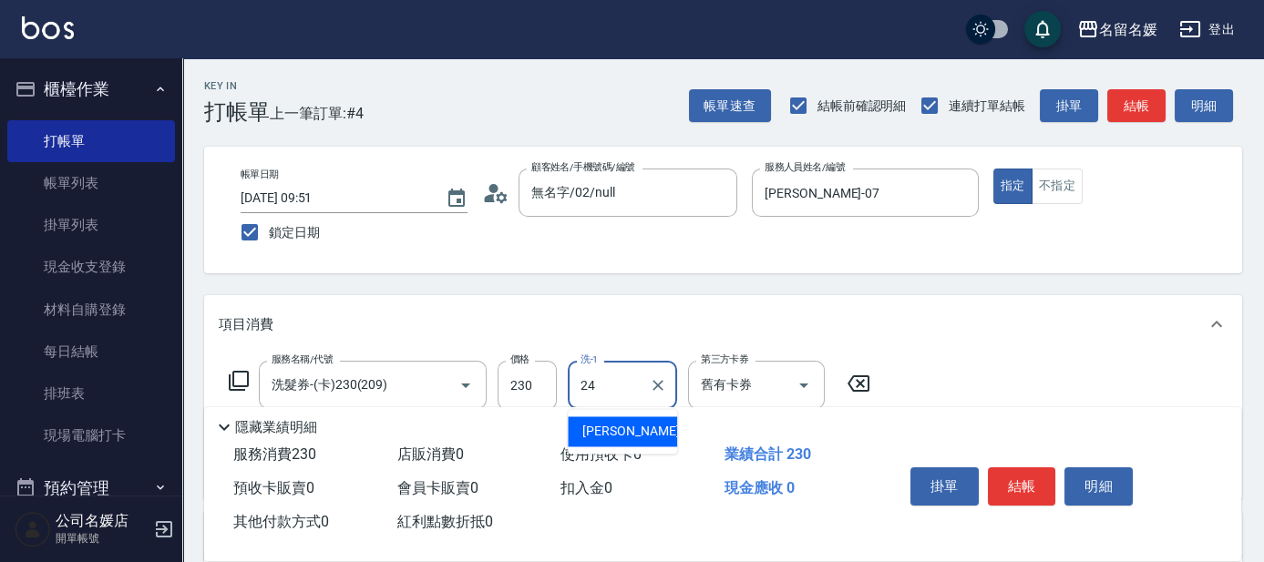
type input "[PERSON_NAME]-24"
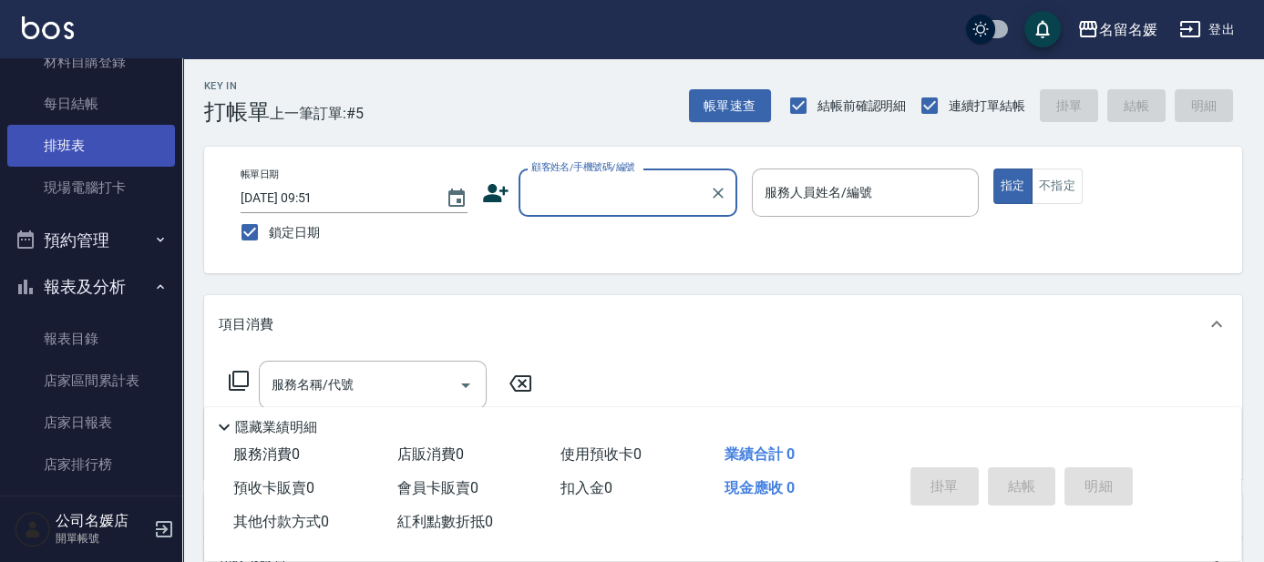
scroll to position [331, 0]
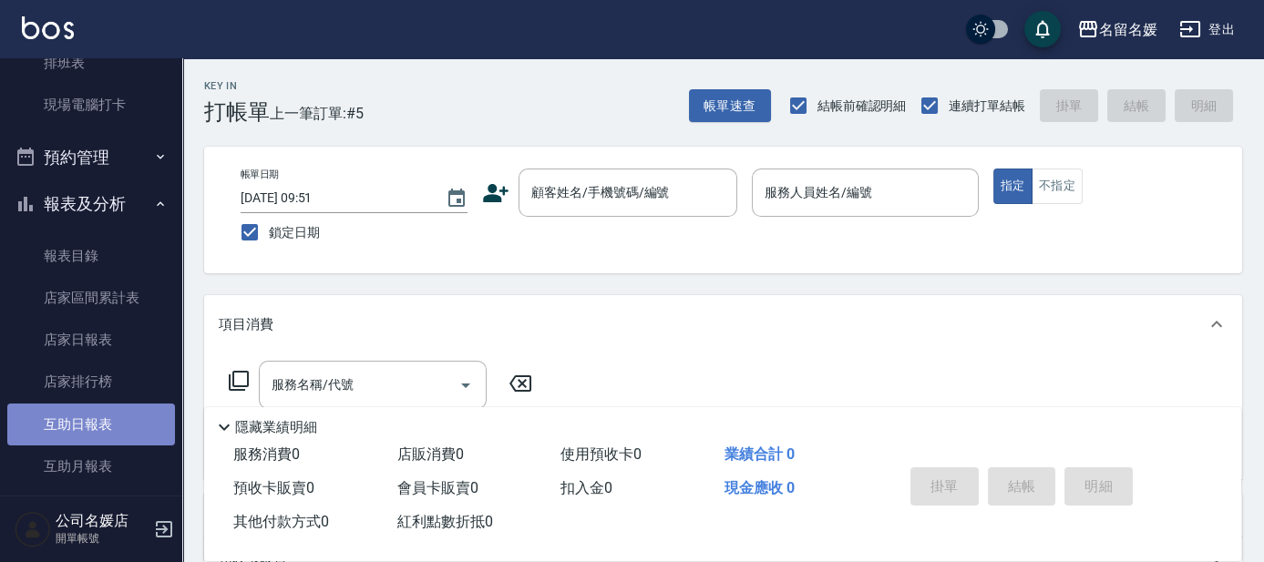
click at [102, 425] on link "互助日報表" at bounding box center [91, 425] width 168 height 42
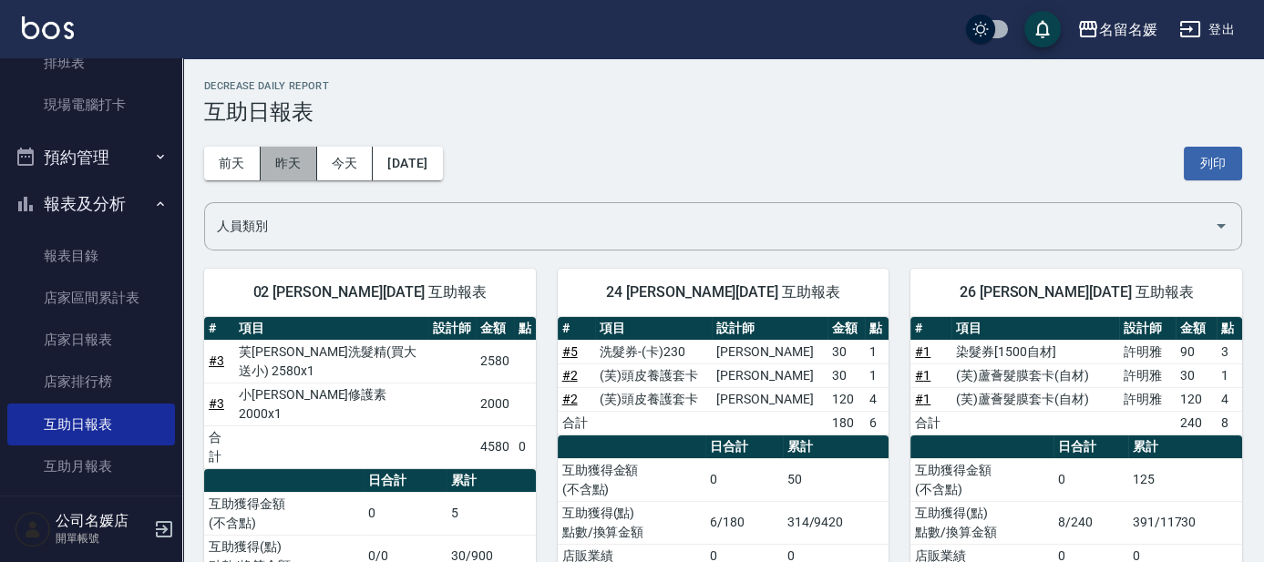
click at [290, 160] on button "昨天" at bounding box center [289, 164] width 57 height 34
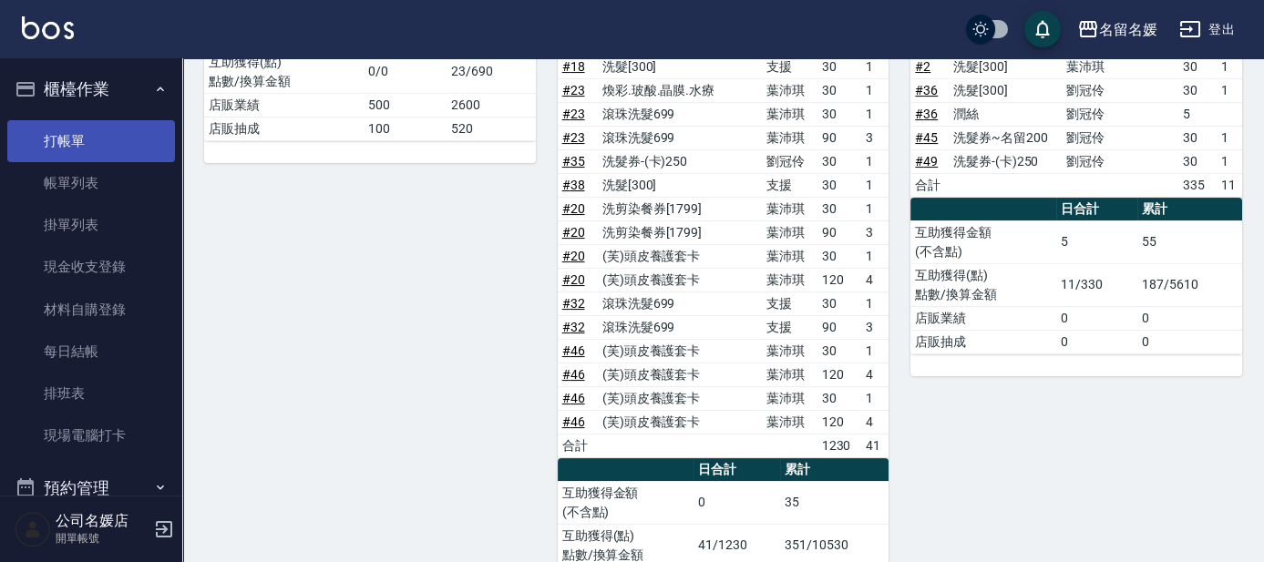
scroll to position [746, 0]
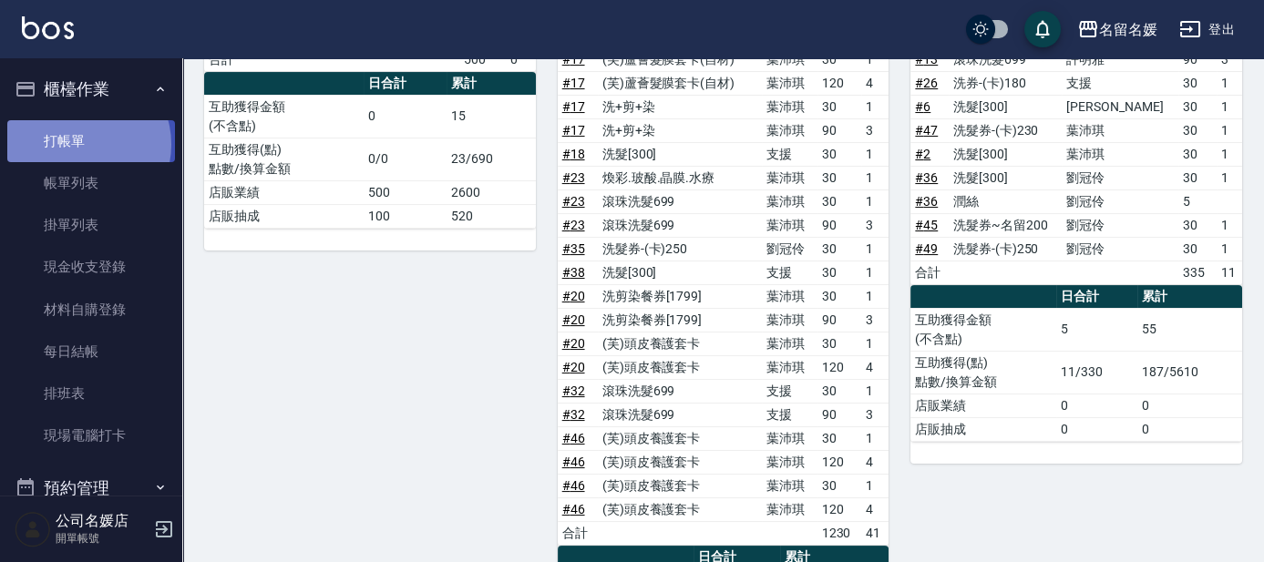
click at [83, 144] on link "打帳單" at bounding box center [91, 141] width 168 height 42
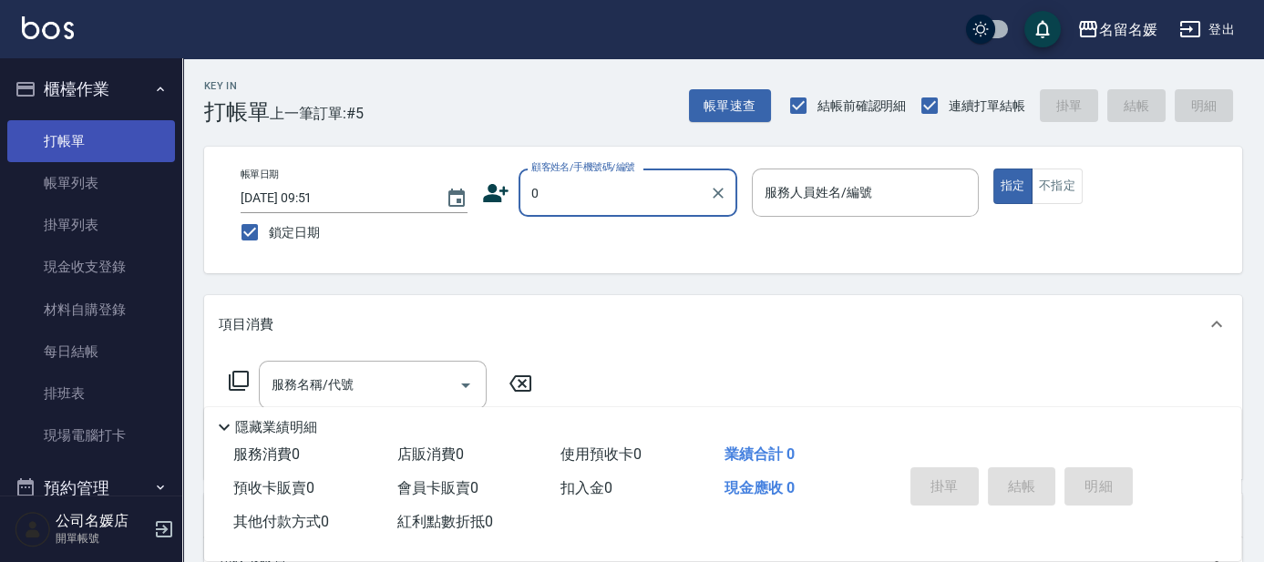
type input "0"
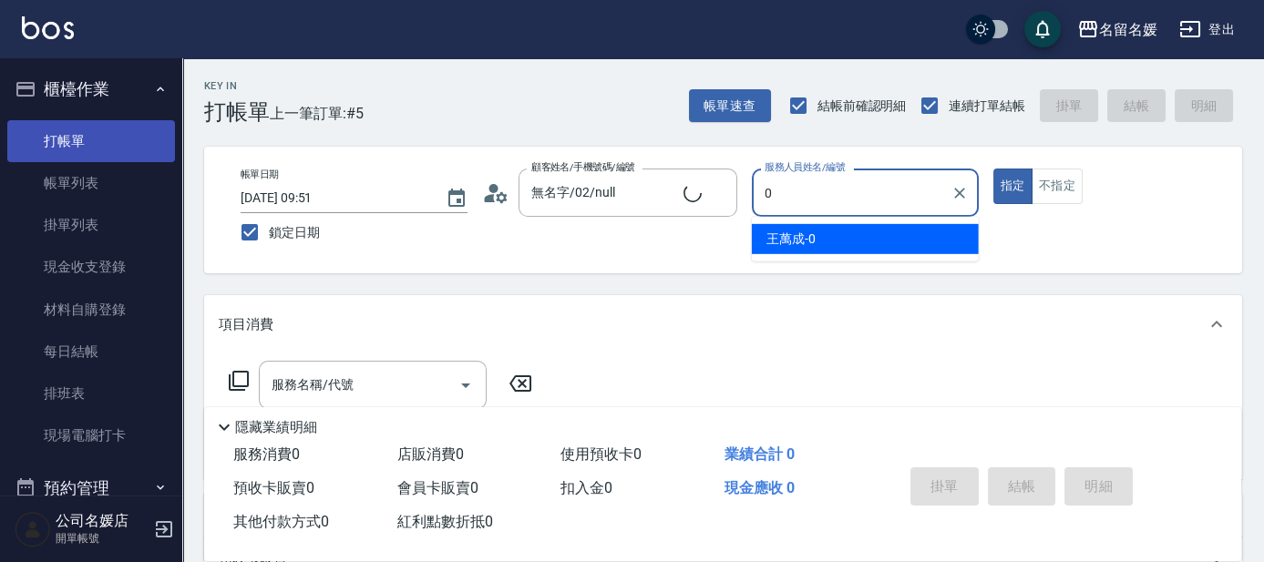
type input "新客人 姓名未設定/0/null"
type input "07"
type button "true"
type input "[PERSON_NAME]-07"
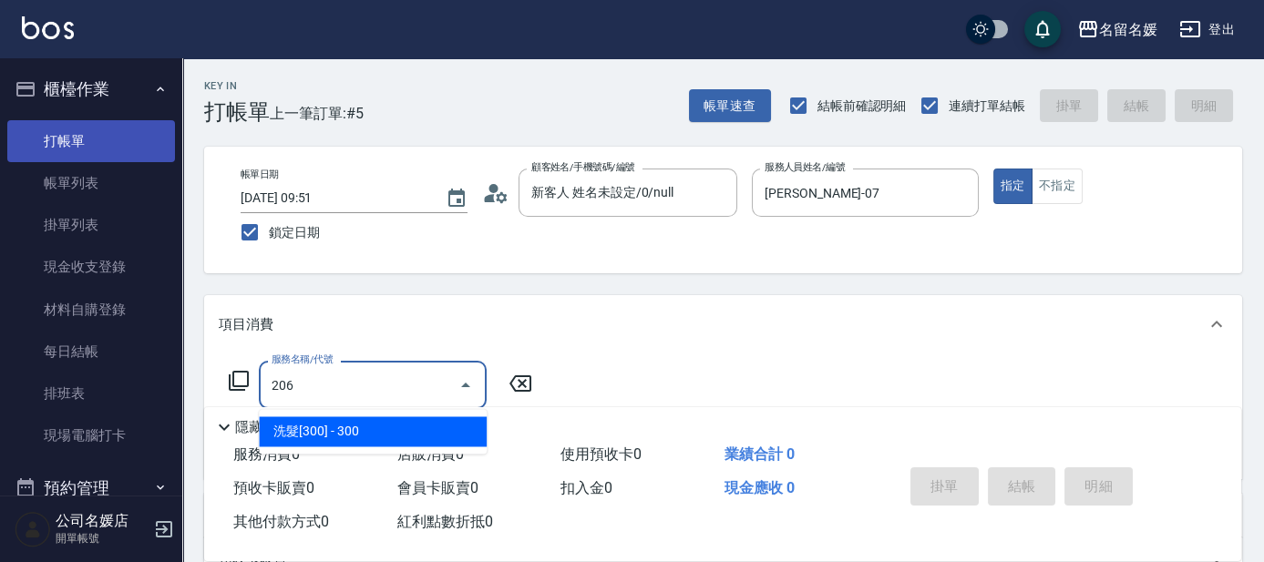
type input "洗髮[300](206)"
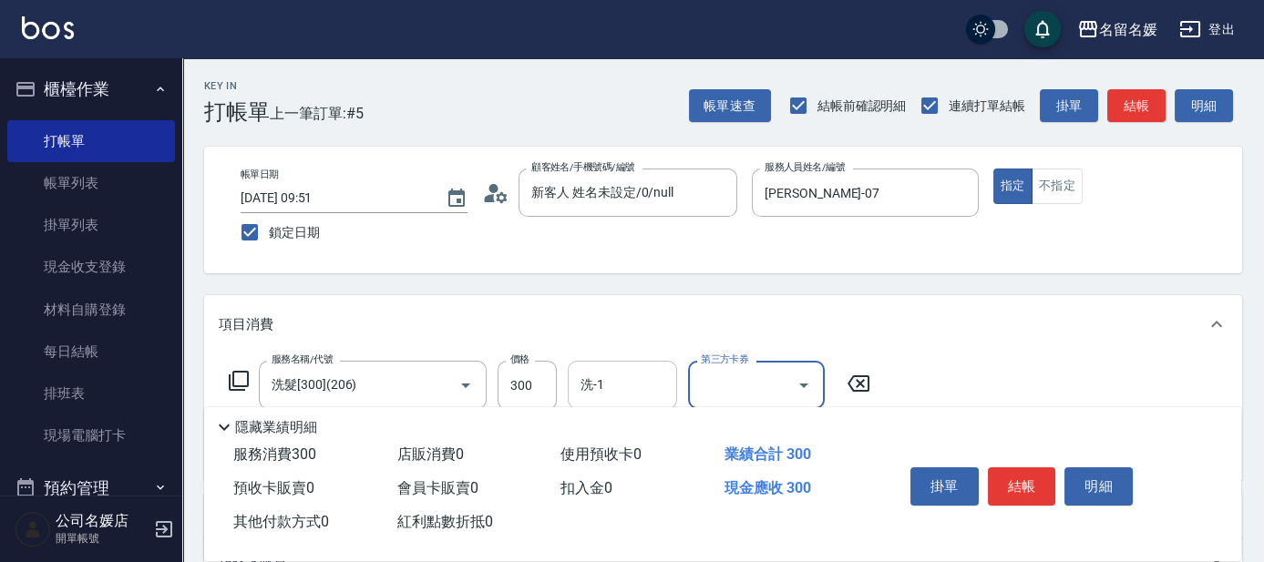
click at [602, 396] on input "洗-1" at bounding box center [622, 385] width 93 height 32
drag, startPoint x: 602, startPoint y: 396, endPoint x: 578, endPoint y: 382, distance: 28.6
click at [578, 382] on input "洗-1" at bounding box center [622, 385] width 93 height 32
type input "[PERSON_NAME]-24"
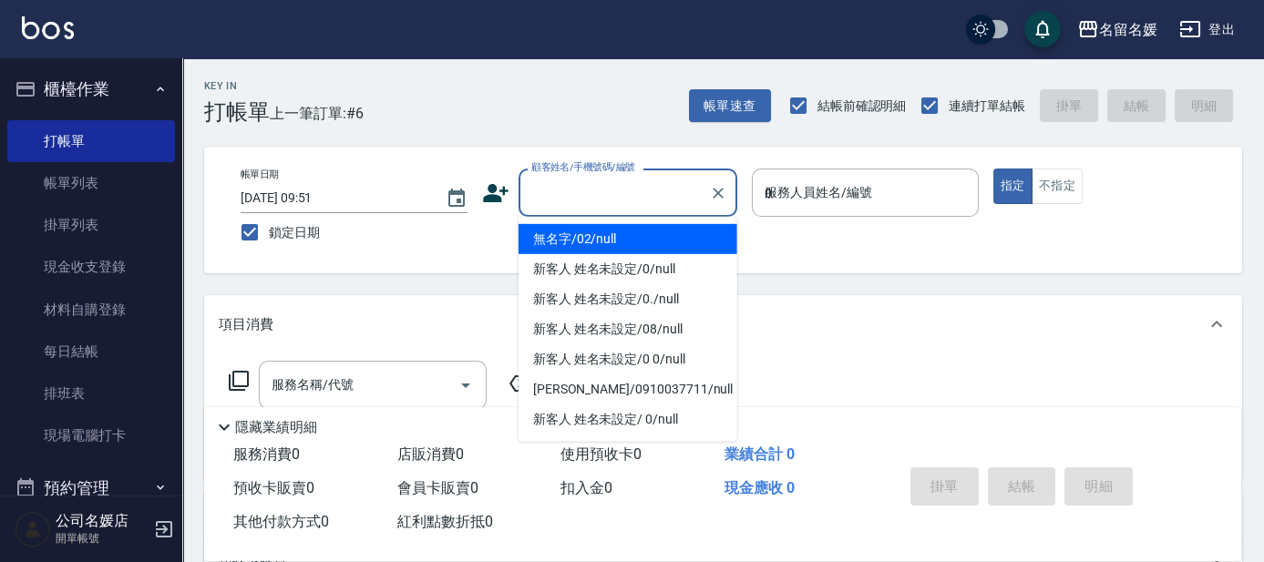
type input "03"
type input "無名字/02/null"
type input "[PERSON_NAME]-03"
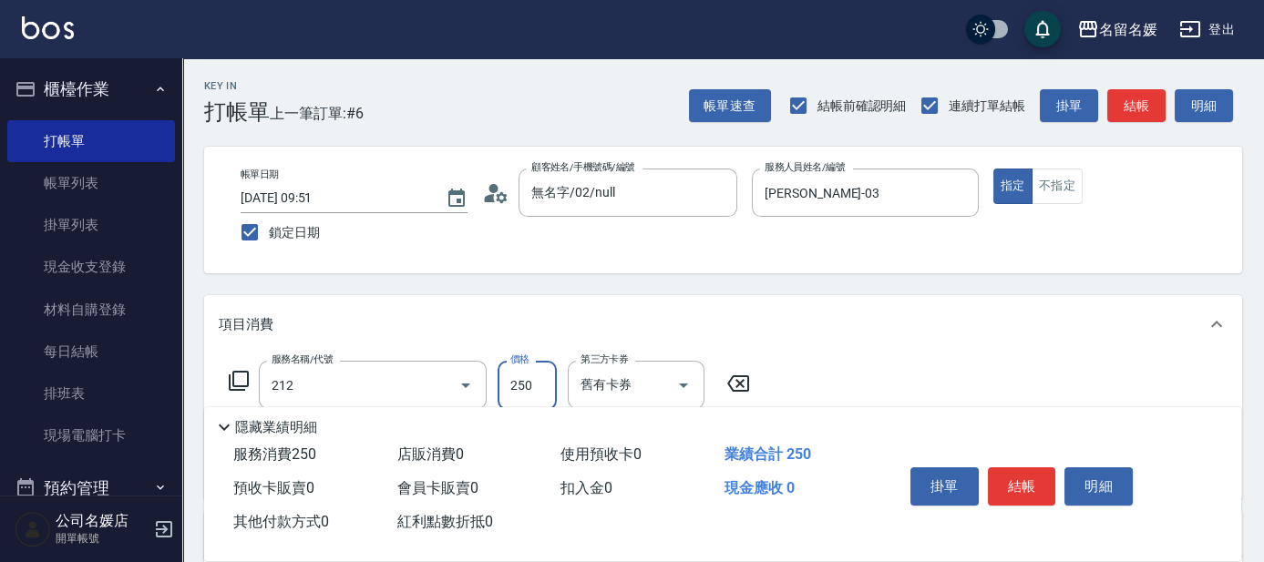
type input "洗髮券-(卡)250(212)"
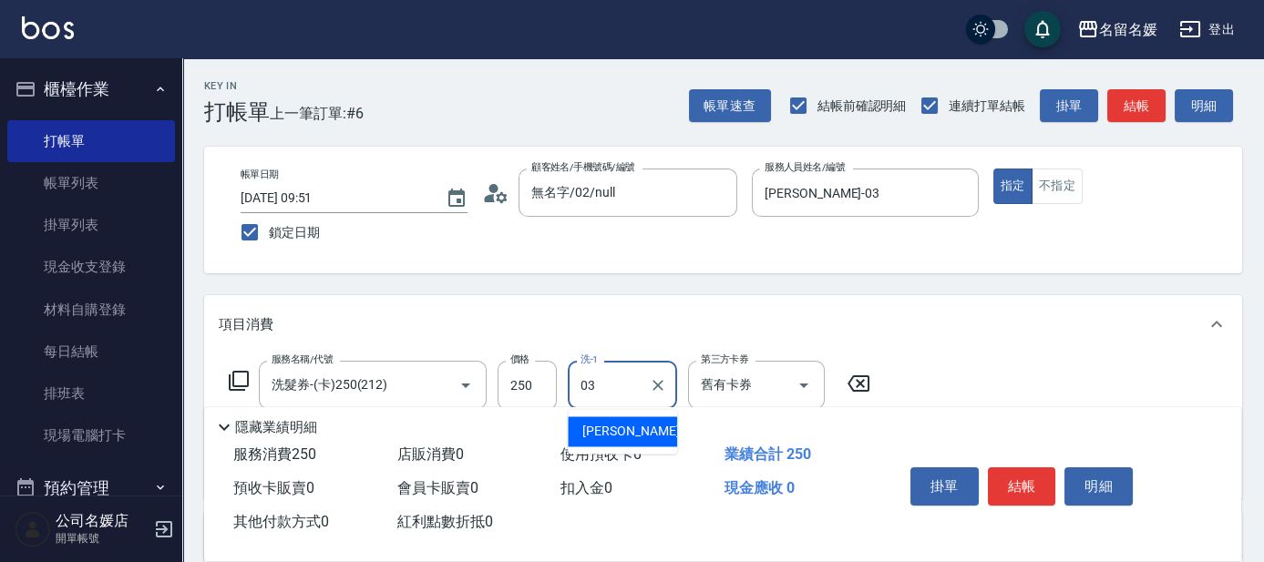
type input "[PERSON_NAME]-03"
